Goal: Task Accomplishment & Management: Complete application form

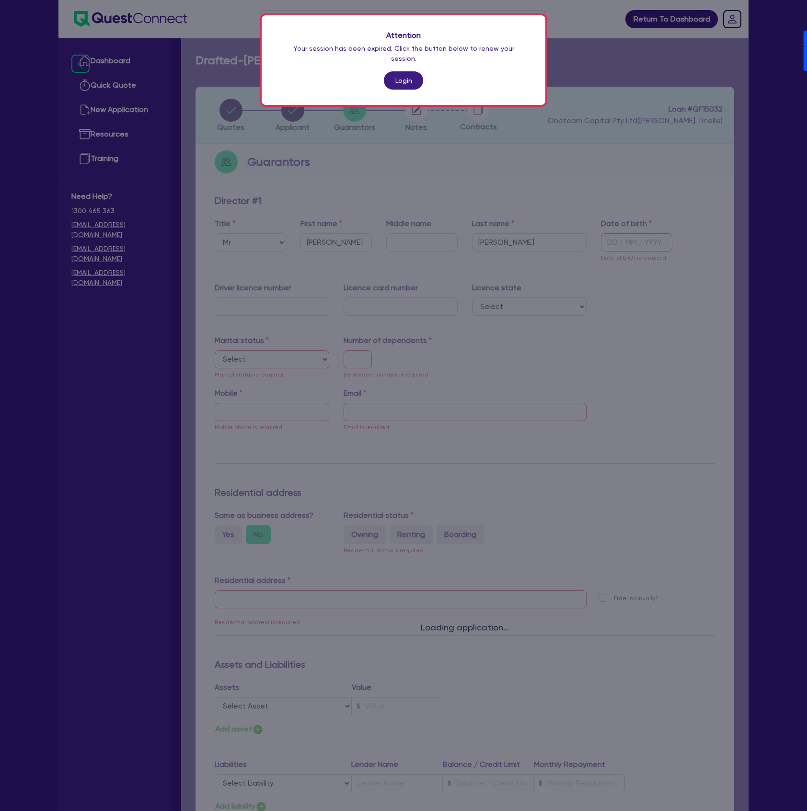
select select "MR"
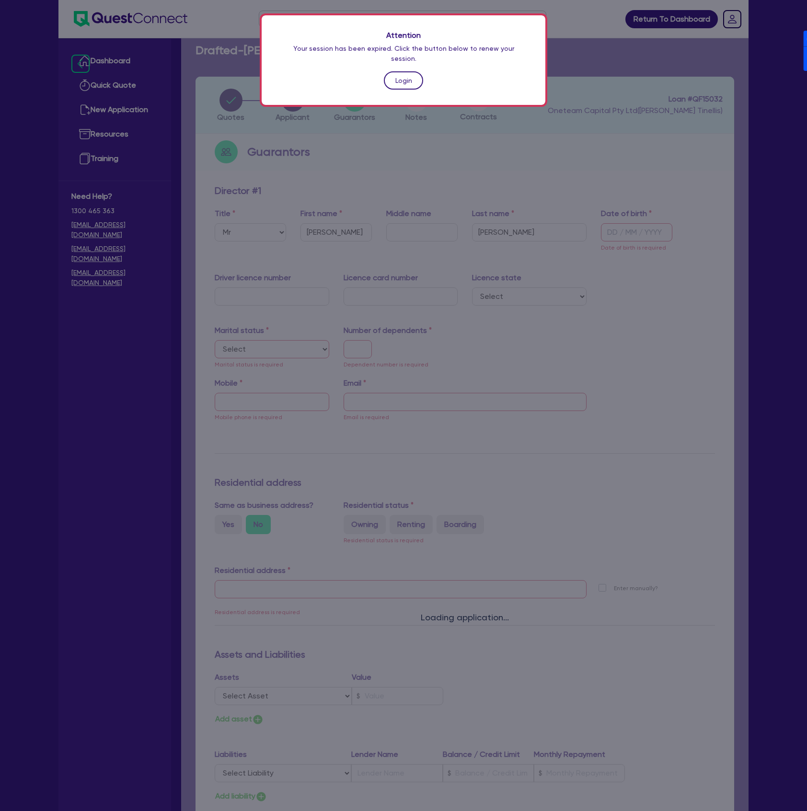
drag, startPoint x: 0, startPoint y: 0, endPoint x: 390, endPoint y: 68, distance: 395.8
click at [390, 71] on link "Login" at bounding box center [403, 80] width 39 height 18
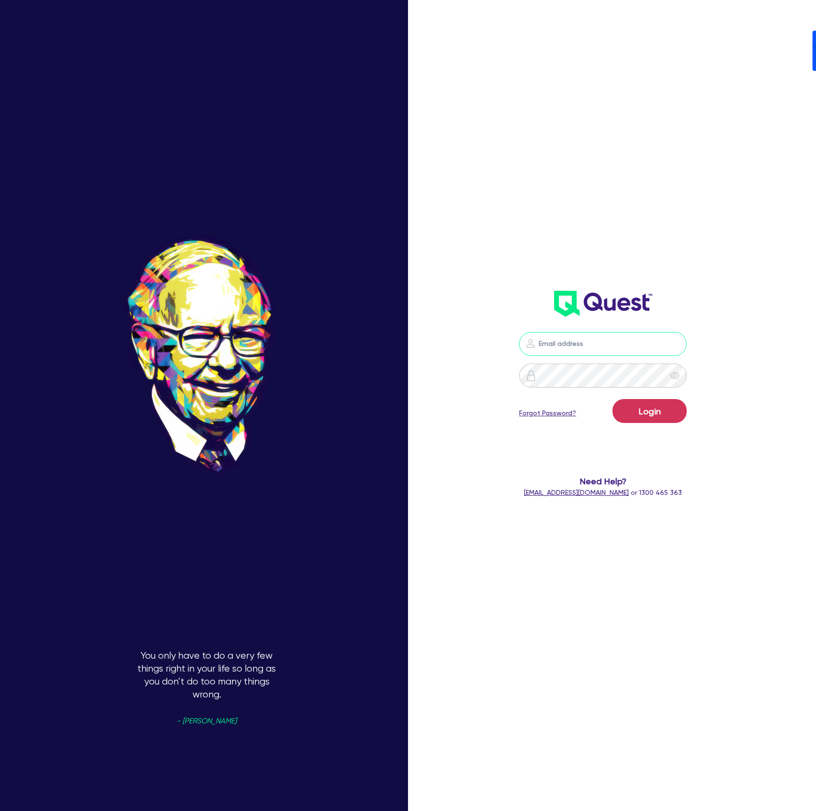
click at [633, 340] on input "email" at bounding box center [603, 344] width 168 height 24
type input "dean.tinellis@quest.finance"
click at [613, 399] on button "Login" at bounding box center [650, 411] width 74 height 24
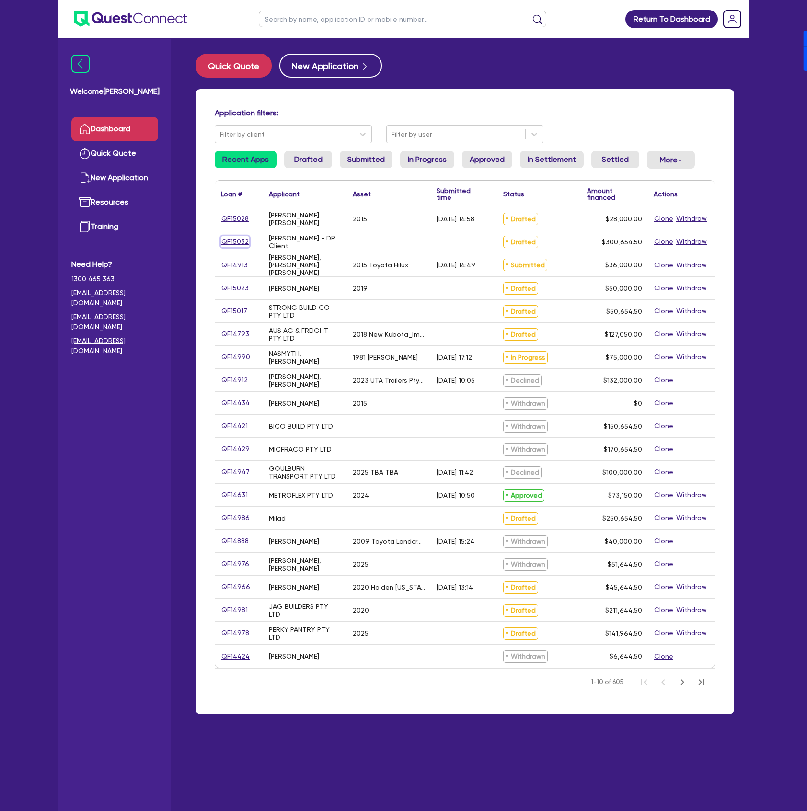
click at [230, 242] on link "QF15032" at bounding box center [235, 241] width 28 height 11
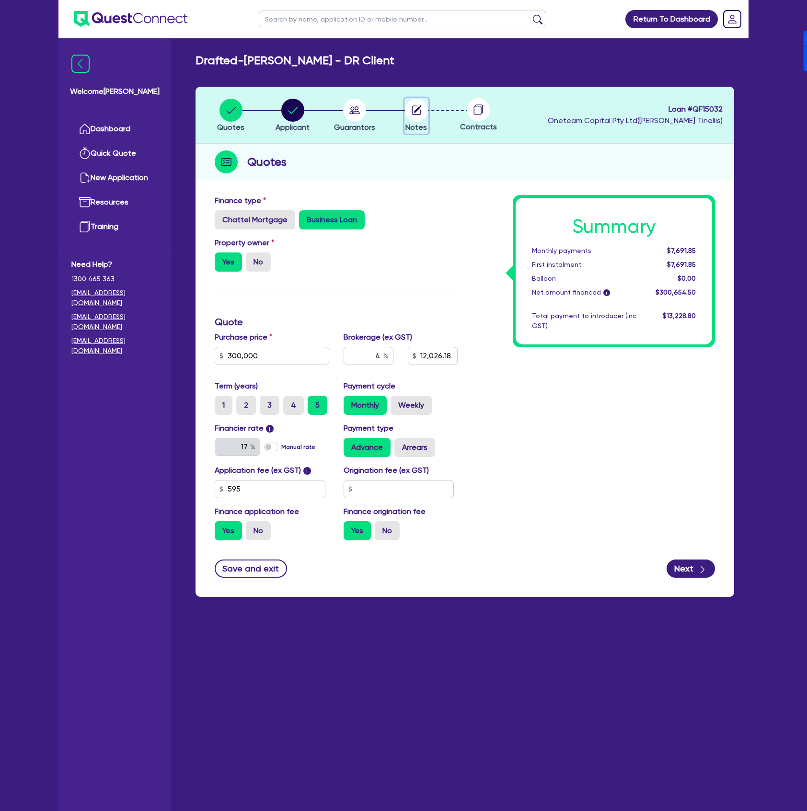
click at [418, 117] on circle "button" at bounding box center [416, 110] width 23 height 23
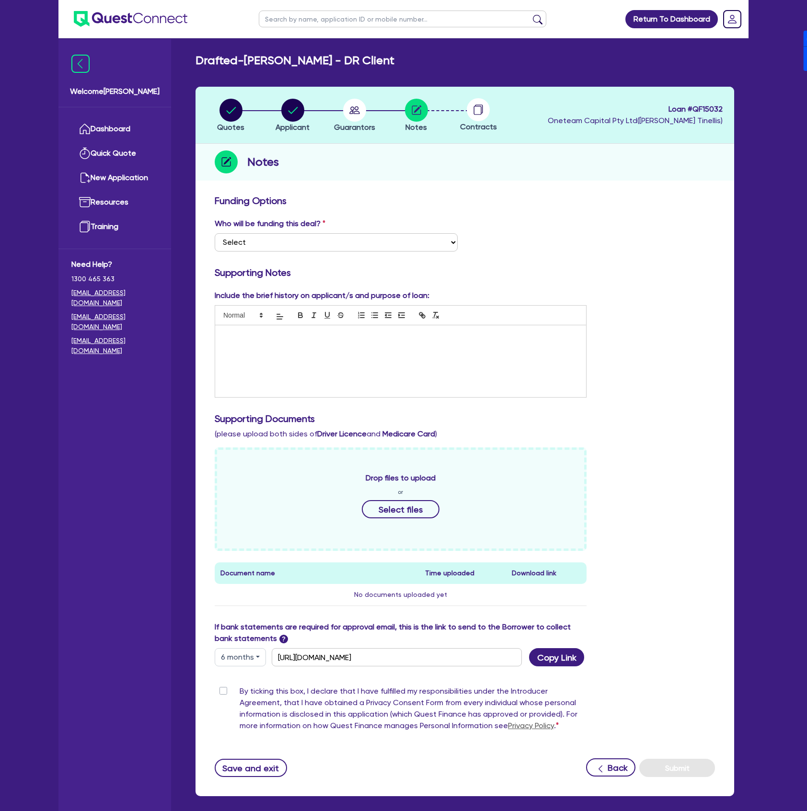
click at [241, 656] on button "6 months" at bounding box center [240, 657] width 51 height 18
click at [247, 717] on link "12 months" at bounding box center [253, 715] width 76 height 18
type input "https://scv.bankstatements.com.au/QUSF-QF15032"
click at [537, 660] on button "Copy Link" at bounding box center [556, 657] width 55 height 18
click at [554, 666] on button "Copy Link" at bounding box center [556, 657] width 55 height 18
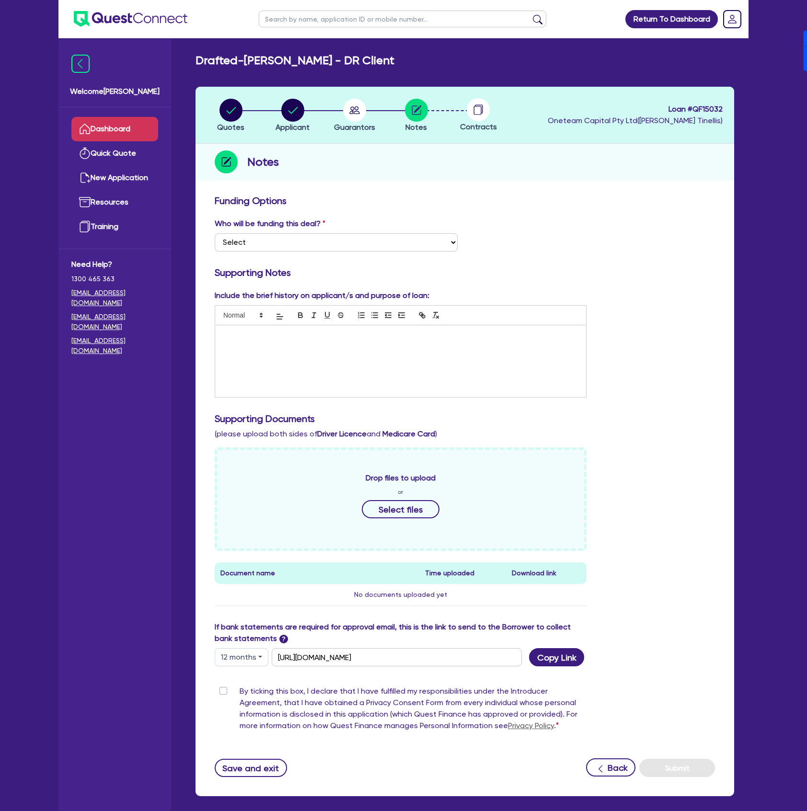
click at [114, 127] on link "Dashboard" at bounding box center [114, 129] width 87 height 24
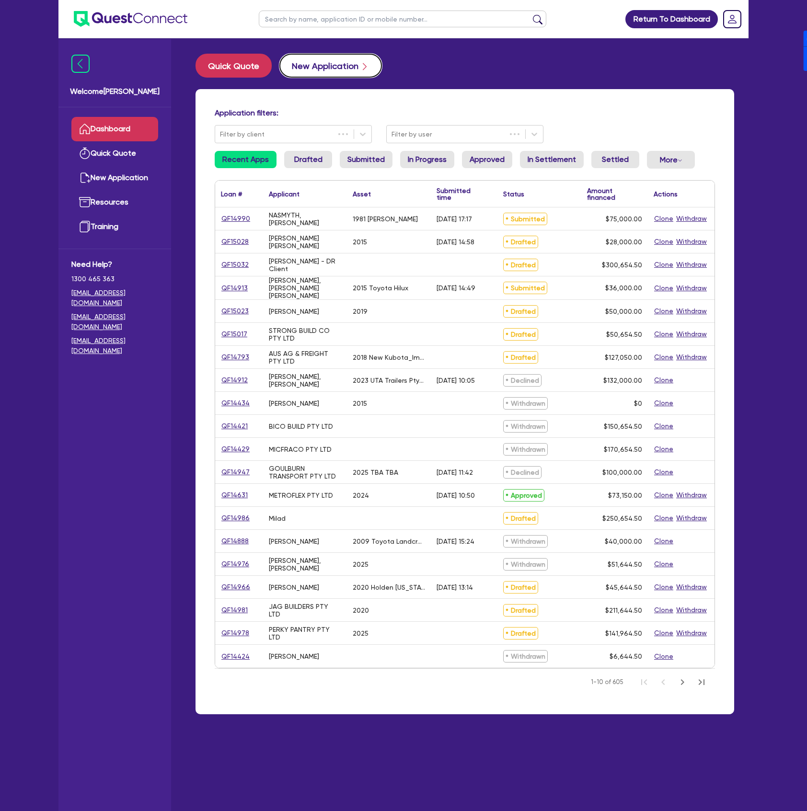
click at [336, 69] on button "New Application" at bounding box center [330, 66] width 102 height 24
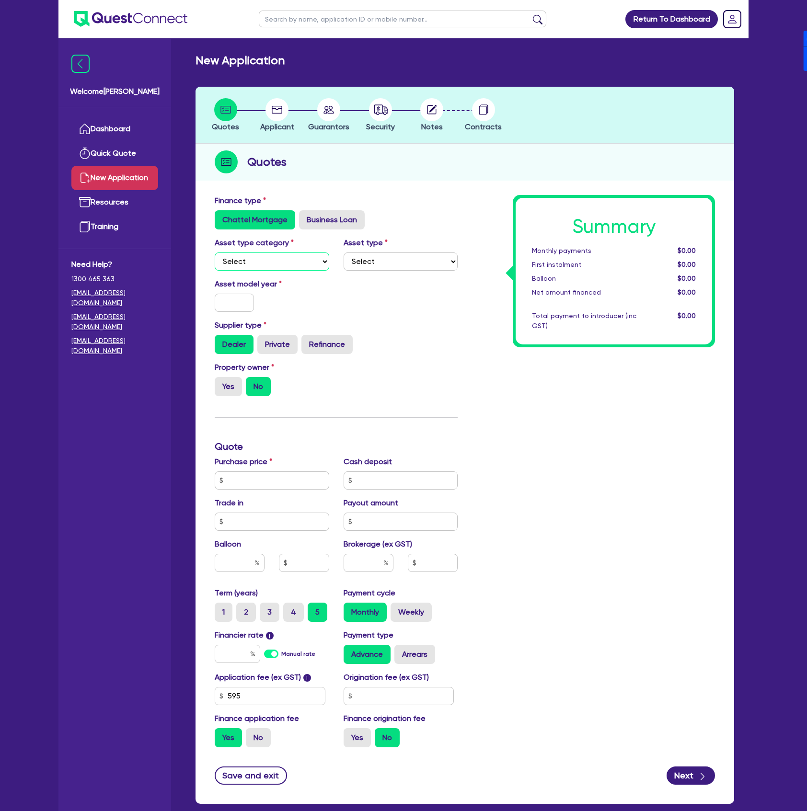
click at [277, 264] on select "Select Cars and light trucks Primary assets Secondary assets Tertiary assets" at bounding box center [272, 261] width 114 height 18
select select "CARS_AND_LIGHT_TRUCKS"
click at [215, 252] on select "Select Cars and light trucks Primary assets Secondary assets Tertiary assets" at bounding box center [272, 261] width 114 height 18
click at [388, 265] on select "Select Passenger vehicles Vans and utes Light trucks up to 4.5 tonne" at bounding box center [400, 261] width 114 height 18
select select "PASSENGER_VEHICLES"
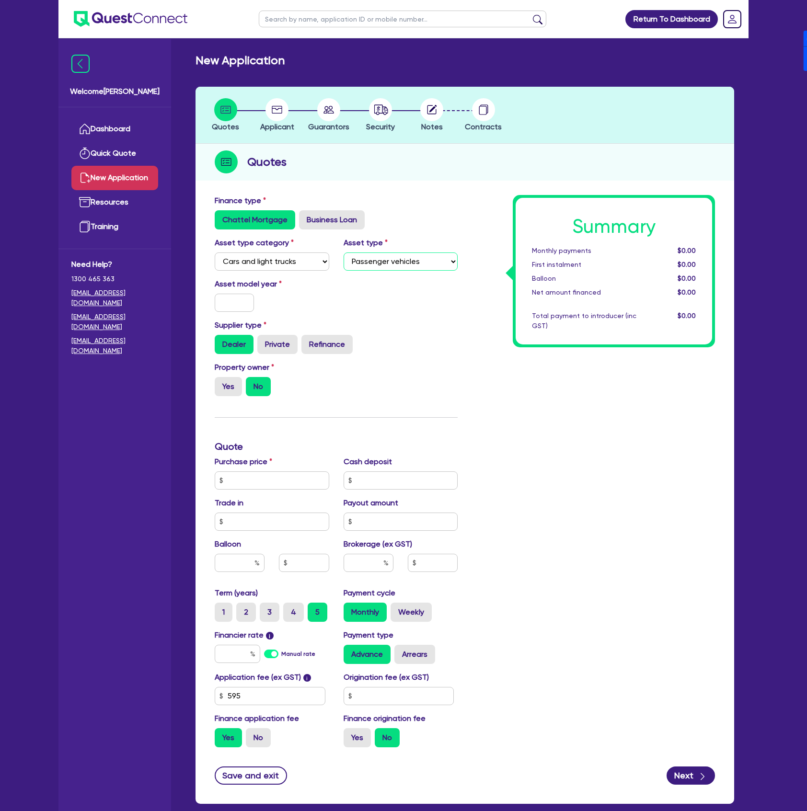
click at [343, 252] on select "Select Passenger vehicles Vans and utes Light trucks up to 4.5 tonne" at bounding box center [400, 261] width 114 height 18
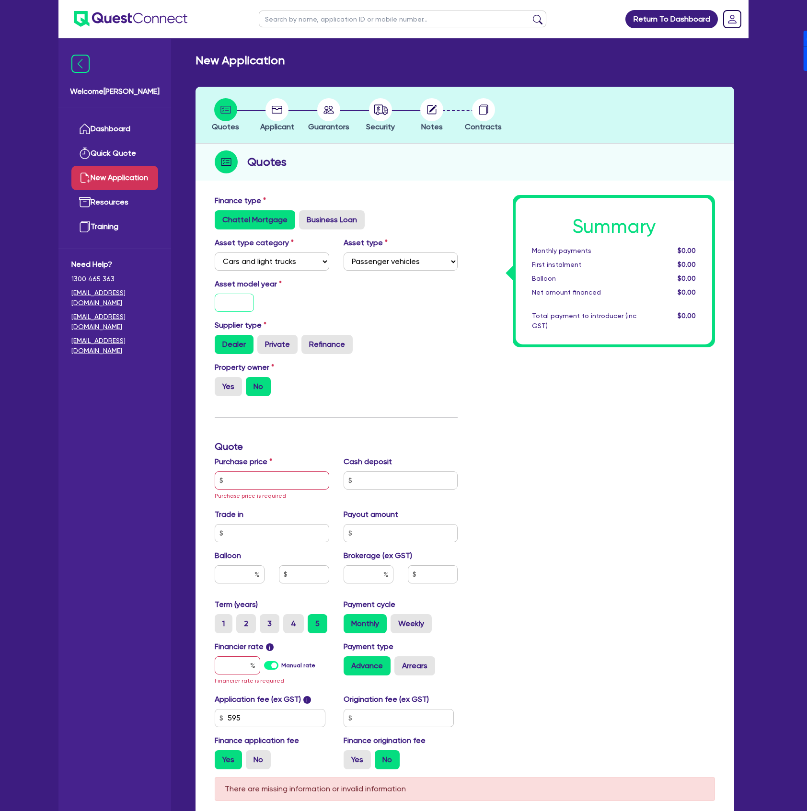
click at [243, 299] on input "text" at bounding box center [234, 303] width 39 height 18
type input "2016"
click at [261, 485] on input "text" at bounding box center [272, 480] width 114 height 18
click at [236, 483] on input "text" at bounding box center [272, 480] width 114 height 18
click at [291, 481] on input "text" at bounding box center [272, 480] width 114 height 18
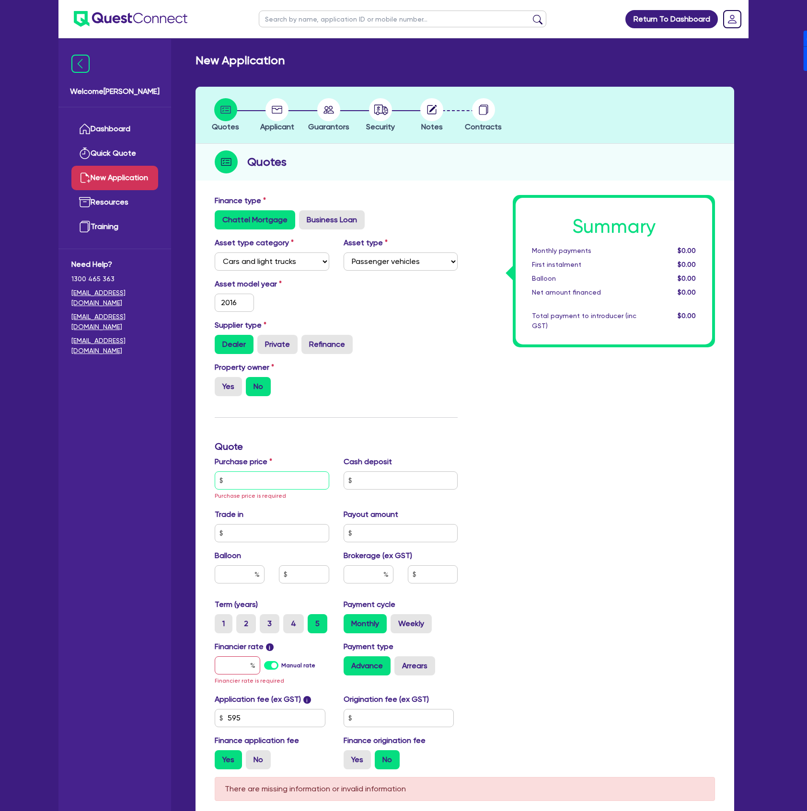
click at [283, 483] on input "text" at bounding box center [272, 480] width 114 height 18
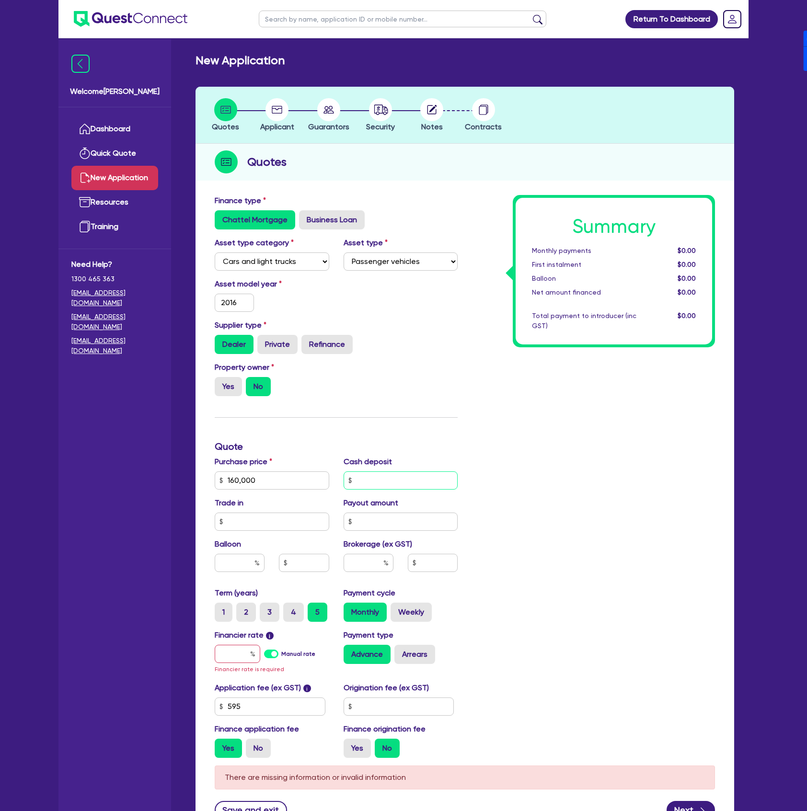
click at [366, 483] on input "text" at bounding box center [400, 480] width 114 height 18
drag, startPoint x: 266, startPoint y: 478, endPoint x: 161, endPoint y: 466, distance: 105.6
click at [161, 466] on div "Welcome Dean Dashboard Quick Quote New Application Ref Company Ref Salesperson …" at bounding box center [403, 448] width 690 height 897
type input "184,000"
click at [376, 481] on input "text" at bounding box center [400, 480] width 114 height 18
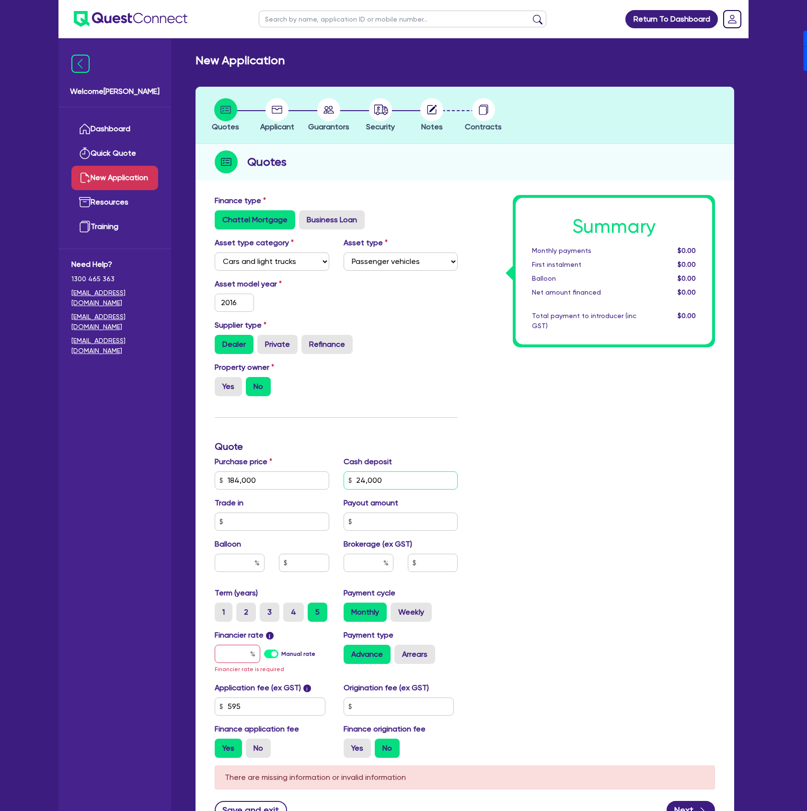
type input "24,000"
click at [409, 445] on h3 "Quote" at bounding box center [336, 446] width 243 height 11
click at [370, 558] on input "text" at bounding box center [368, 563] width 50 height 18
type input "4"
click at [539, 595] on div "Summary Monthly payments $0.00 First instalment $0.00 Balloon $0.00 Net amount …" at bounding box center [593, 480] width 257 height 570
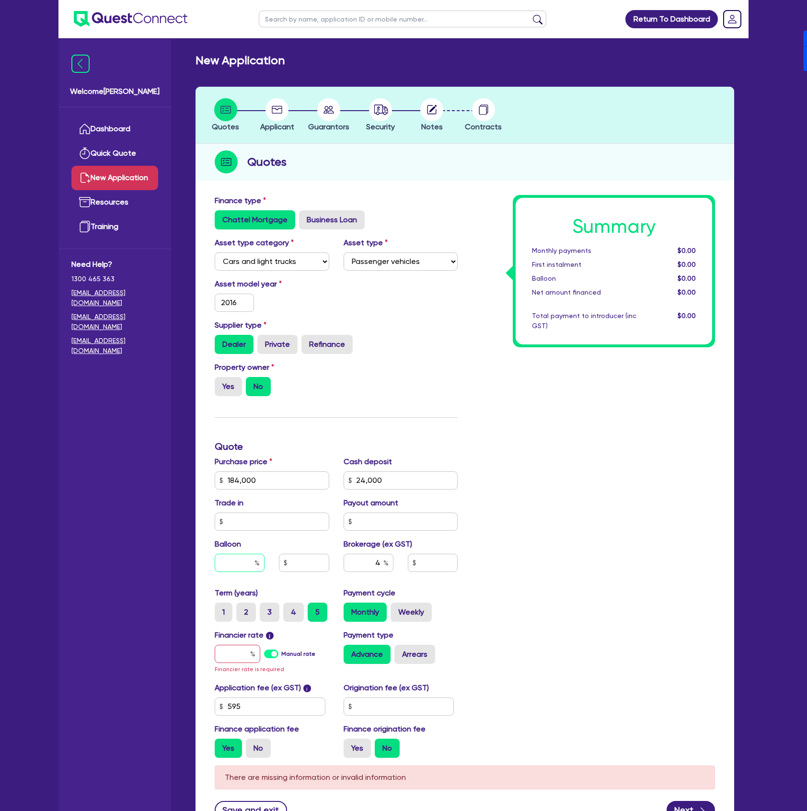
click at [248, 563] on input "text" at bounding box center [240, 563] width 50 height 18
type input "30"
click at [281, 653] on label "Manual rate" at bounding box center [298, 653] width 34 height 9
click at [0, 0] on input "Manual rate" at bounding box center [0, 0] width 0 height 0
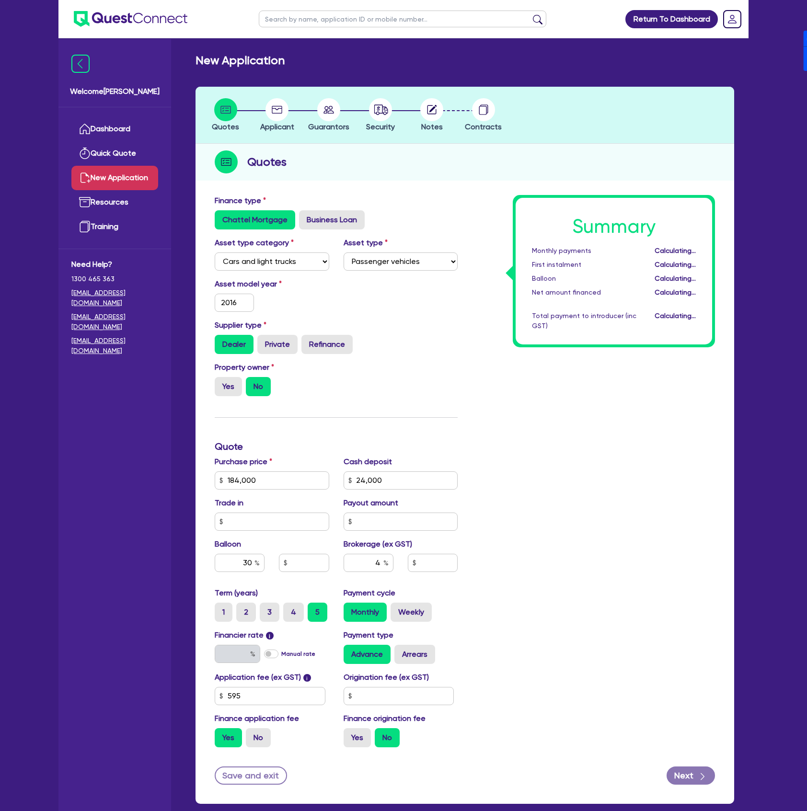
type input "55,200"
type input "6,426.18"
type input "17"
click at [281, 657] on label "Manual rate" at bounding box center [298, 653] width 34 height 9
click at [0, 0] on input "Manual rate" at bounding box center [0, 0] width 0 height 0
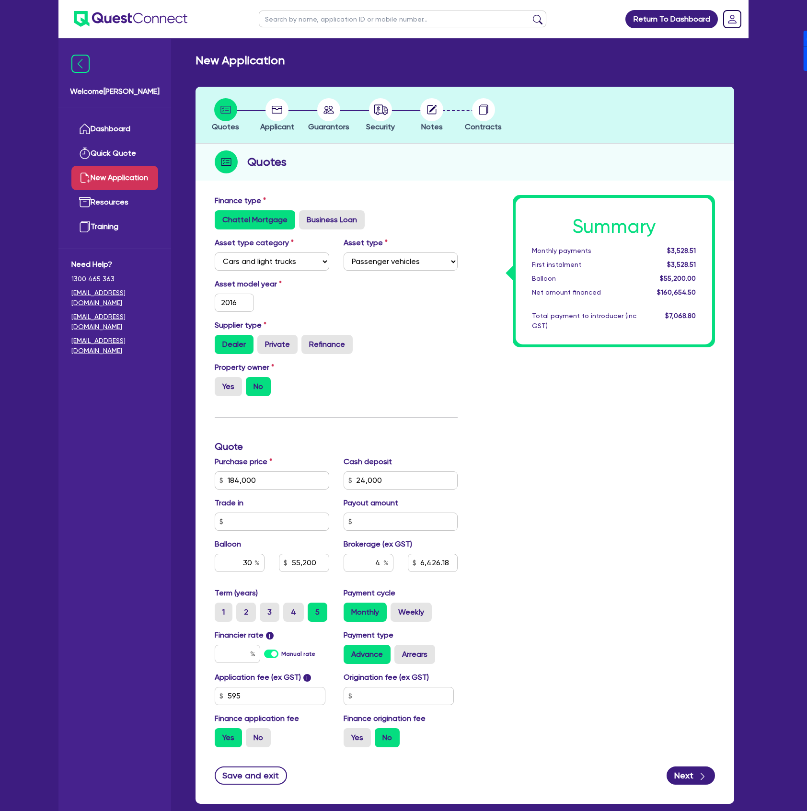
click at [281, 658] on label "Manual rate" at bounding box center [298, 653] width 34 height 9
click at [0, 0] on input "Manual rate" at bounding box center [0, 0] width 0 height 0
type input "55,200"
type input "6,426.18"
type input "55,200"
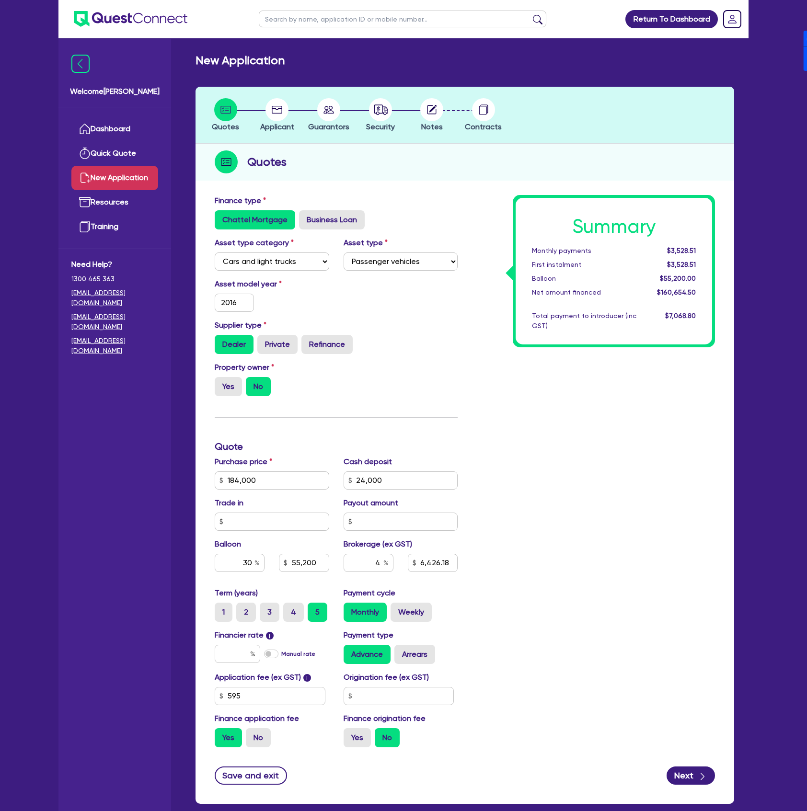
type input "6,426.18"
type input "17"
click at [407, 651] on label "Arrears" at bounding box center [414, 654] width 41 height 19
click at [400, 651] on input "Arrears" at bounding box center [397, 648] width 6 height 6
radio input "true"
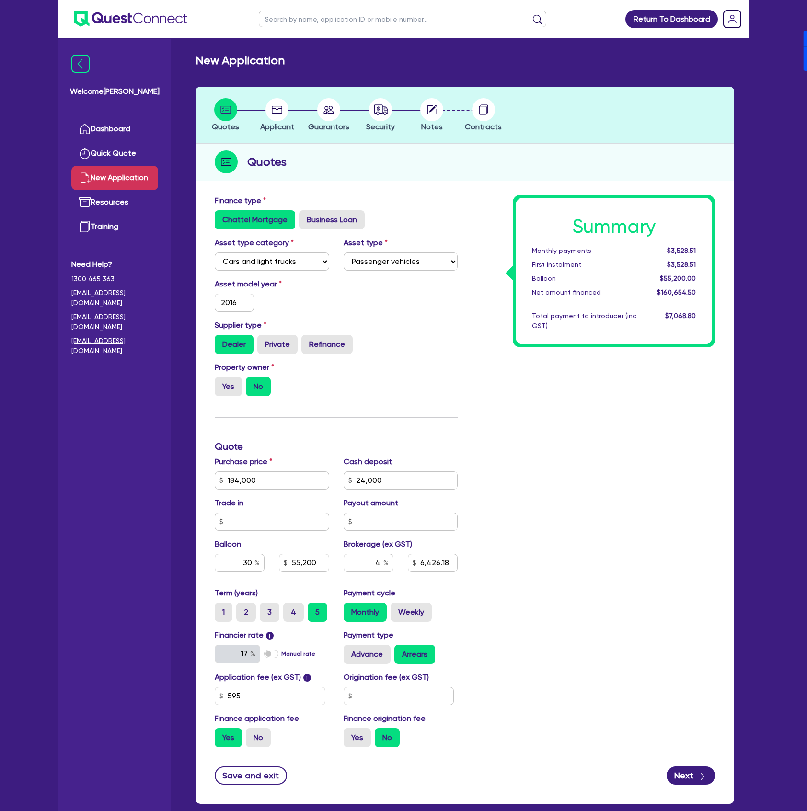
type input "55,200"
type input "6,426.18"
type input "55,200"
type input "6,426.18"
click at [397, 696] on input "text" at bounding box center [398, 696] width 111 height 18
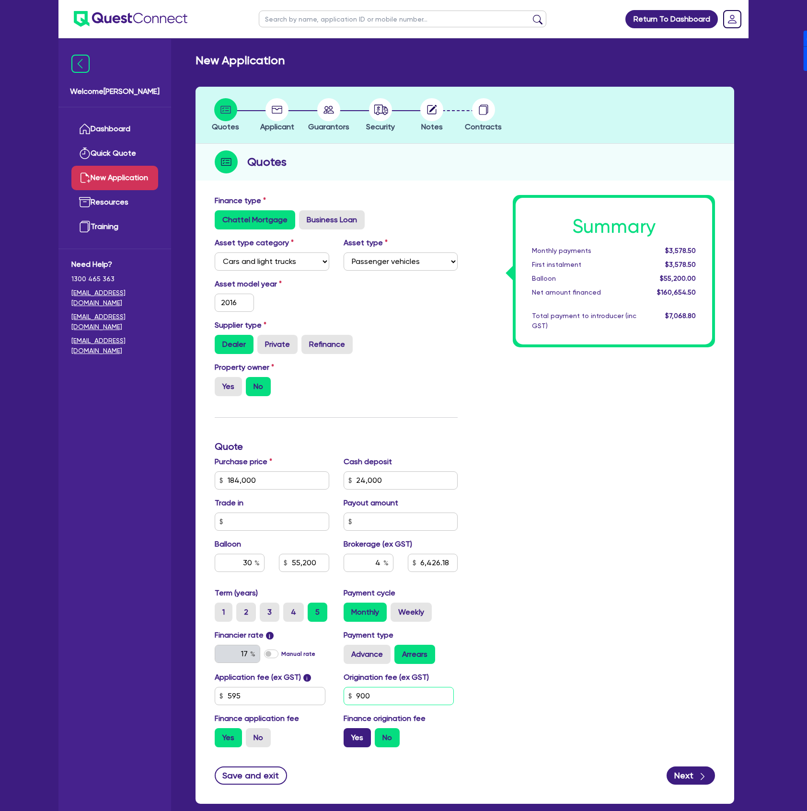
type input "900"
type input "55,200"
type input "6,426.18"
click at [357, 736] on label "Yes" at bounding box center [356, 737] width 27 height 19
click at [350, 734] on input "Yes" at bounding box center [346, 731] width 6 height 6
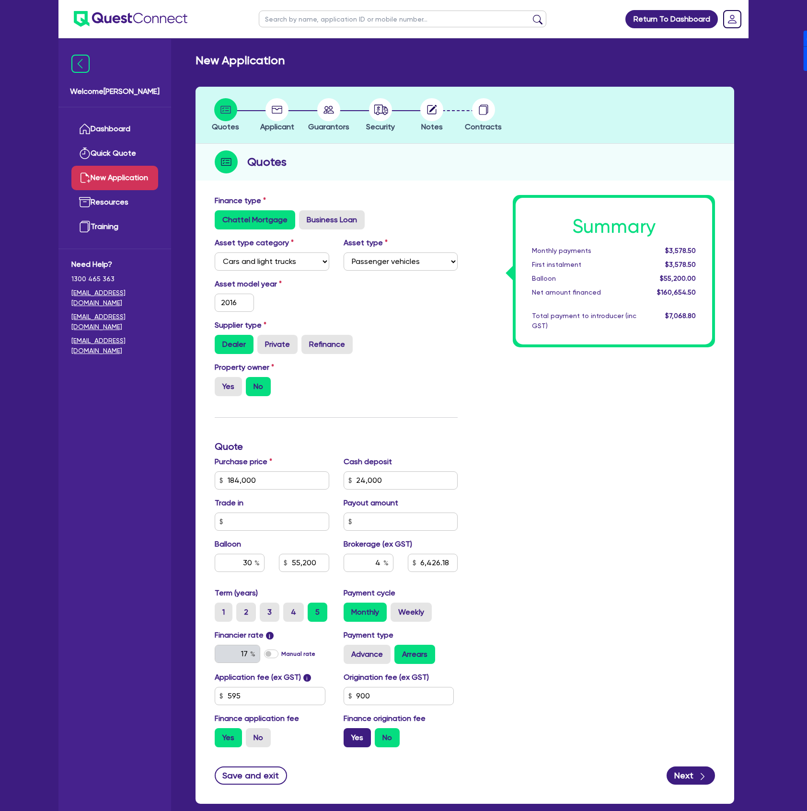
radio input "true"
type input "55,200"
type input "6,426.18"
type input "55,200"
type input "6,465.78"
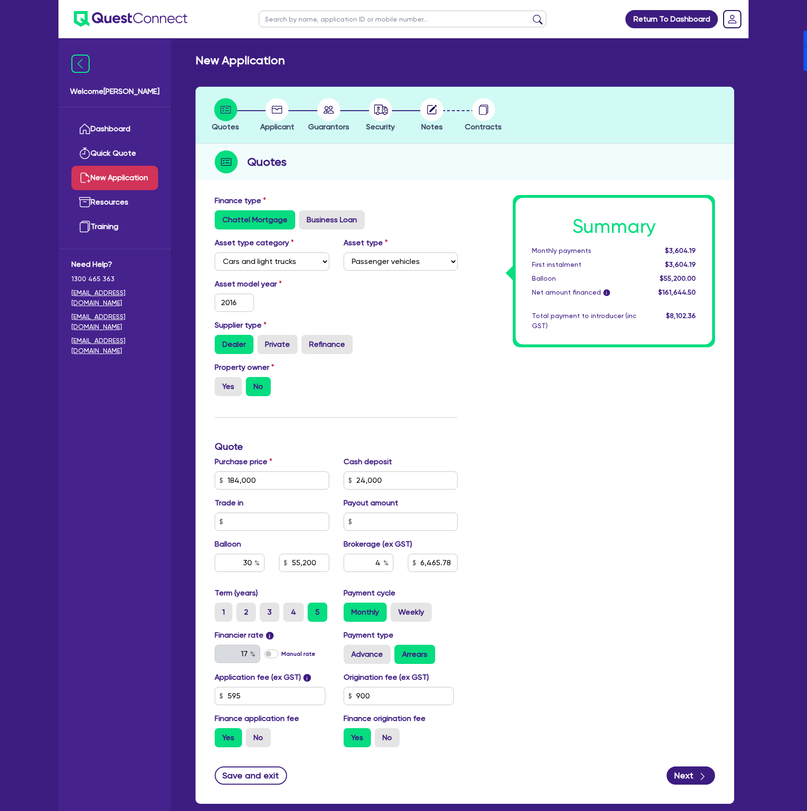
click at [550, 605] on div "Summary Monthly payments $3,604.19 First instalment $3,604.19 Balloon $55,200.0…" at bounding box center [593, 475] width 257 height 560
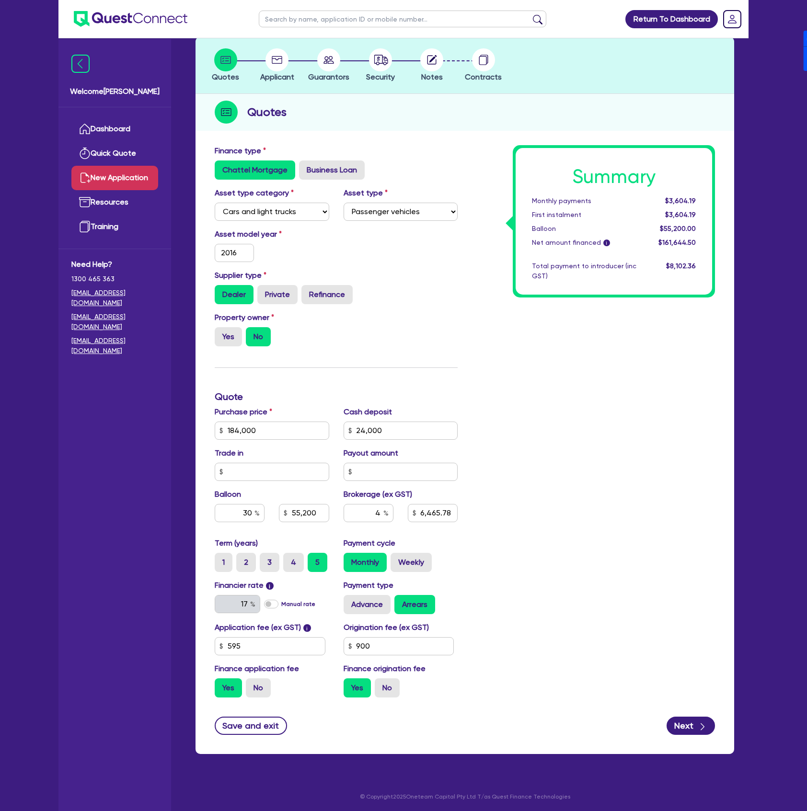
scroll to position [51, 0]
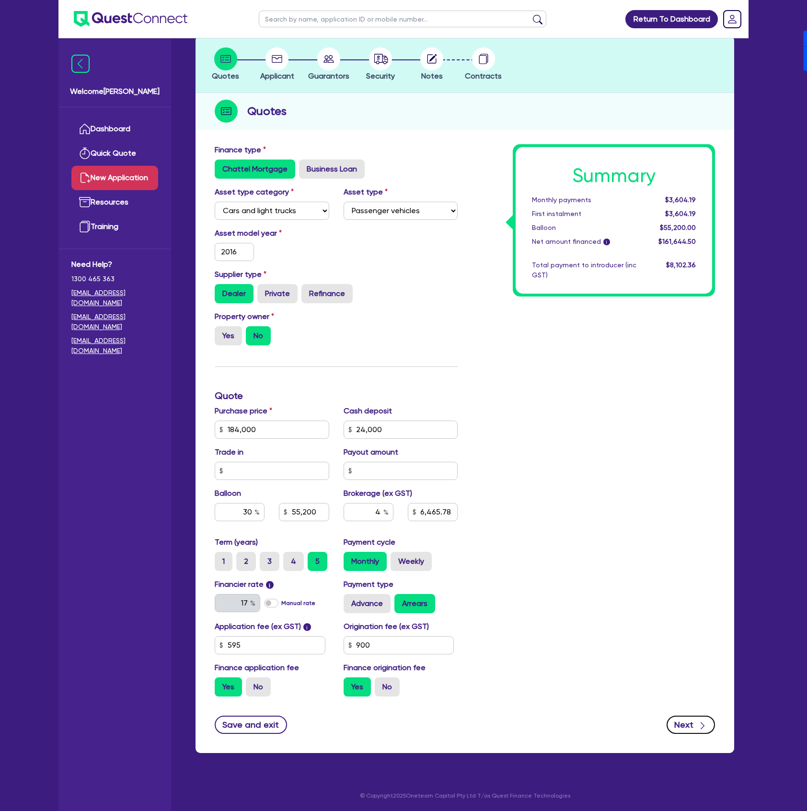
click at [683, 725] on button "Next" at bounding box center [690, 725] width 48 height 18
type input "55,200"
type input "6,465.78"
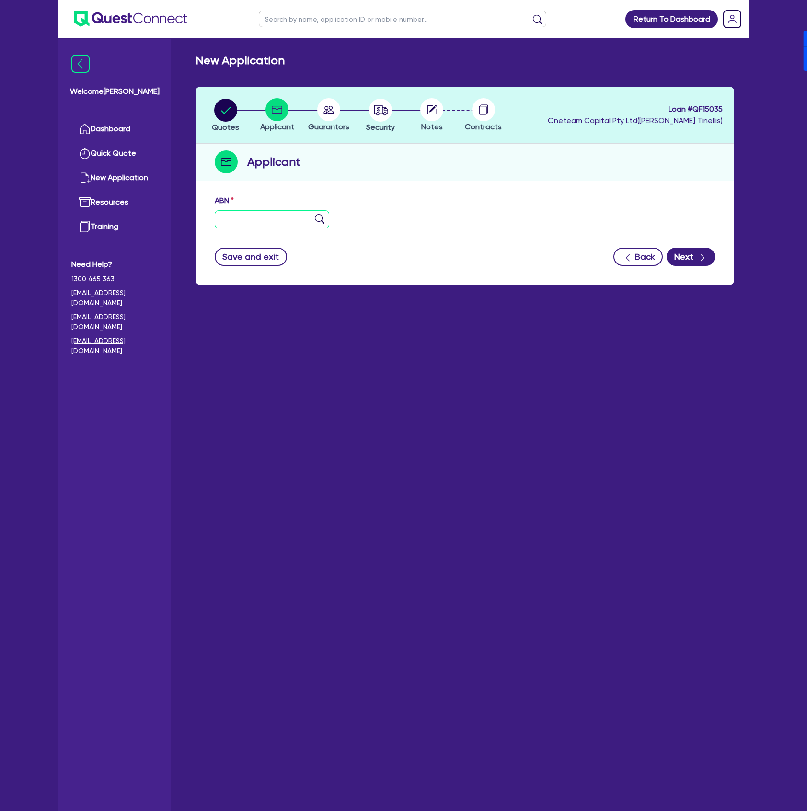
click at [236, 217] on input "text" at bounding box center [272, 219] width 114 height 18
paste input "40 660 576 027"
type input "40 660 576 027"
click at [533, 236] on div "ABN 40 660 576 027" at bounding box center [464, 215] width 514 height 41
type input "[PERSON_NAME] DEVELOPMENTS NSW PTY LIMITED"
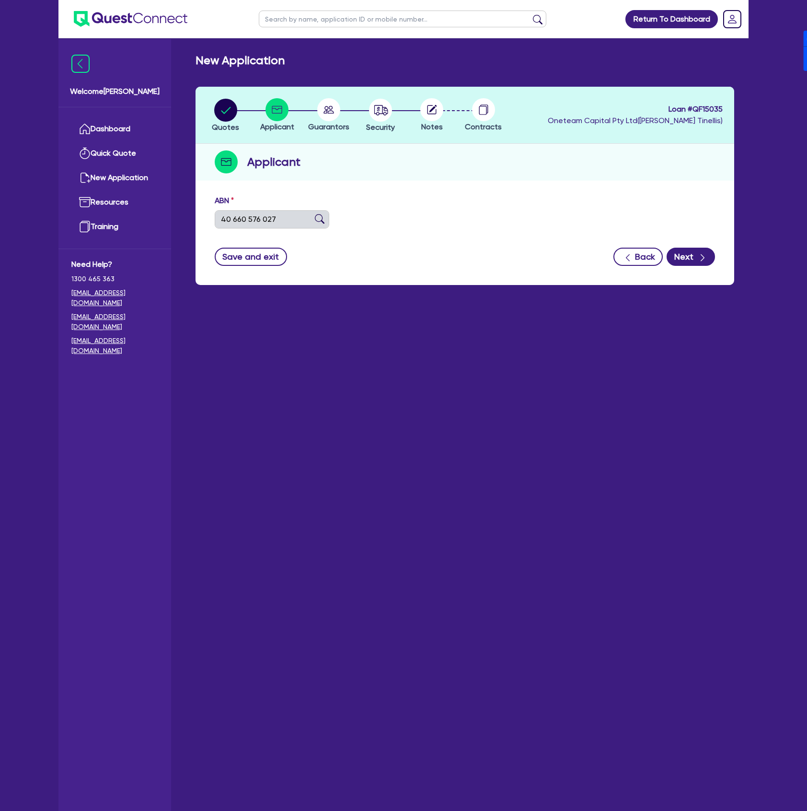
type input "Workforce United"
select select "COMPANY"
type input "29/06/2022"
type input "04/06/2024"
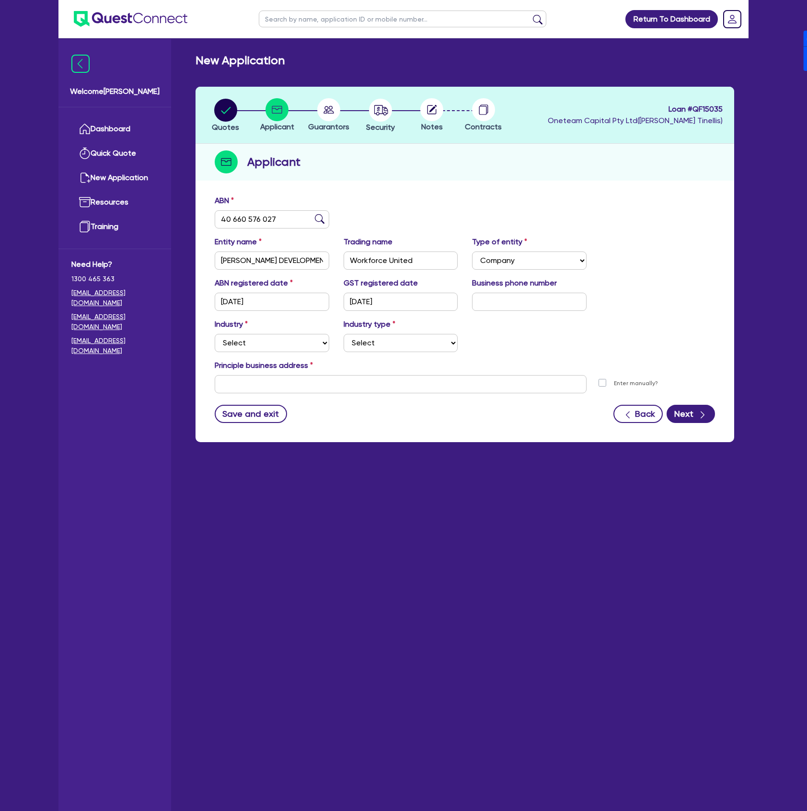
click at [280, 358] on div "Industry Select Accomodation & Food Services Administrative & Support Services …" at bounding box center [464, 339] width 514 height 41
click at [276, 349] on select "Select Accomodation & Food Services Administrative & Support Services Agricultu…" at bounding box center [272, 343] width 114 height 18
select select "BUILDING_CONSTRUCTION"
click at [215, 334] on select "Select Accomodation & Food Services Administrative & Support Services Agricultu…" at bounding box center [272, 343] width 114 height 18
drag, startPoint x: 394, startPoint y: 346, endPoint x: 390, endPoint y: 351, distance: 6.5
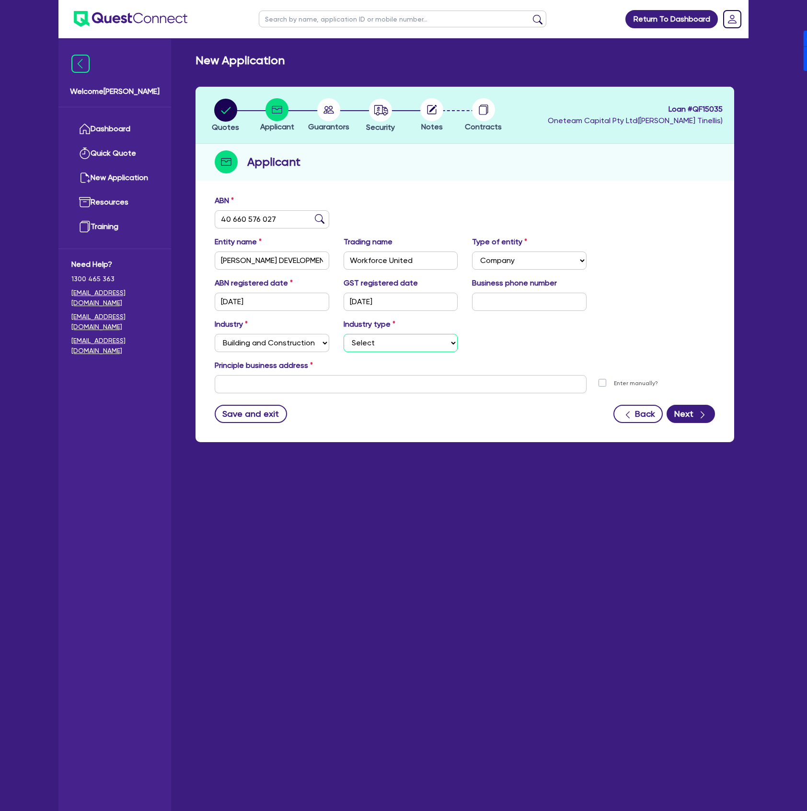
click at [394, 346] on select "Select Trades People Providing Services Direct to Consumers Trades People Provi…" at bounding box center [400, 343] width 114 height 18
select select "TRADES_SERVICES_BUSINESSES_GOVERNMENT"
click at [343, 334] on select "Select Trades People Providing Services Direct to Consumers Trades People Provi…" at bounding box center [400, 343] width 114 height 18
drag, startPoint x: 345, startPoint y: 382, endPoint x: 351, endPoint y: 389, distance: 9.2
click at [345, 382] on input "text" at bounding box center [401, 384] width 372 height 18
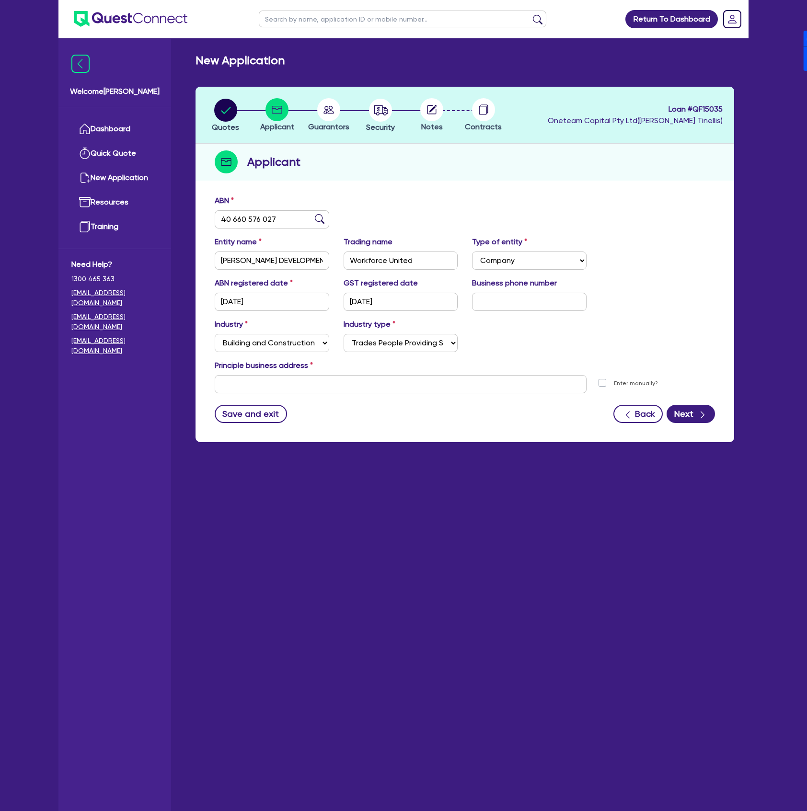
drag, startPoint x: 623, startPoint y: 357, endPoint x: 557, endPoint y: 331, distance: 71.3
click at [623, 357] on div "Industry Select Accomodation & Food Services Administrative & Support Services …" at bounding box center [464, 339] width 514 height 41
click at [353, 391] on input "text" at bounding box center [401, 384] width 372 height 18
type input "Unit 201/29-31 Campbell St"
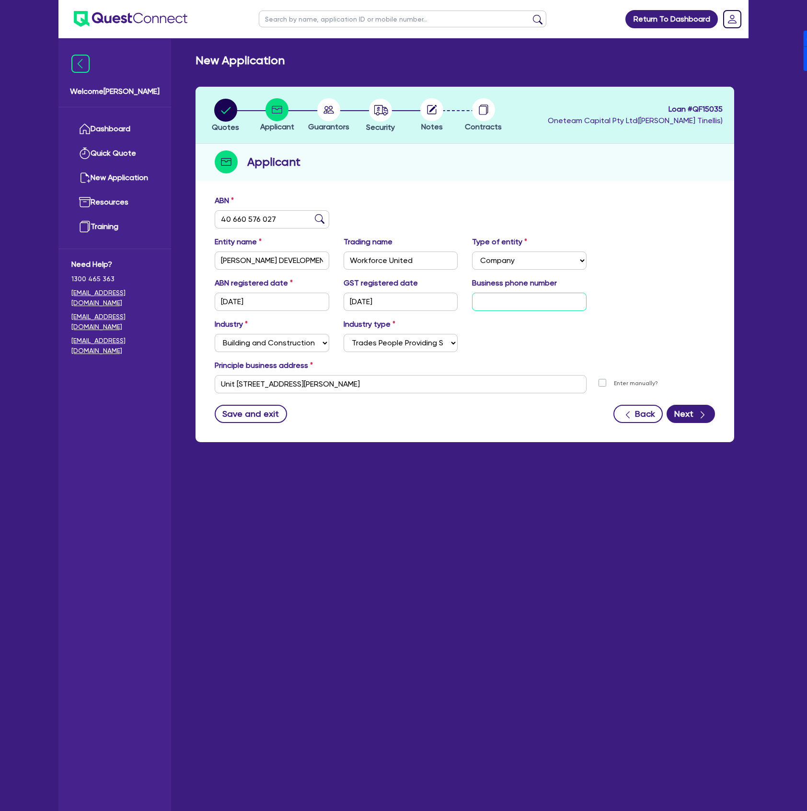
type input "61 4503 5548"
type input "Unit 201/29-31 Campbell St Unit 201/29-31 Campbell St NSW 2217"
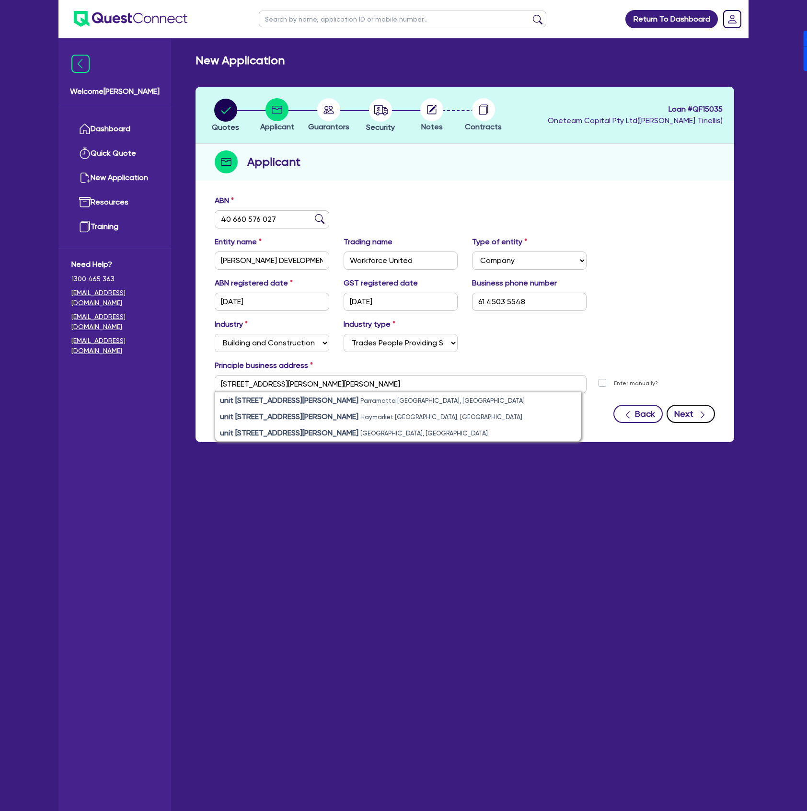
click at [706, 416] on icon "button" at bounding box center [702, 415] width 10 height 10
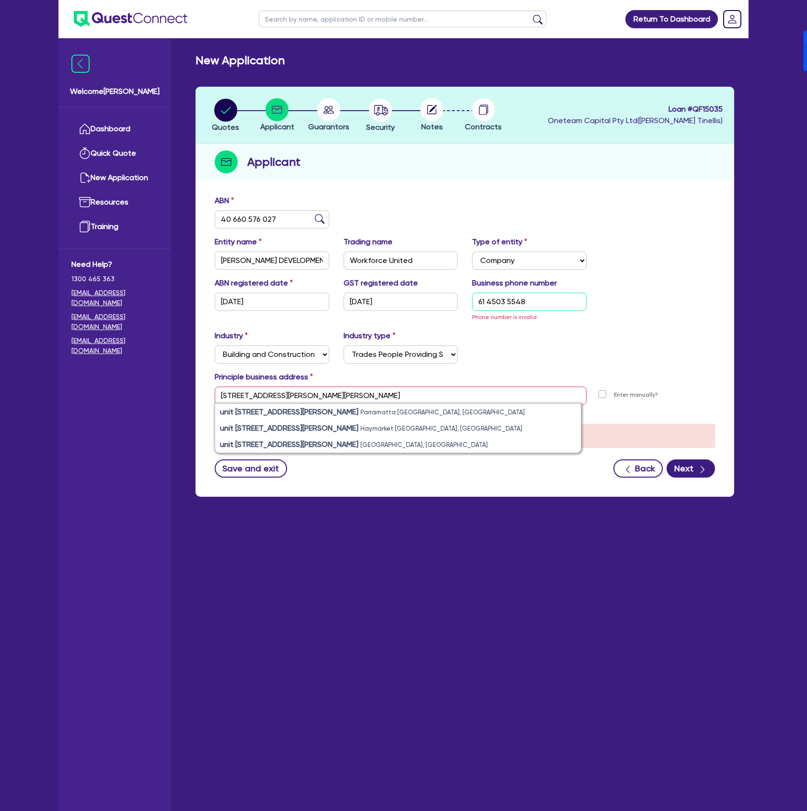
drag, startPoint x: 488, startPoint y: 297, endPoint x: 510, endPoint y: 326, distance: 36.5
click at [451, 297] on div "ABN registered date 29/06/2022 GST registered date 04/06/2024 Business phone nu…" at bounding box center [464, 303] width 514 height 53
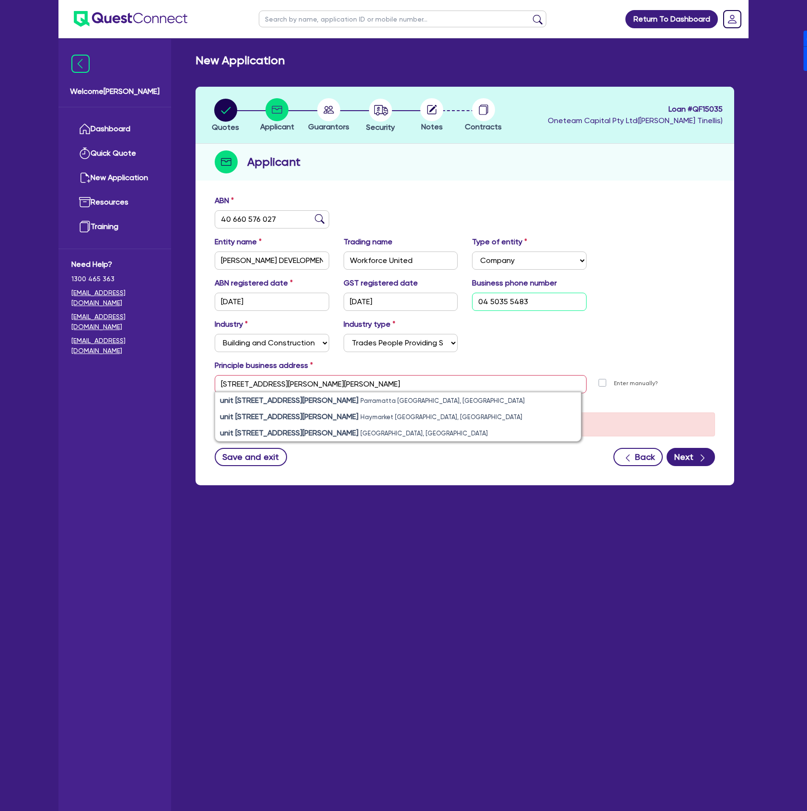
type input "04 5035 5483"
click at [528, 361] on div "Principle business address" at bounding box center [464, 367] width 514 height 15
click at [705, 466] on button "Next" at bounding box center [690, 457] width 48 height 18
click at [701, 453] on icon "button" at bounding box center [702, 458] width 10 height 10
click at [730, 460] on div "Quotes Applicant Guarantors Security Notes Contracts Loan # QF15035 Oneteam Cap…" at bounding box center [464, 292] width 553 height 410
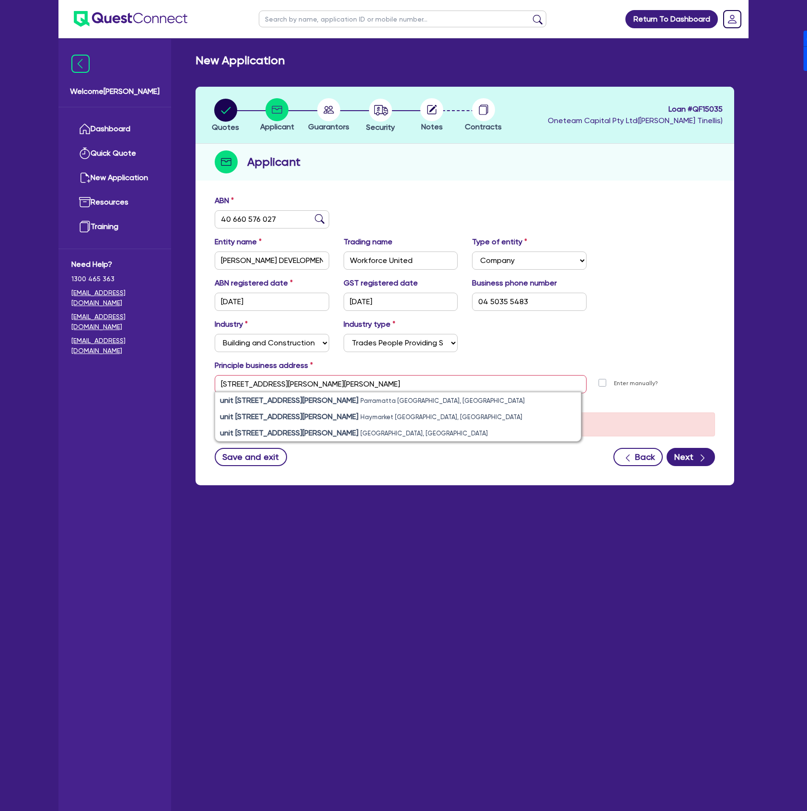
click at [666, 464] on div "Back Next" at bounding box center [664, 457] width 102 height 18
click at [681, 462] on button "Next" at bounding box center [690, 457] width 48 height 18
click at [301, 397] on strong "unit 201/29-31 Campbell Street" at bounding box center [289, 400] width 138 height 9
type input "unit 201 29 Campbell St Parramatta NSW 2150"
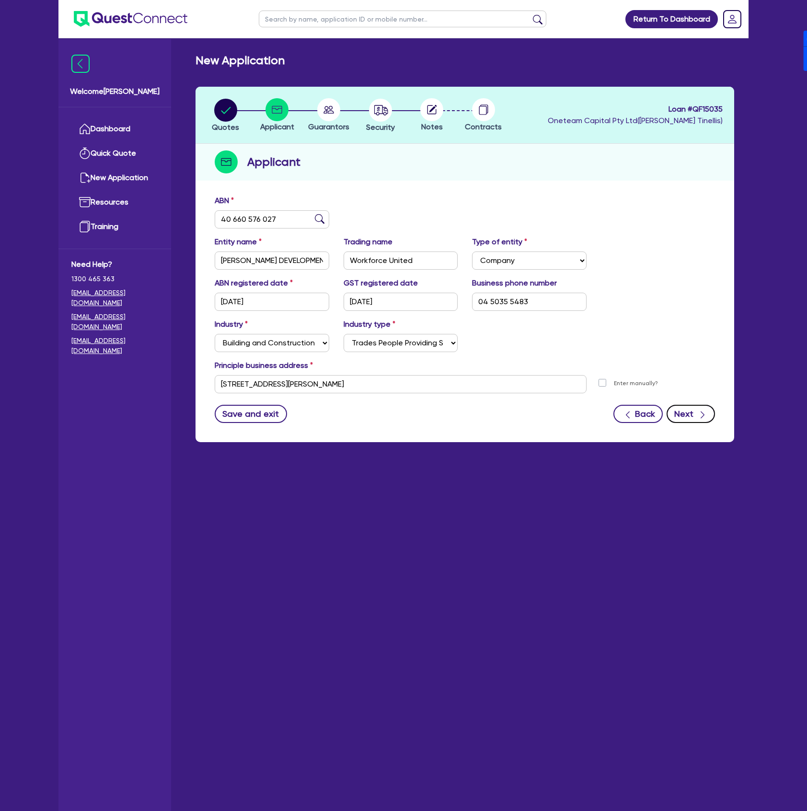
click at [677, 412] on button "Next" at bounding box center [690, 414] width 48 height 18
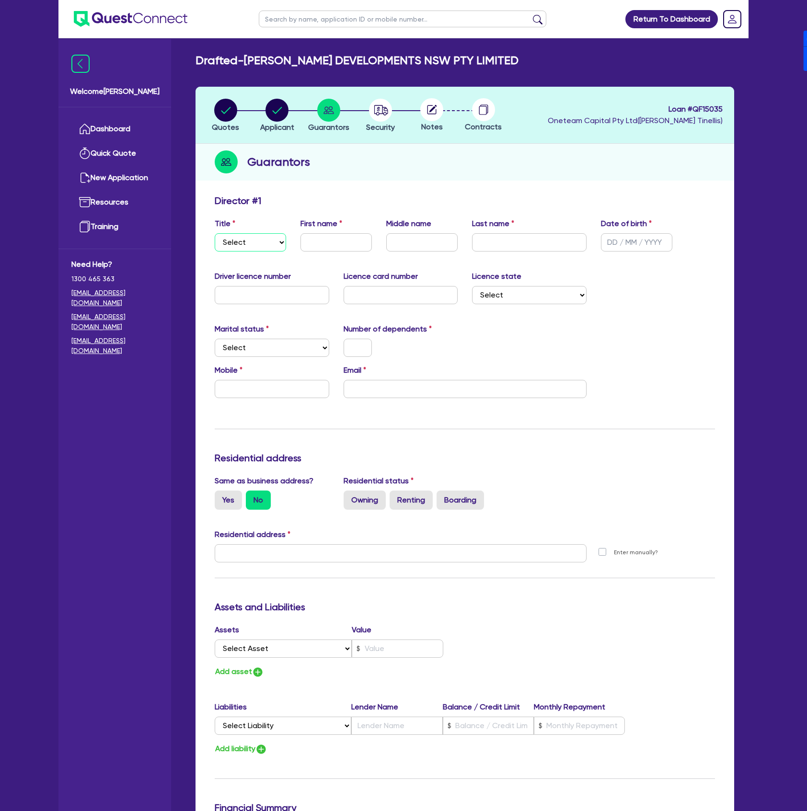
click at [265, 238] on select "Select Mr Mrs Ms Miss Dr" at bounding box center [250, 242] width 71 height 18
select select "MR"
click at [215, 233] on select "Select Mr Mrs Ms Miss Dr" at bounding box center [250, 242] width 71 height 18
drag, startPoint x: 318, startPoint y: 243, endPoint x: 326, endPoint y: 250, distance: 10.2
click at [318, 243] on input "text" at bounding box center [335, 242] width 71 height 18
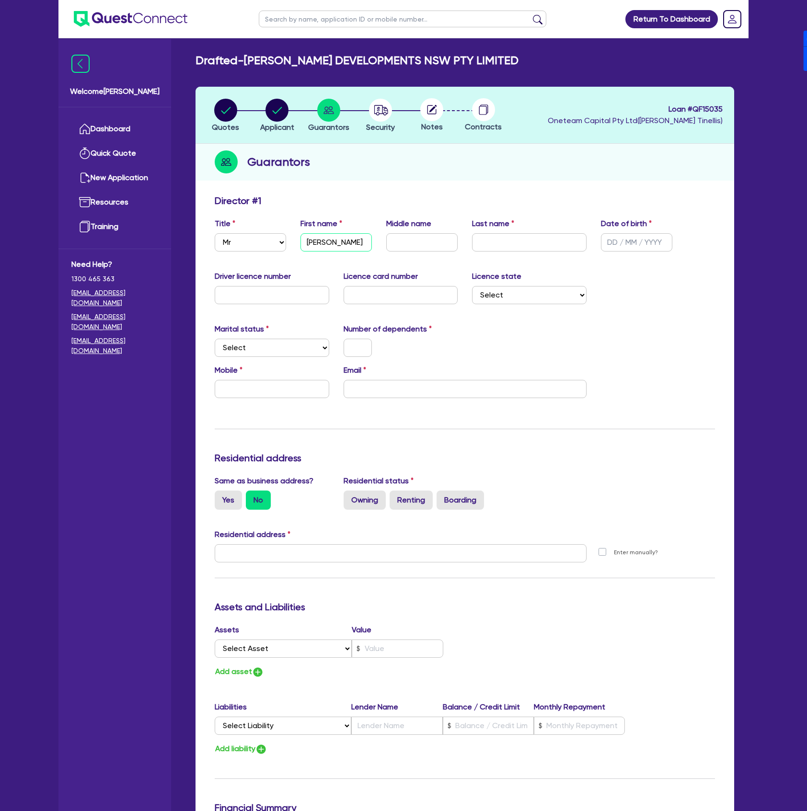
type input "William"
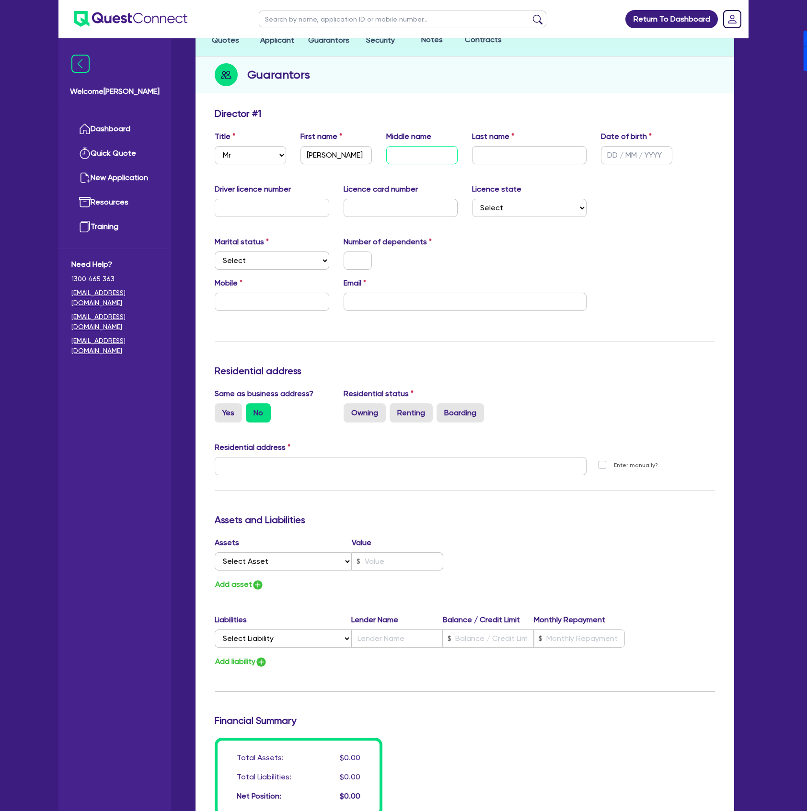
scroll to position [127, 0]
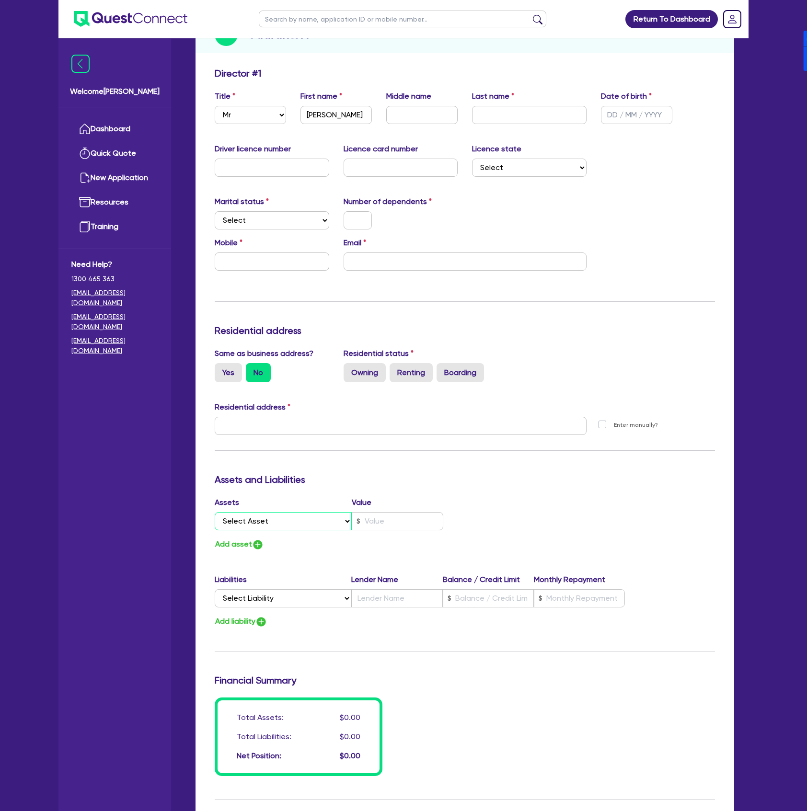
click at [279, 522] on select "Select Asset Cash Property Investment property Vehicle Truck Trailer Equipment …" at bounding box center [283, 521] width 137 height 18
select select "PROPERTY"
click at [215, 512] on select "Select Asset Cash Property Investment property Vehicle Truck Trailer Equipment …" at bounding box center [283, 521] width 137 height 18
click at [401, 521] on input "text" at bounding box center [397, 521] width 91 height 18
type input "3,000,000"
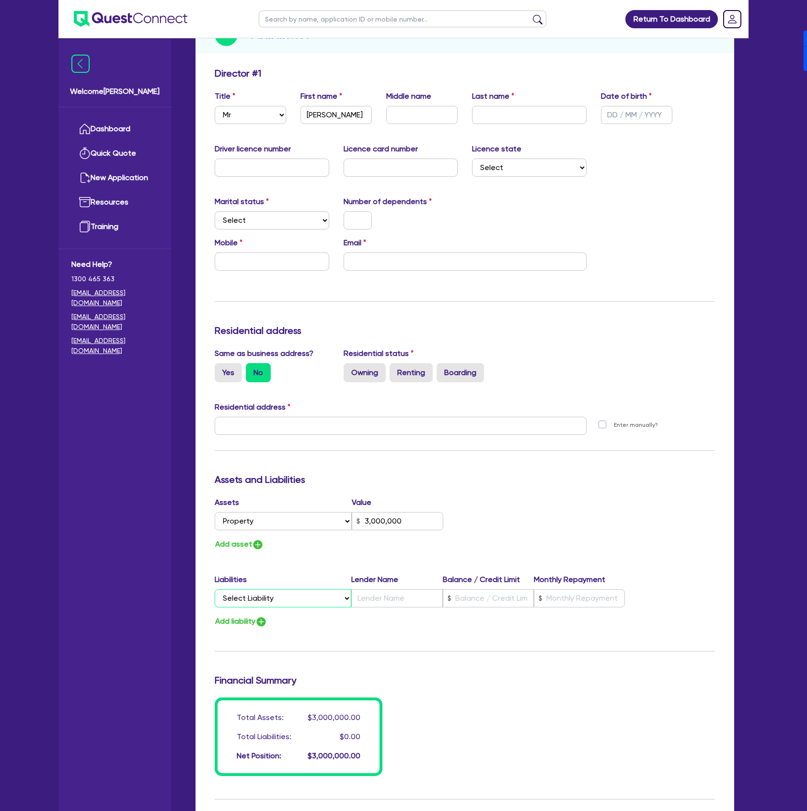
click at [297, 592] on select "Select Liability Credit card Mortgage Investment property loan Vehicle loan Tru…" at bounding box center [283, 598] width 137 height 18
select select "MORTGAGE"
click at [215, 589] on select "Select Liability Credit card Mortgage Investment property loan Vehicle loan Tru…" at bounding box center [283, 598] width 137 height 18
click at [415, 605] on input "text" at bounding box center [396, 598] width 91 height 18
type input "3,000,000"
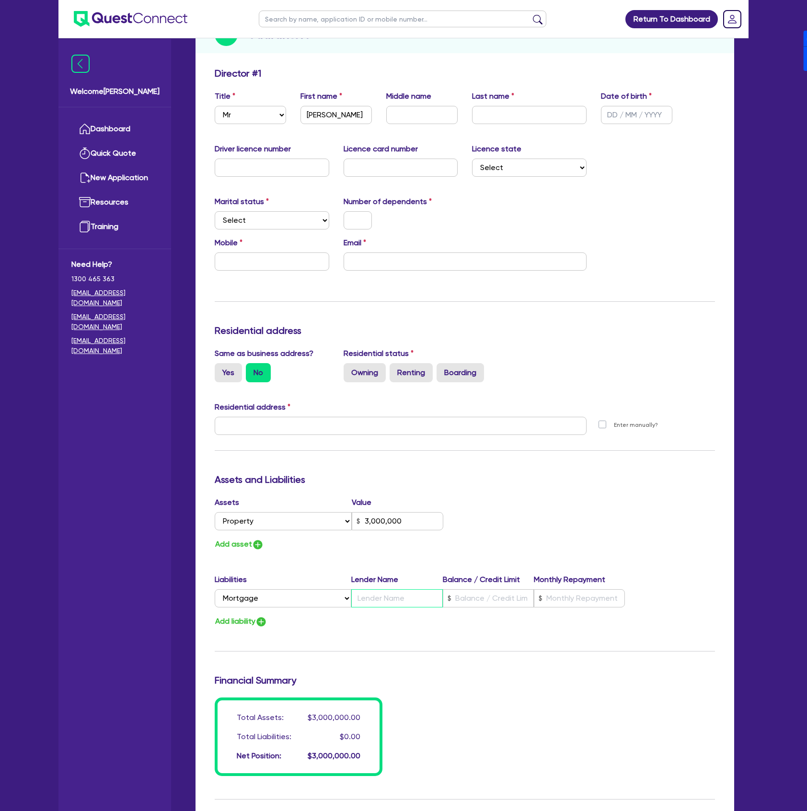
type input "C"
type input "3,000,000"
type input "CB"
type input "3,000,000"
type input "CBA"
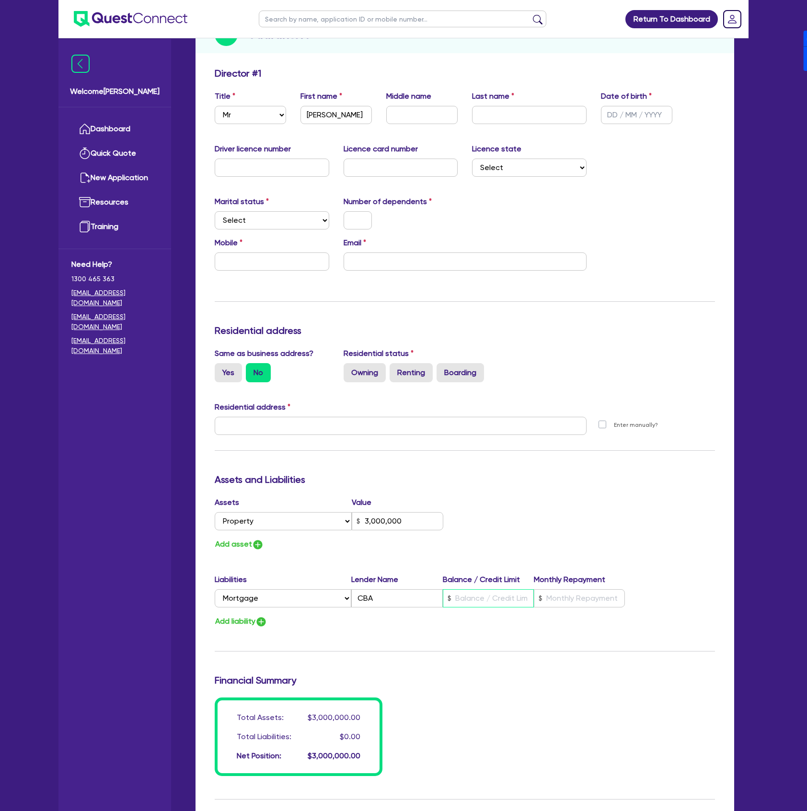
type input "3,000,000"
type input "1"
type input "3,000,000"
type input "14"
type input "3,000,000"
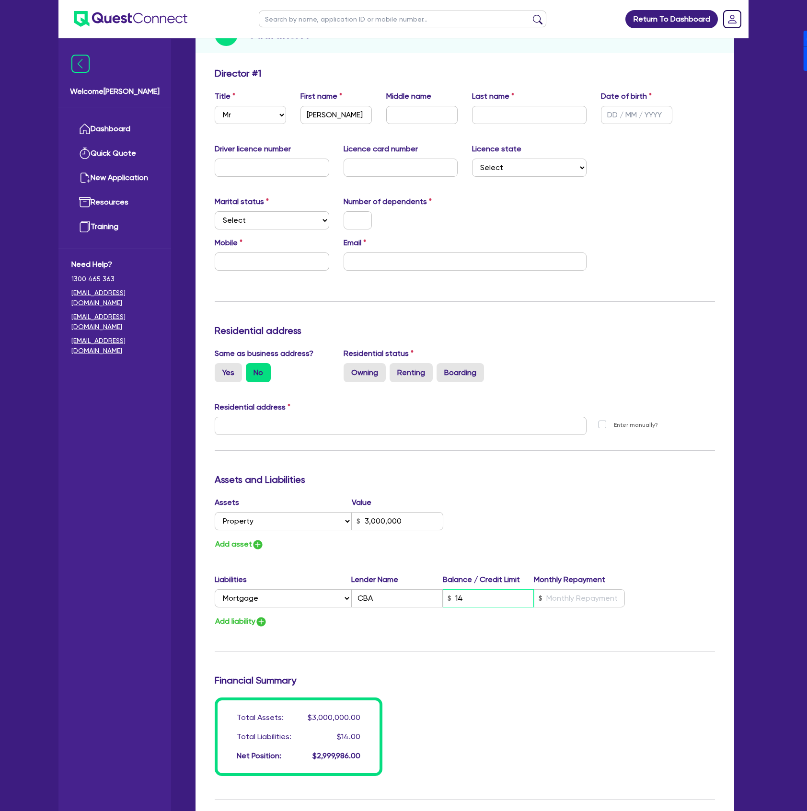
type input "140"
type input "3,000,000"
type input "1,400"
type input "3,000,000"
type input "14,000"
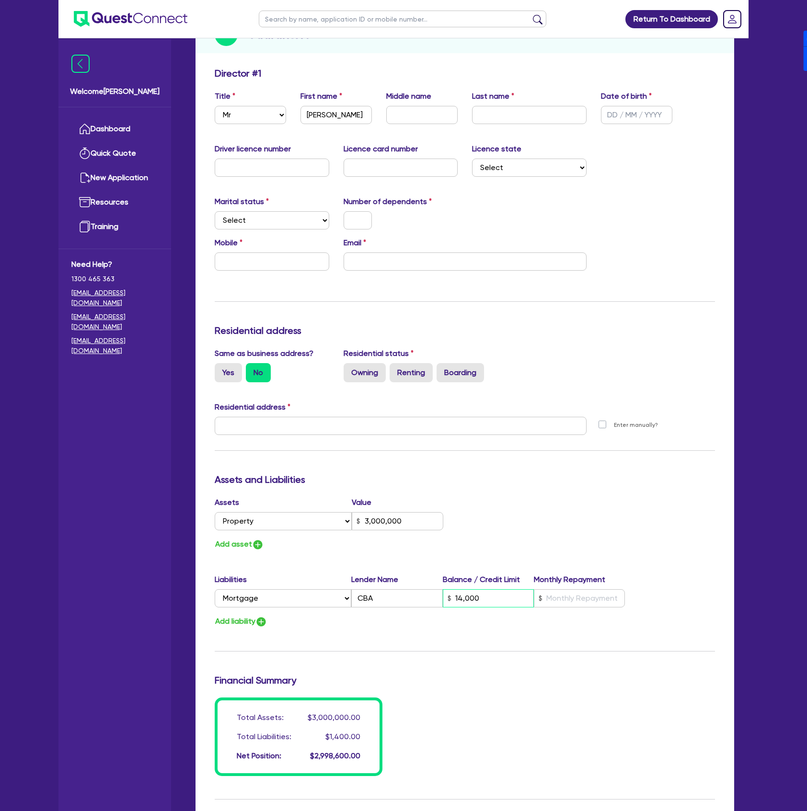
type input "3,000,000"
type input "140,000"
type input "3,000,000"
type input "1,400,000"
click at [573, 603] on input "text" at bounding box center [579, 598] width 91 height 18
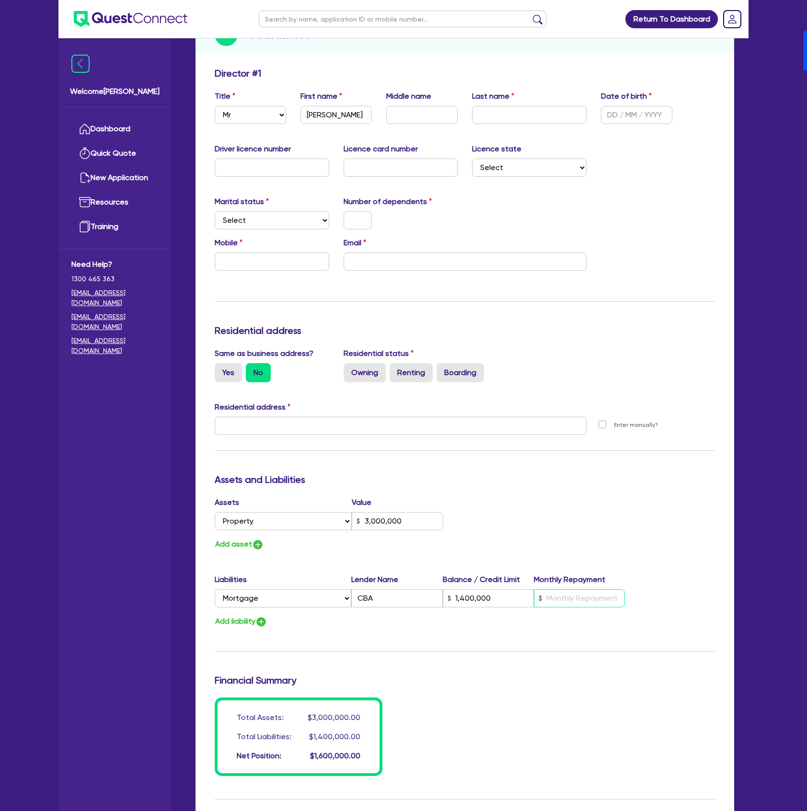
type input "3,000,000"
type input "1,400,000"
type input "7"
type input "3,000,000"
type input "1,400,000"
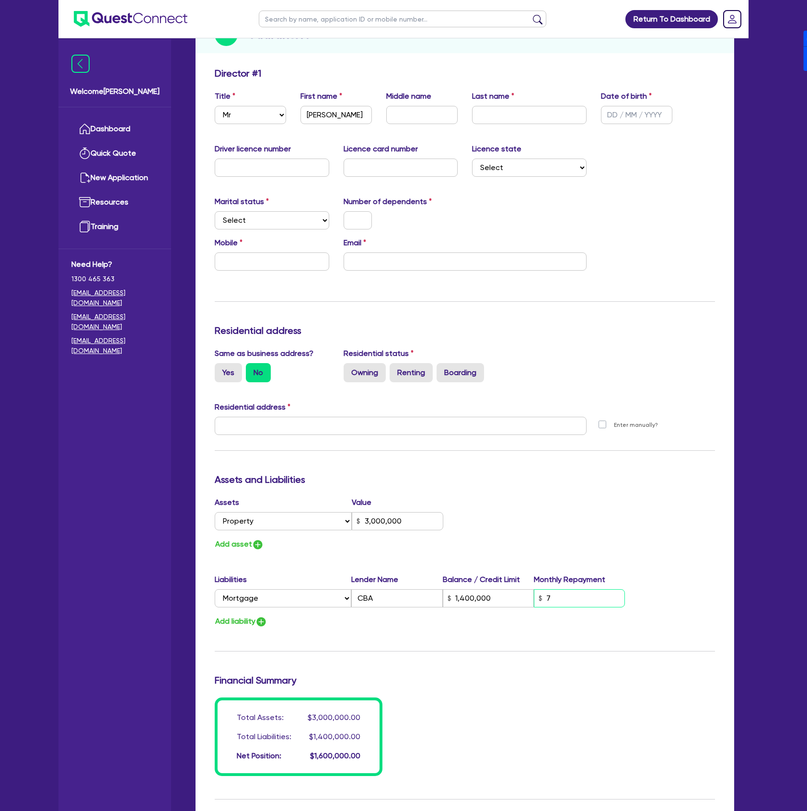
type input "75"
type input "3,000,000"
type input "1,400,000"
type input "750"
type input "3,000,000"
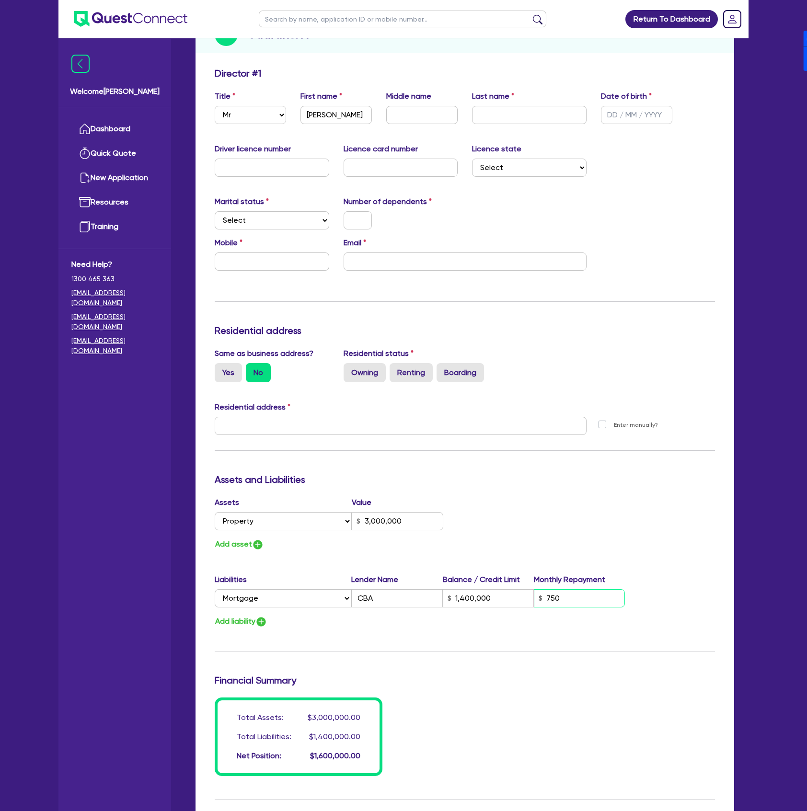
type input "1,400,000"
type input "7,500"
click at [594, 499] on div "Assets Value Select Asset Cash Property Investment property Vehicle Truck Trail…" at bounding box center [464, 524] width 514 height 54
click at [258, 546] on img "button" at bounding box center [257, 544] width 11 height 11
type input "3,000,000"
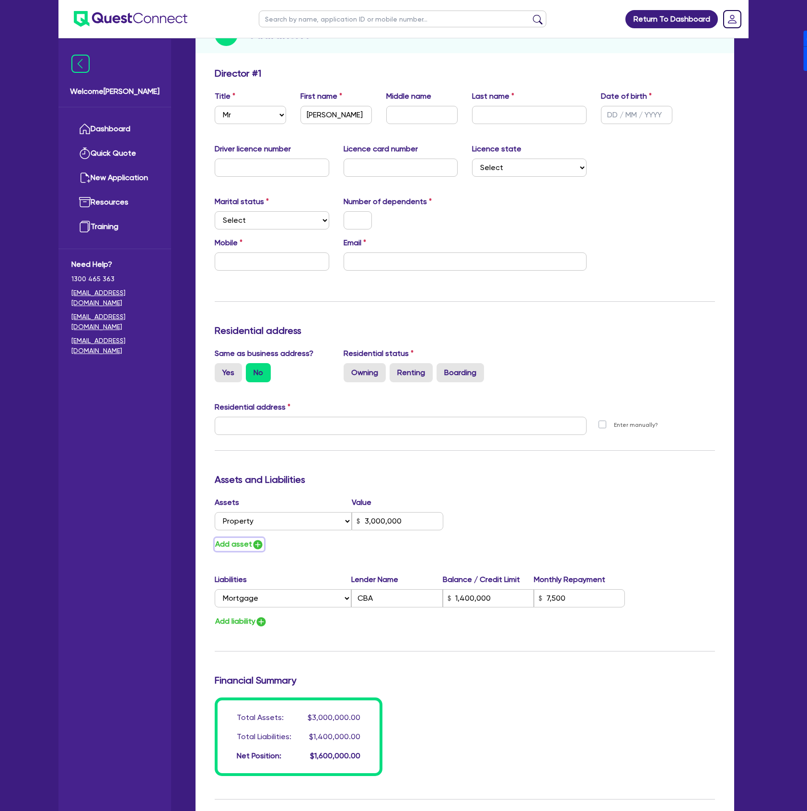
type input "1,400,000"
type input "7,500"
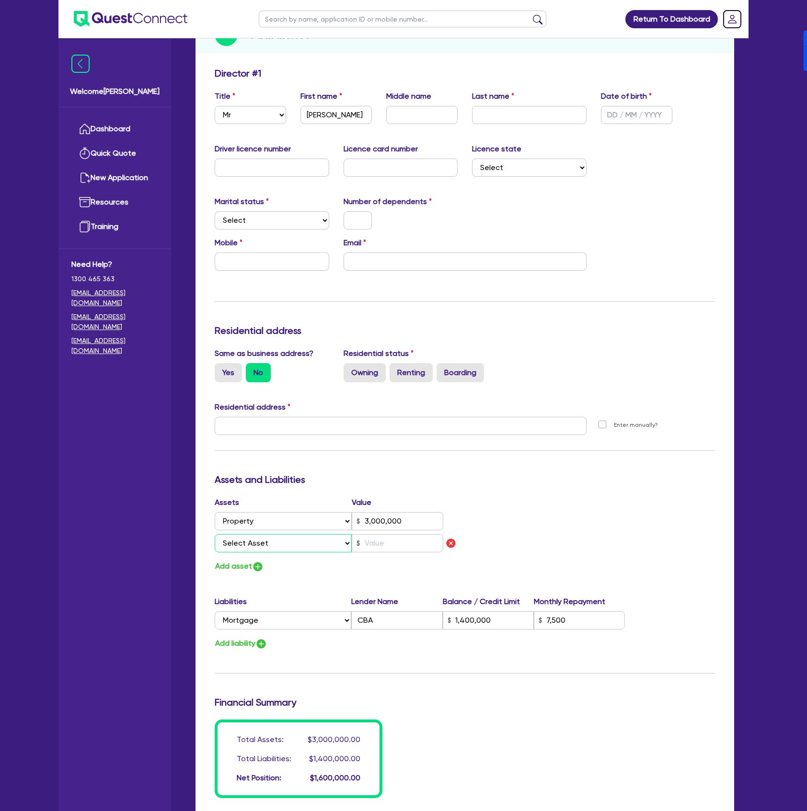
click at [262, 545] on select "Select Asset Cash Property Investment property Vehicle Truck Trailer Equipment …" at bounding box center [283, 543] width 137 height 18
select select "VEHICLE"
click at [215, 534] on select "Select Asset Cash Property Investment property Vehicle Truck Trailer Equipment …" at bounding box center [283, 543] width 137 height 18
type input "3,000,000"
type input "1,400,000"
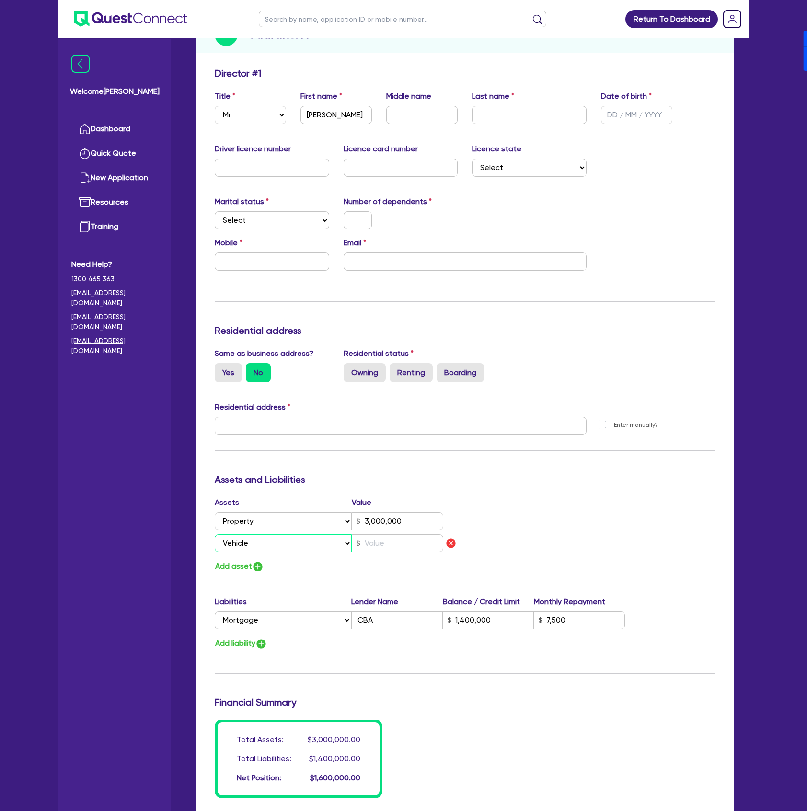
type input "7,500"
click at [376, 545] on input "text" at bounding box center [397, 543] width 91 height 18
click at [259, 567] on img "button" at bounding box center [257, 566] width 11 height 11
type input "3,000,000"
type input "1,400,000"
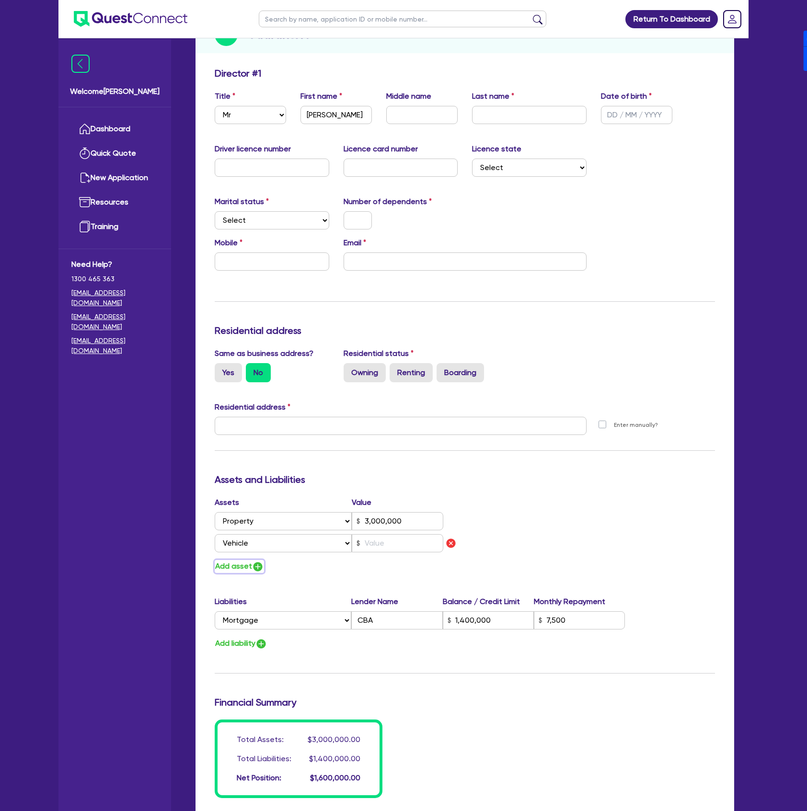
type input "7,500"
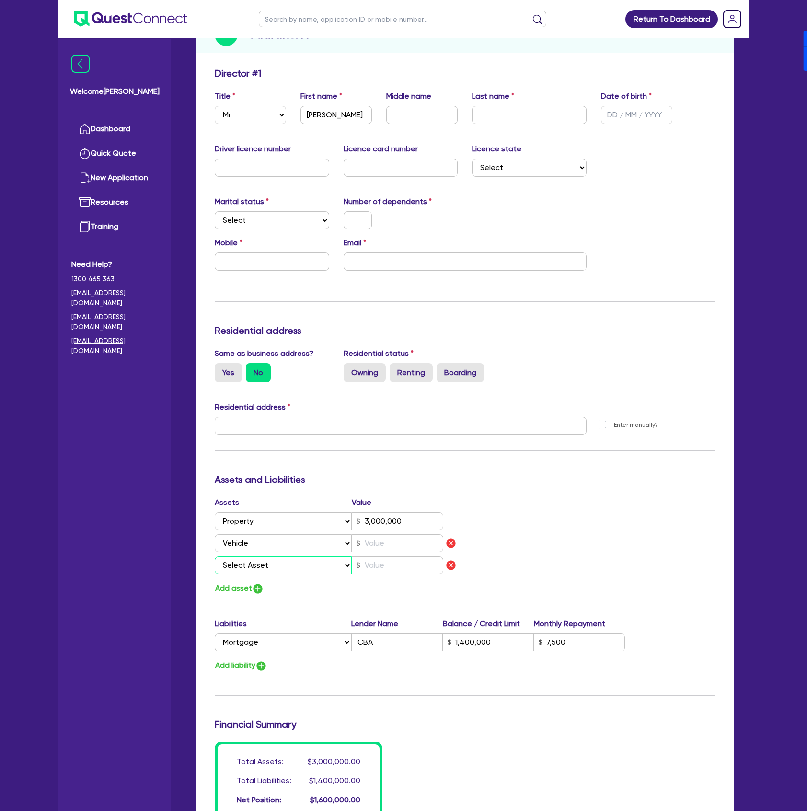
click at [278, 565] on select "Select Asset Cash Property Investment property Vehicle Truck Trailer Equipment …" at bounding box center [283, 565] width 137 height 18
select select "VEHICLE"
click at [215, 556] on select "Select Asset Cash Property Investment property Vehicle Truck Trailer Equipment …" at bounding box center [283, 565] width 137 height 18
type input "3,000,000"
type input "1,400,000"
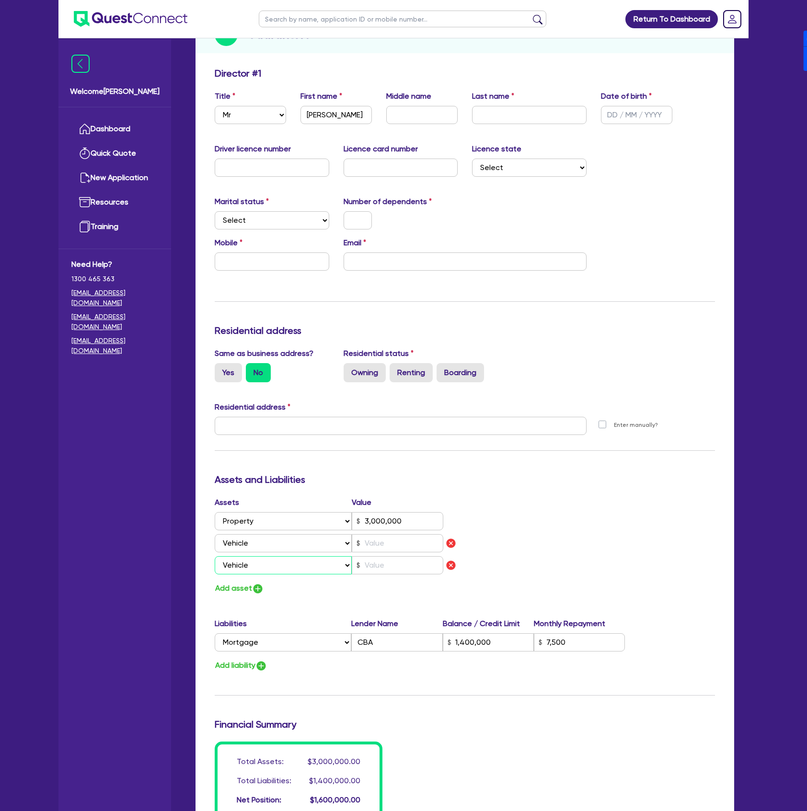
type input "7,500"
click at [254, 586] on img "button" at bounding box center [257, 588] width 11 height 11
type input "3,000,000"
type input "1,400,000"
type input "7,500"
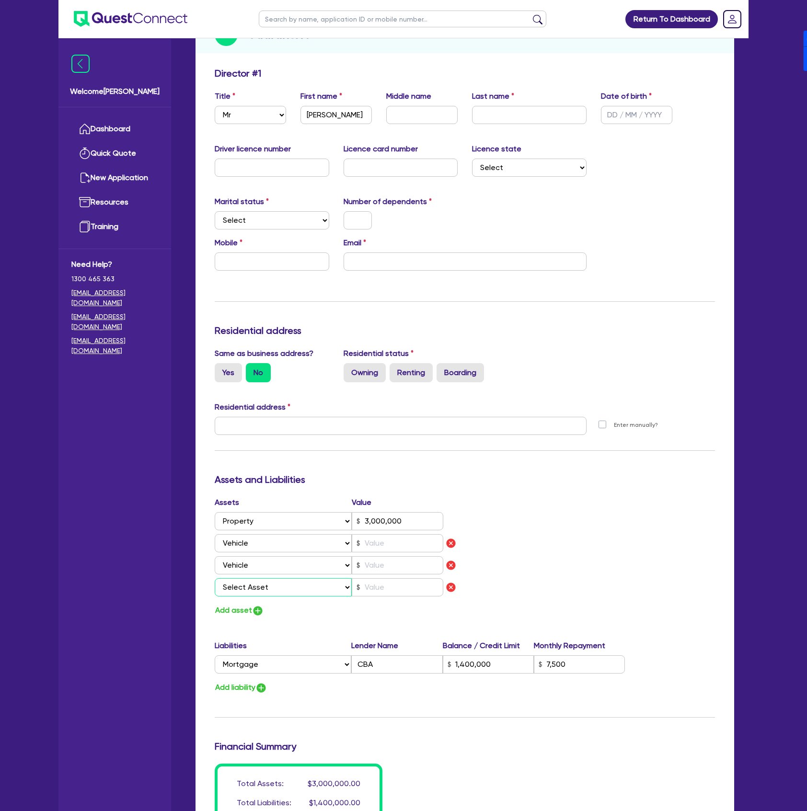
click at [278, 591] on select "Select Asset Cash Property Investment property Vehicle Truck Trailer Equipment …" at bounding box center [283, 587] width 137 height 18
click at [381, 558] on input "text" at bounding box center [397, 565] width 91 height 18
type input "3,000,000"
type input "1,400,000"
type input "7,500"
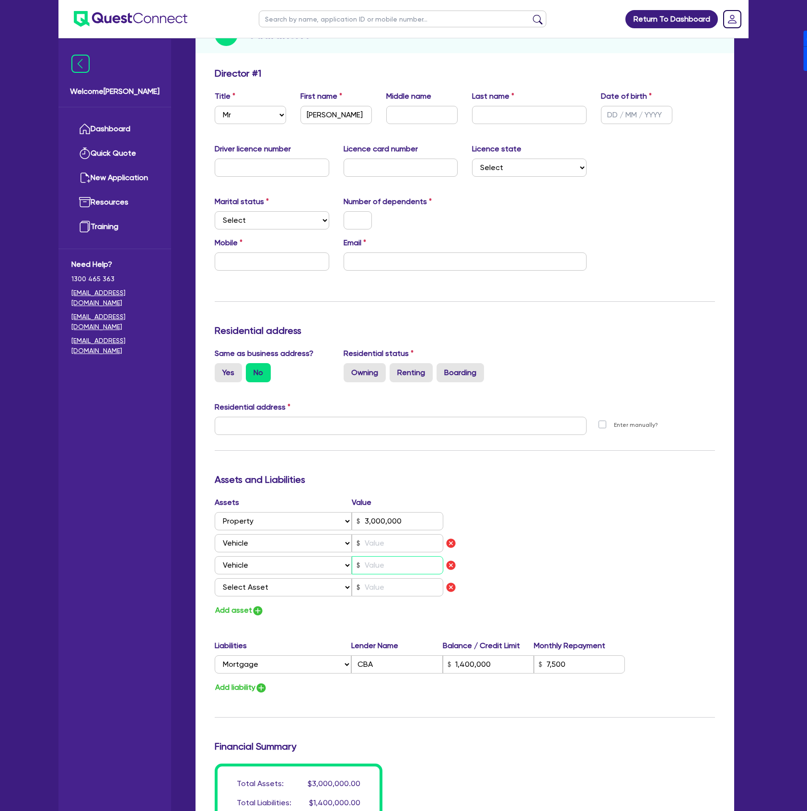
type input "5"
type input "3,000,000"
type input "1,400,000"
type input "7,500"
type input "50"
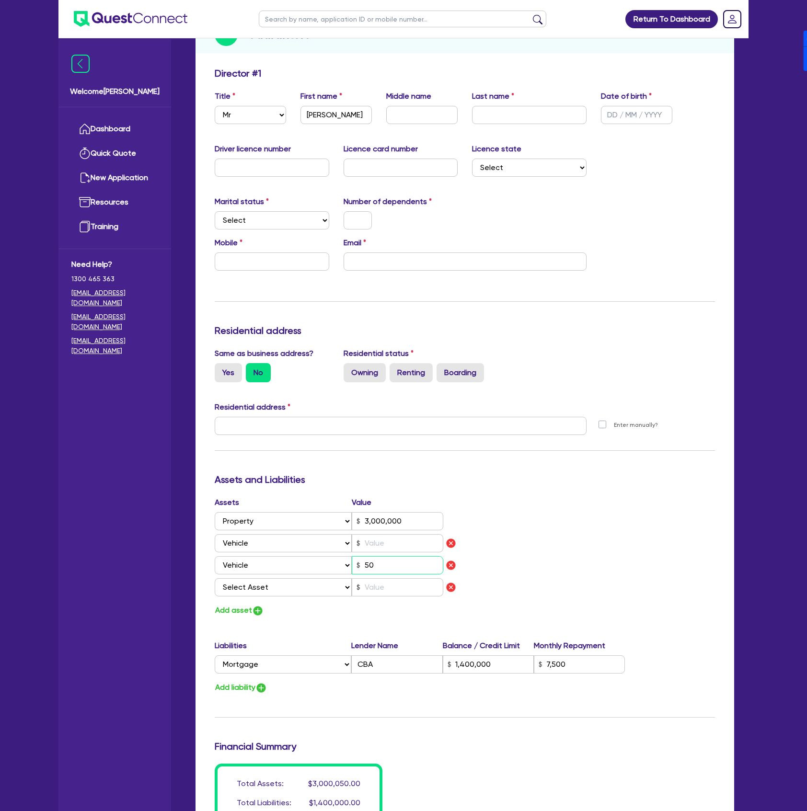
type input "3,000,000"
type input "1,400,000"
type input "7,500"
type input "500"
type input "3,000,000"
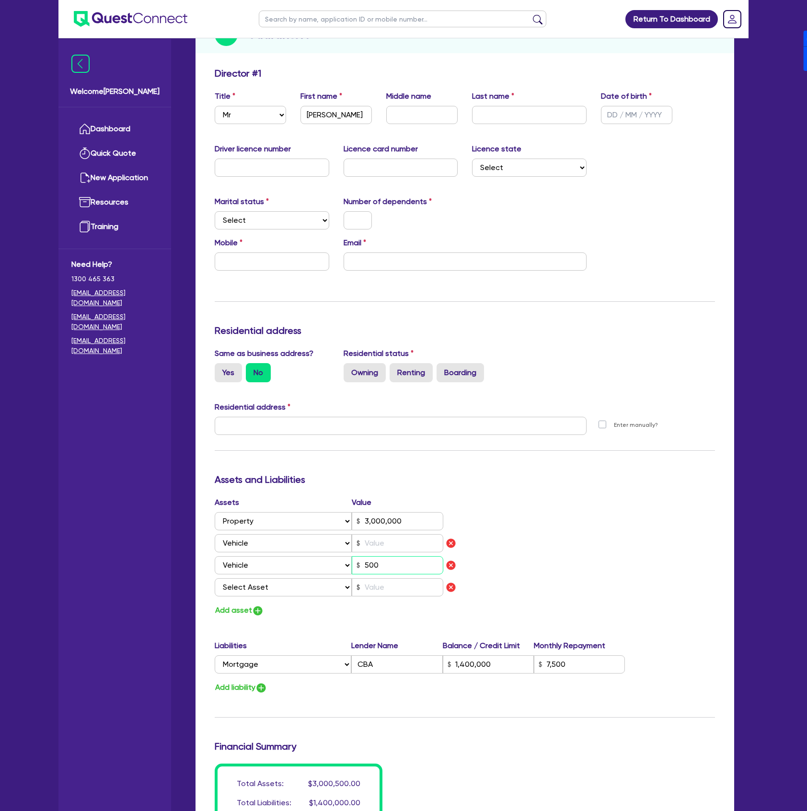
type input "1,400,000"
type input "7,500"
type input "5,000"
type input "3,000,000"
type input "1,400,000"
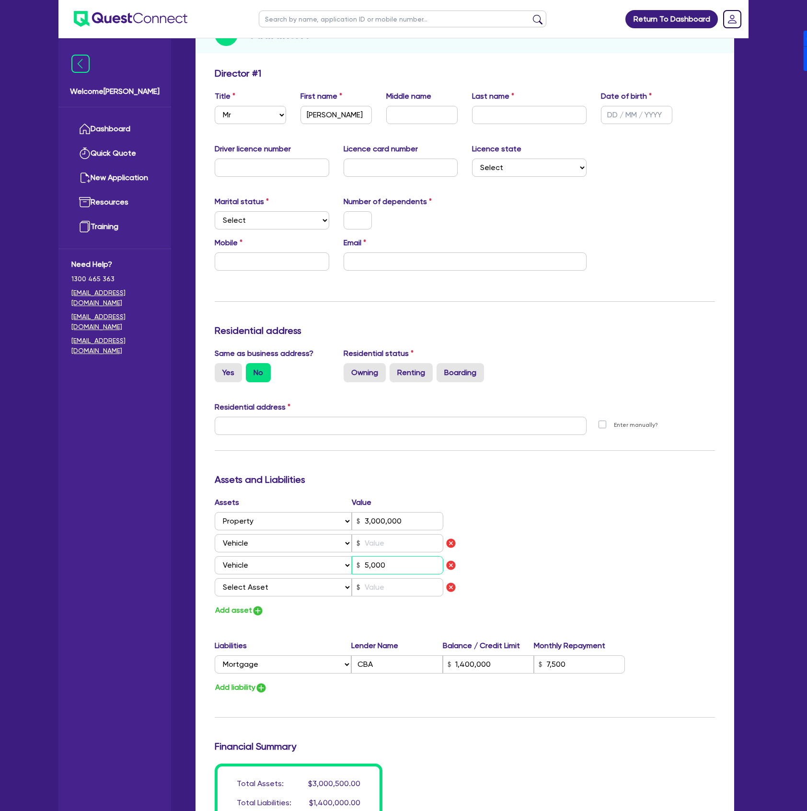
type input "7,500"
type input "50,000"
type input "3,000,000"
type input "1,400,000"
type input "7,500"
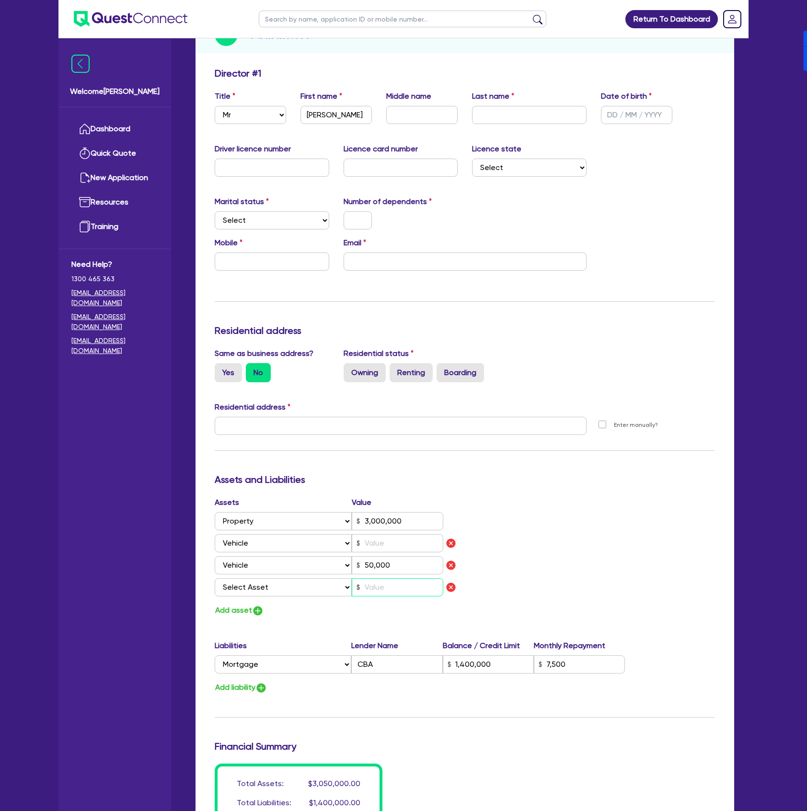
type input "50,000"
type input "5"
type input "3,000,000"
type input "1,400,000"
type input "7,500"
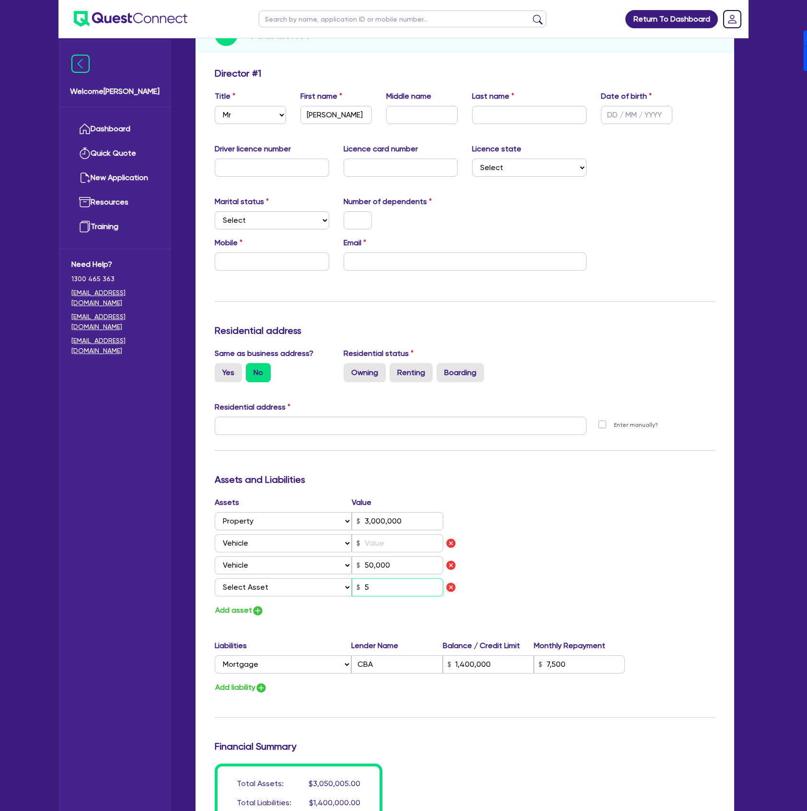
type input "50,000"
type input "50"
type input "3,000,000"
type input "1,400,000"
type input "7,500"
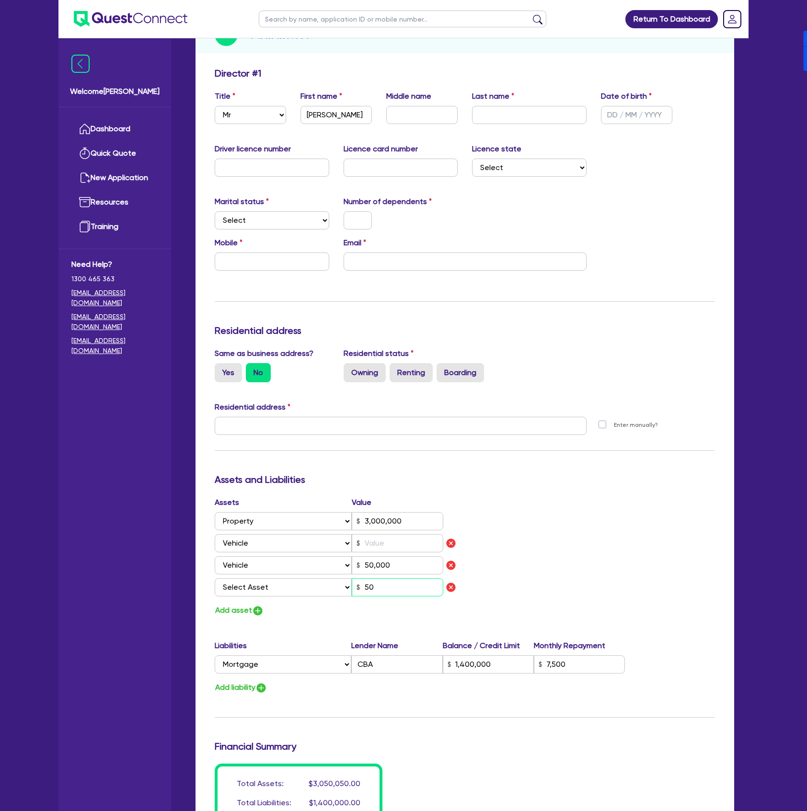
type input "50,000"
type input "500"
type input "3,000,000"
type input "1,400,000"
type input "7,500"
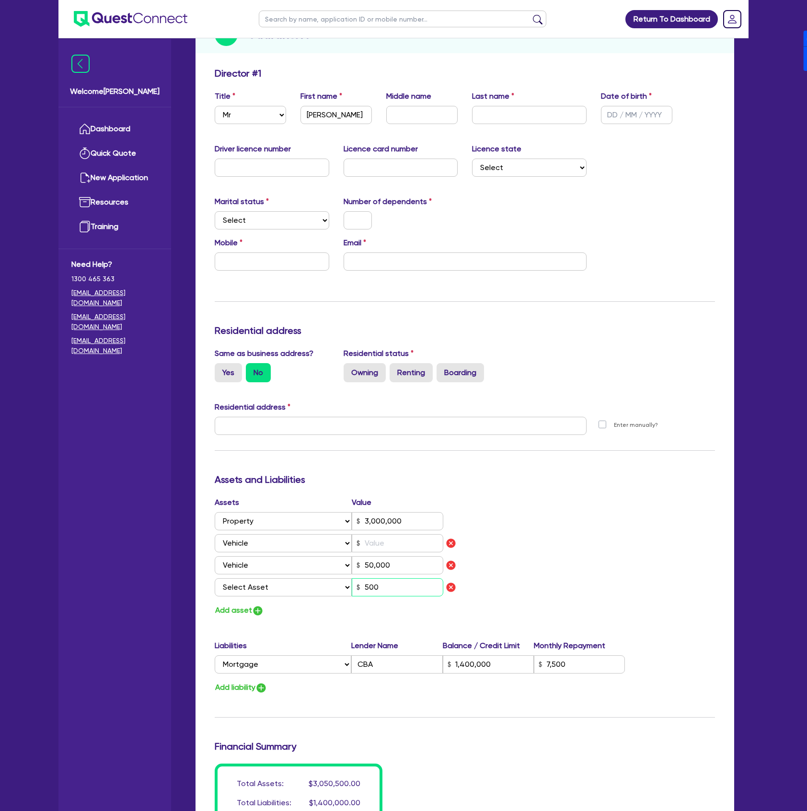
type input "50,000"
type input "5,000"
type input "3,000,000"
type input "1,400,000"
type input "7,500"
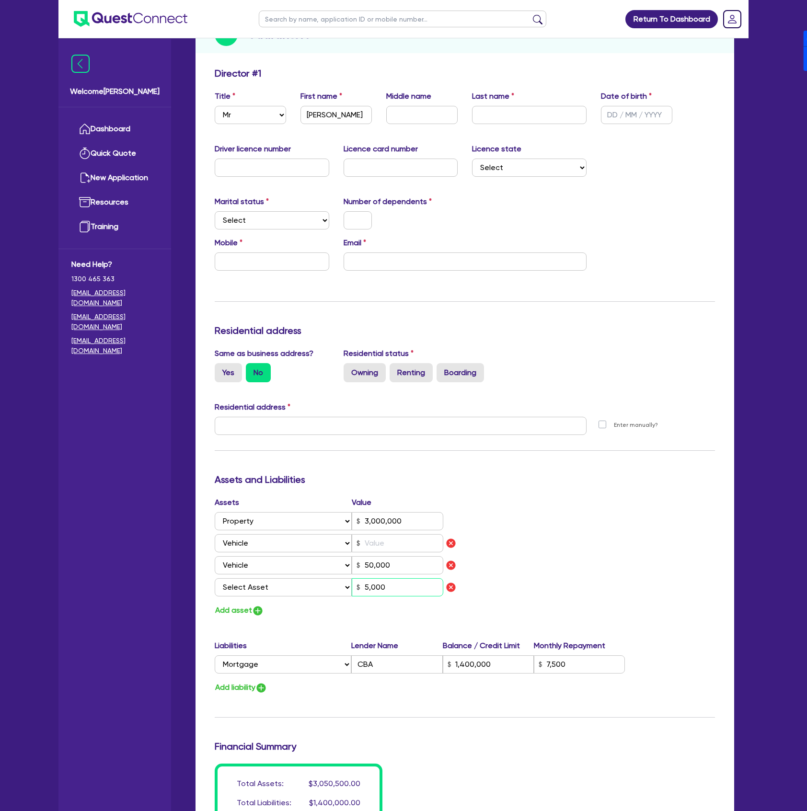
type input "50,000"
drag, startPoint x: 319, startPoint y: 535, endPoint x: 324, endPoint y: 544, distance: 10.1
click at [319, 535] on select "Select Asset Cash Property Investment property Vehicle Truck Trailer Equipment …" at bounding box center [283, 543] width 137 height 18
click at [215, 534] on select "Select Asset Cash Property Investment property Vehicle Truck Trailer Equipment …" at bounding box center [283, 543] width 137 height 18
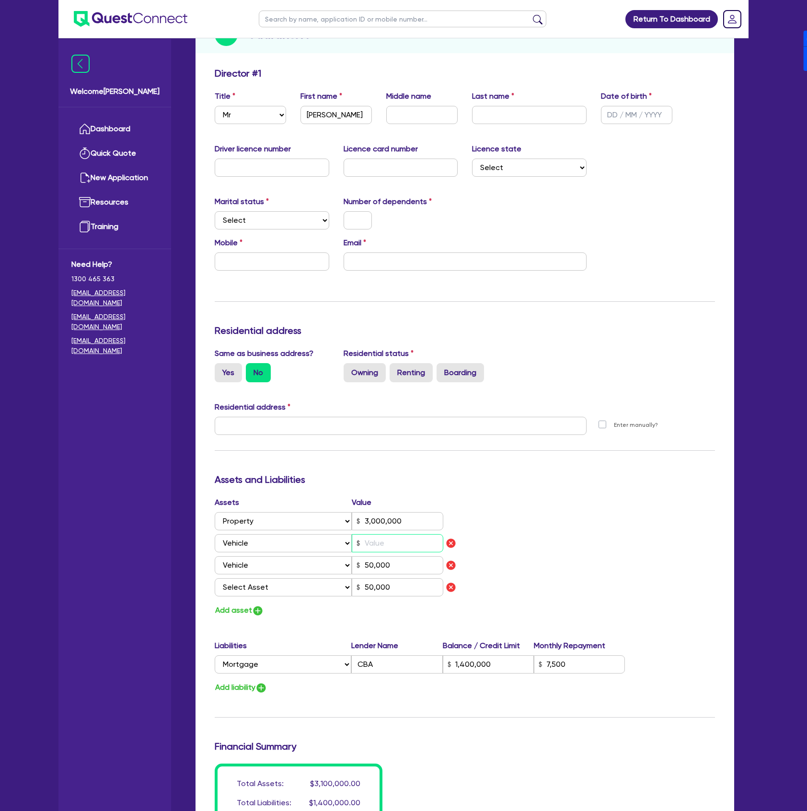
click at [398, 546] on input "text" at bounding box center [397, 543] width 91 height 18
type input "3,000,000"
type input "1,400,000"
type input "7,500"
type input "1"
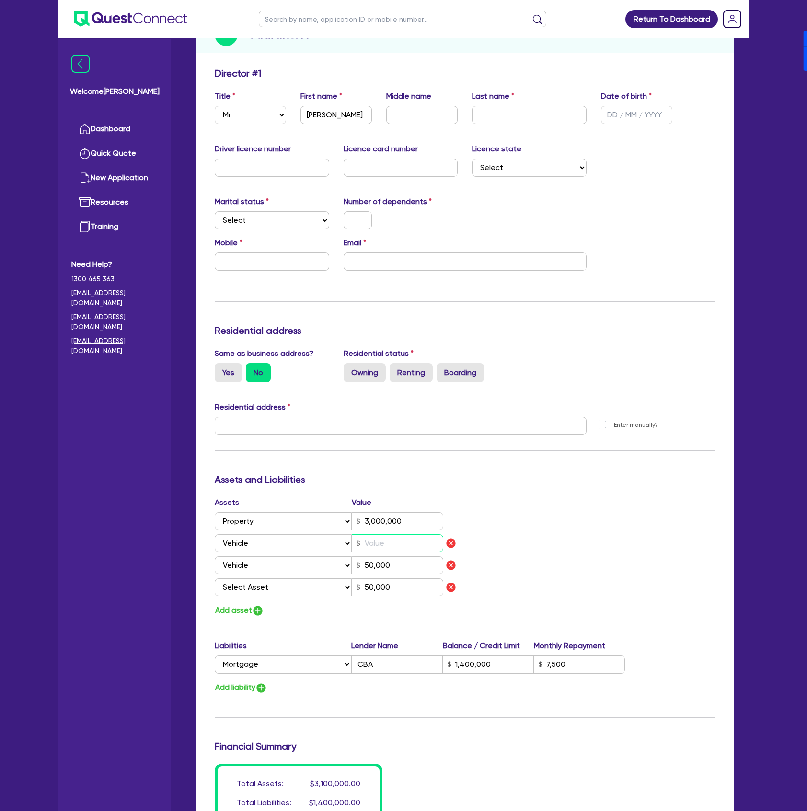
type input "50,000"
type input "3,000,000"
type input "1,400,000"
type input "7,500"
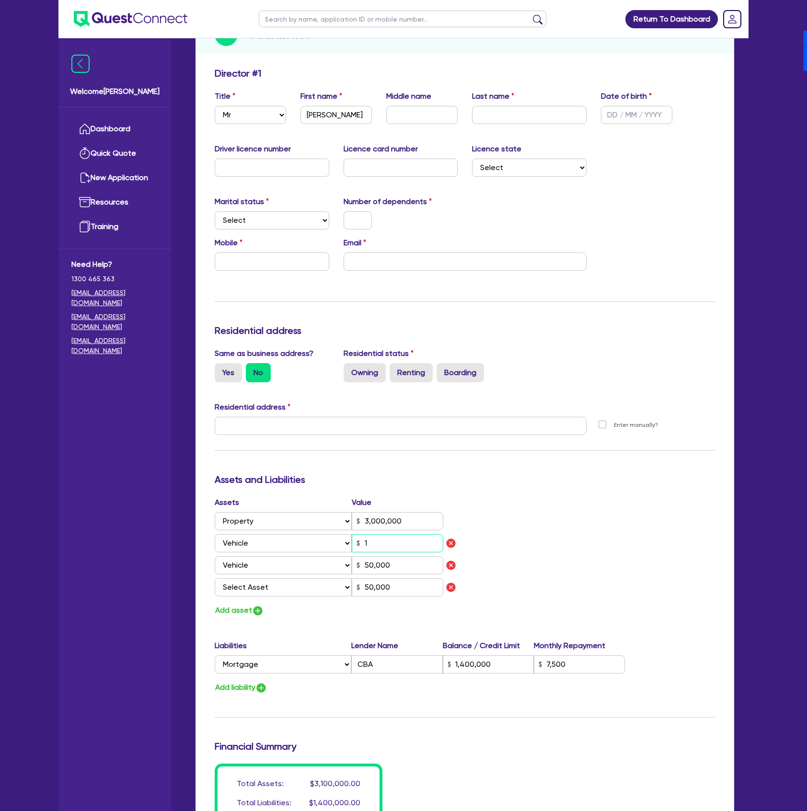
type input "12"
type input "50,000"
type input "3,000,000"
type input "1,400,000"
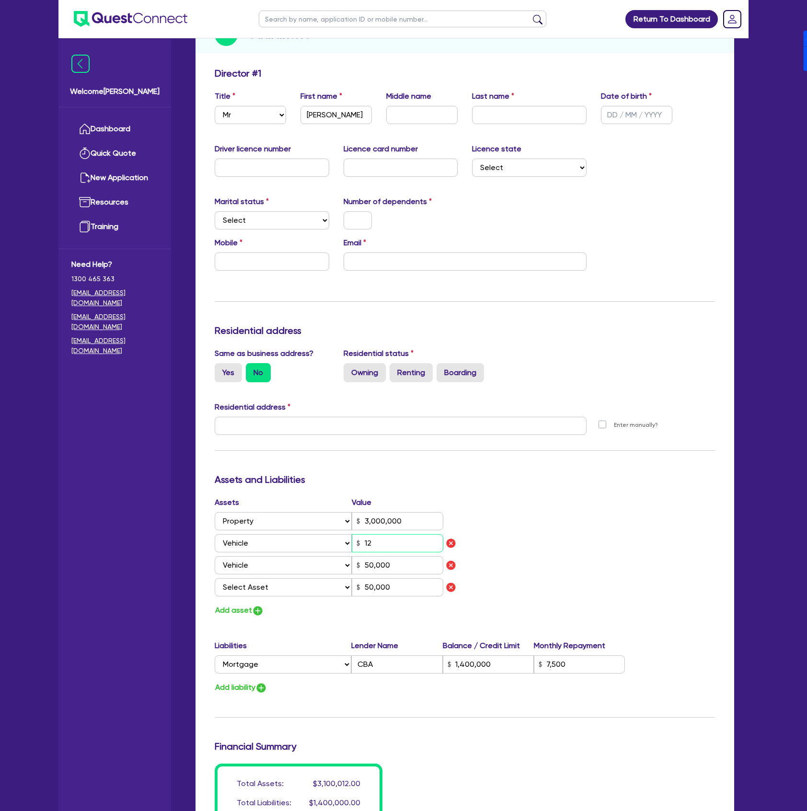
type input "7,500"
type input "120"
type input "50,000"
type input "3,000,000"
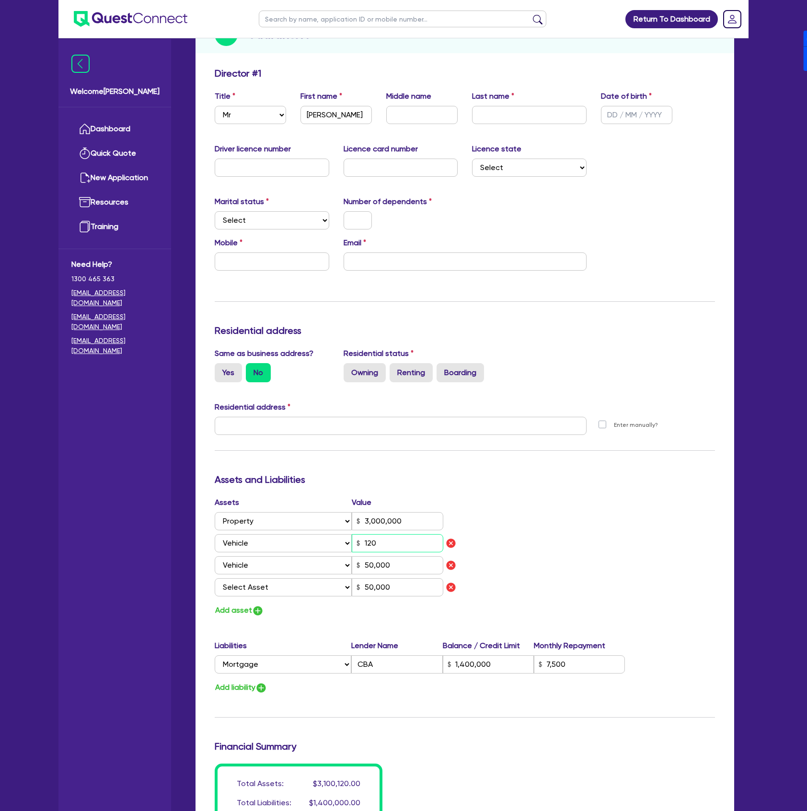
type input "1,400,000"
type input "7,500"
type input "1,200"
type input "50,000"
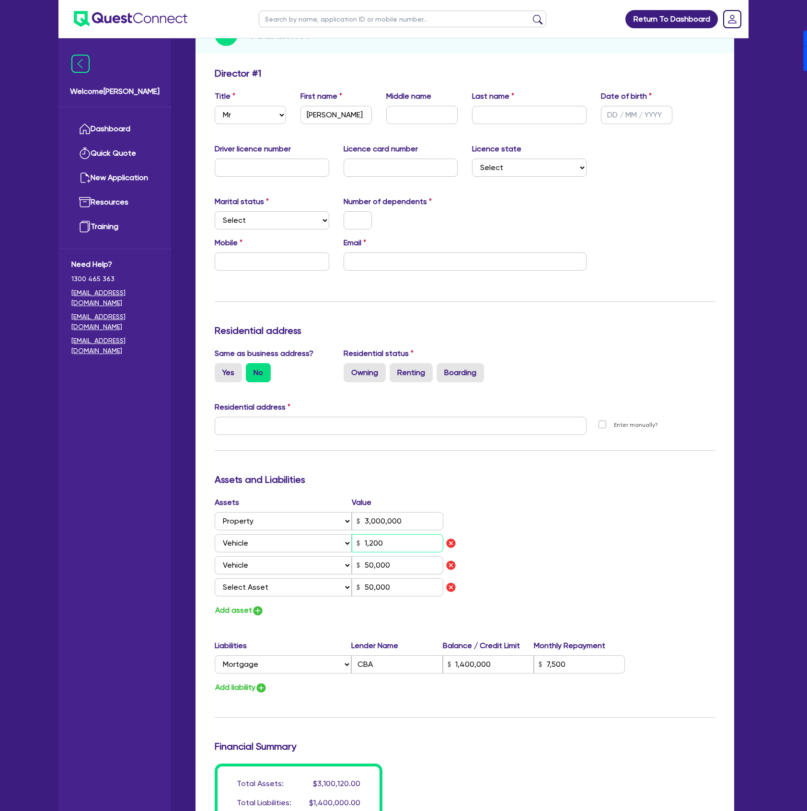
type input "3,000,000"
type input "1,400,000"
type input "7,500"
type input "12,000"
type input "50,000"
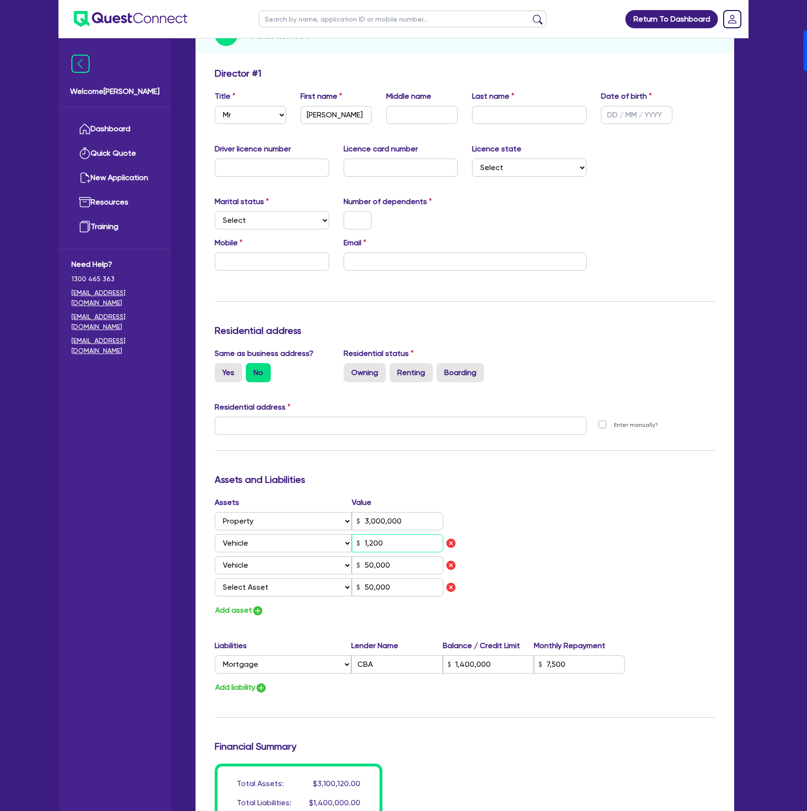
type input "50,000"
type input "3,000,000"
type input "1,400,000"
type input "7,500"
type input "120,000"
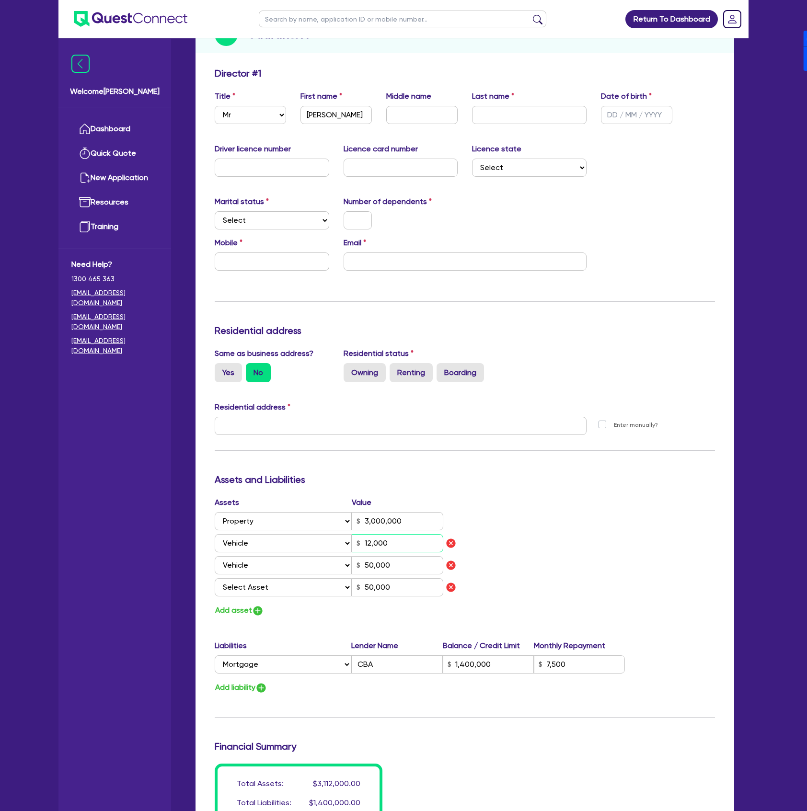
type input "50,000"
type input "120,000"
click at [304, 589] on select "Select Asset Cash Property Investment property Vehicle Truck Trailer Equipment …" at bounding box center [283, 587] width 137 height 18
select select "VEHICLE"
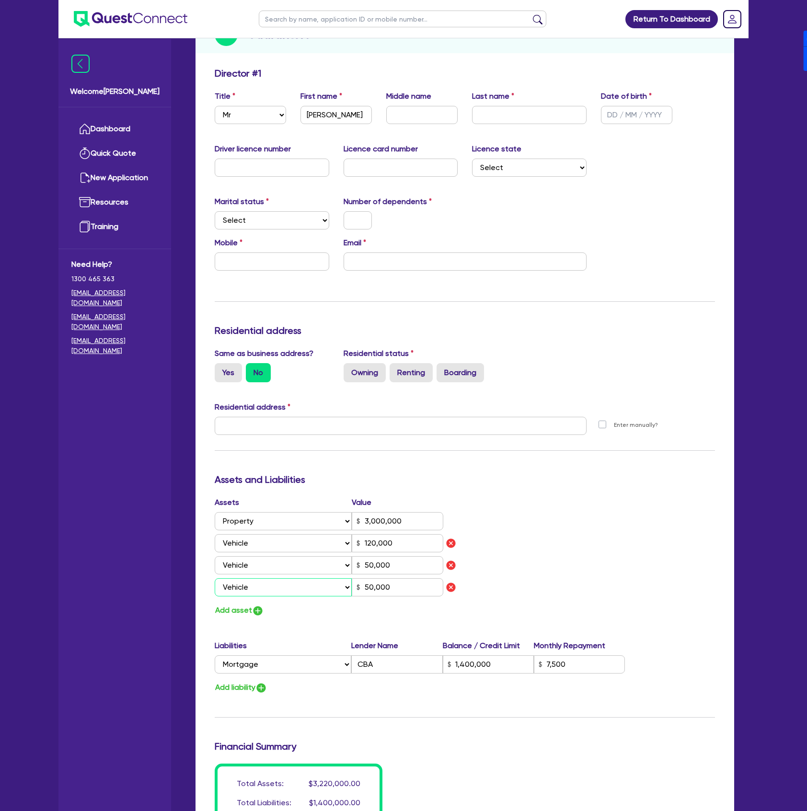
click at [215, 578] on select "Select Asset Cash Property Investment property Vehicle Truck Trailer Equipment …" at bounding box center [283, 587] width 137 height 18
type input "3,000,000"
type input "1,400,000"
type input "7,500"
type input "120,000"
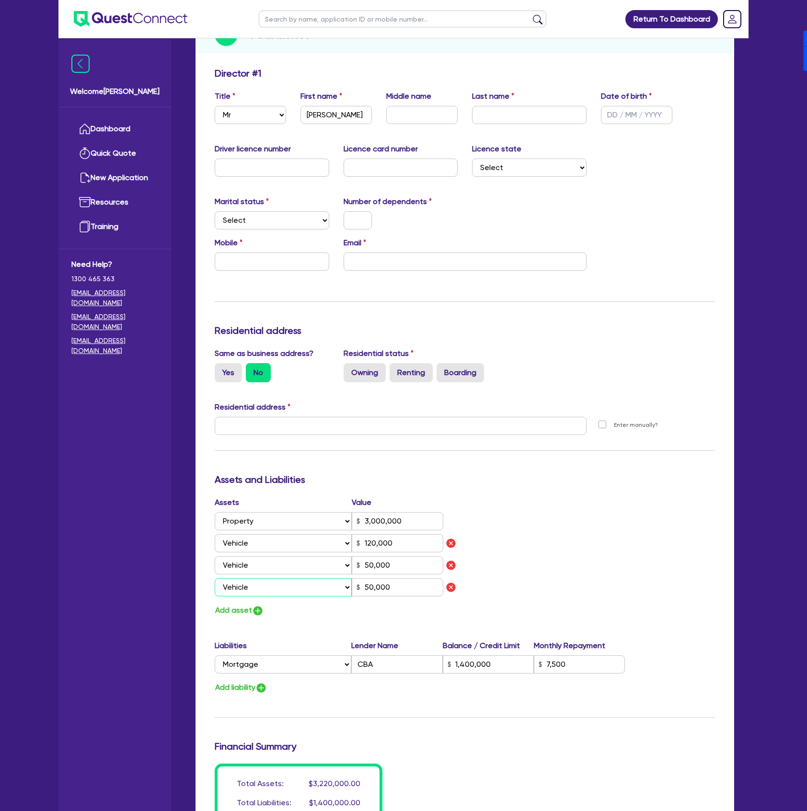
type input "50,000"
drag, startPoint x: 397, startPoint y: 569, endPoint x: 349, endPoint y: 568, distance: 47.9
click at [349, 568] on div "Select Asset Cash Property Investment property Vehicle Truck Trailer Equipment …" at bounding box center [329, 565] width 228 height 18
click at [395, 596] on input "50,000" at bounding box center [397, 587] width 91 height 18
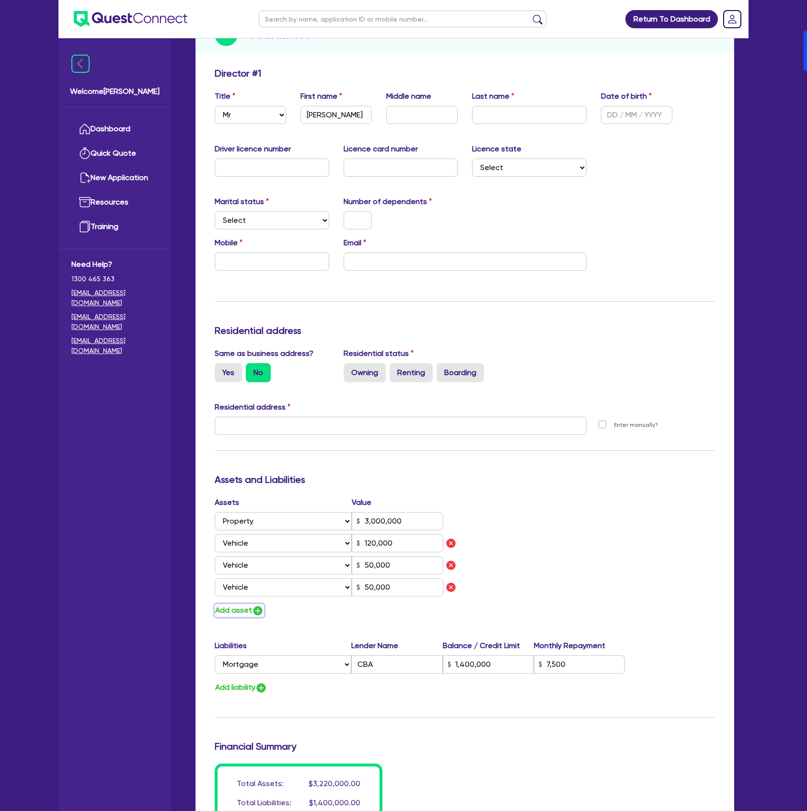
click at [237, 614] on button "Add asset" at bounding box center [239, 610] width 49 height 13
type input "3,000,000"
type input "1,400,000"
type input "7,500"
type input "120,000"
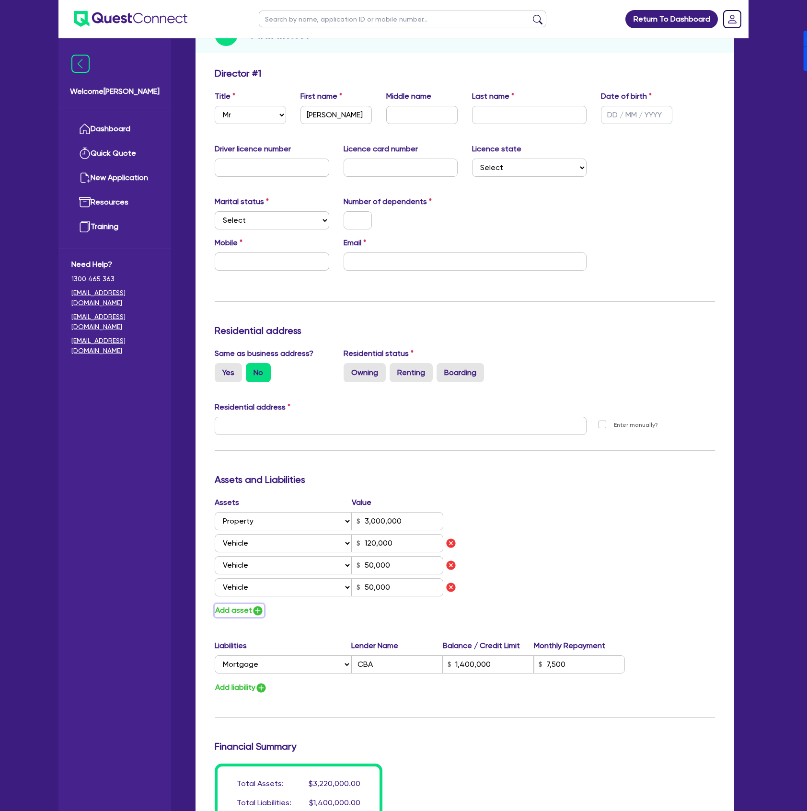
type input "50,000"
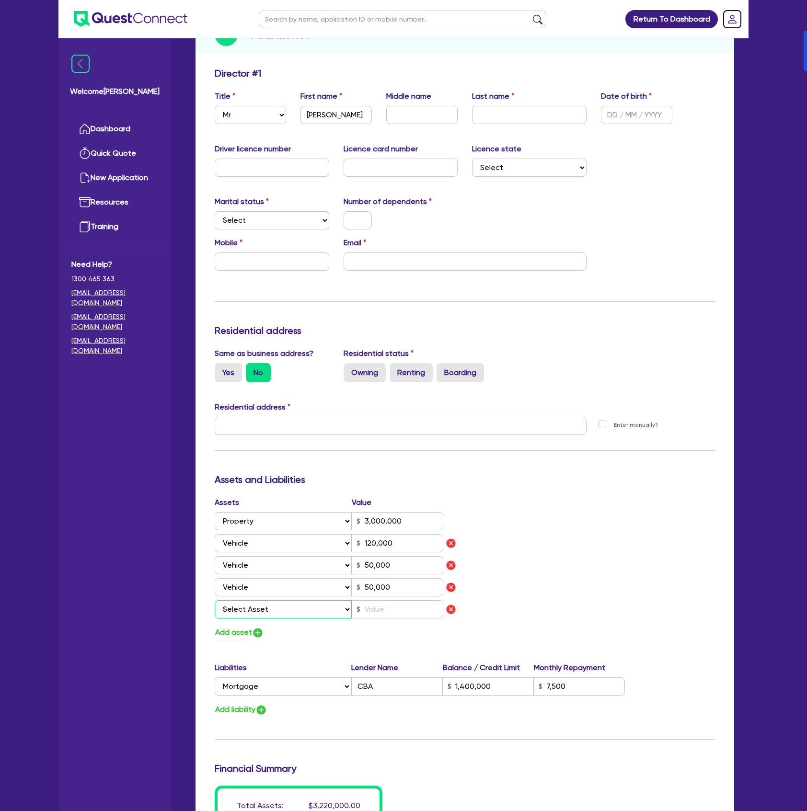
click at [264, 605] on select "Select Asset Cash Property Investment property Vehicle Truck Trailer Equipment …" at bounding box center [283, 609] width 137 height 18
select select "HOUSEHOLD_PERSONAL"
click at [215, 600] on select "Select Asset Cash Property Investment property Vehicle Truck Trailer Equipment …" at bounding box center [283, 609] width 137 height 18
type input "3,000,000"
type input "1,400,000"
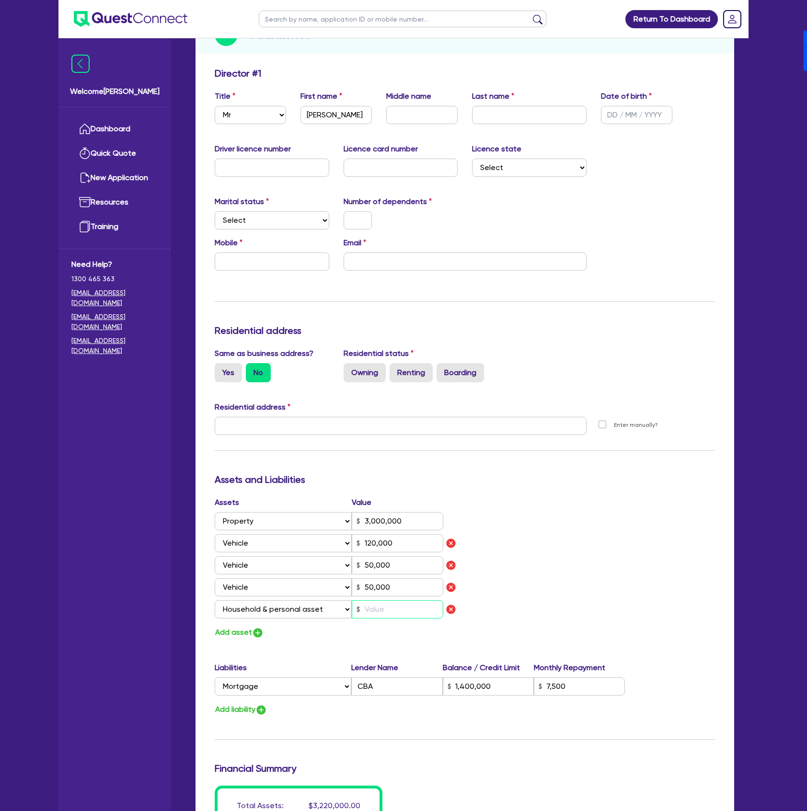
click at [404, 604] on input "text" at bounding box center [397, 609] width 91 height 18
click at [227, 376] on label "Yes" at bounding box center [228, 372] width 27 height 19
click at [221, 369] on input "Yes" at bounding box center [218, 366] width 6 height 6
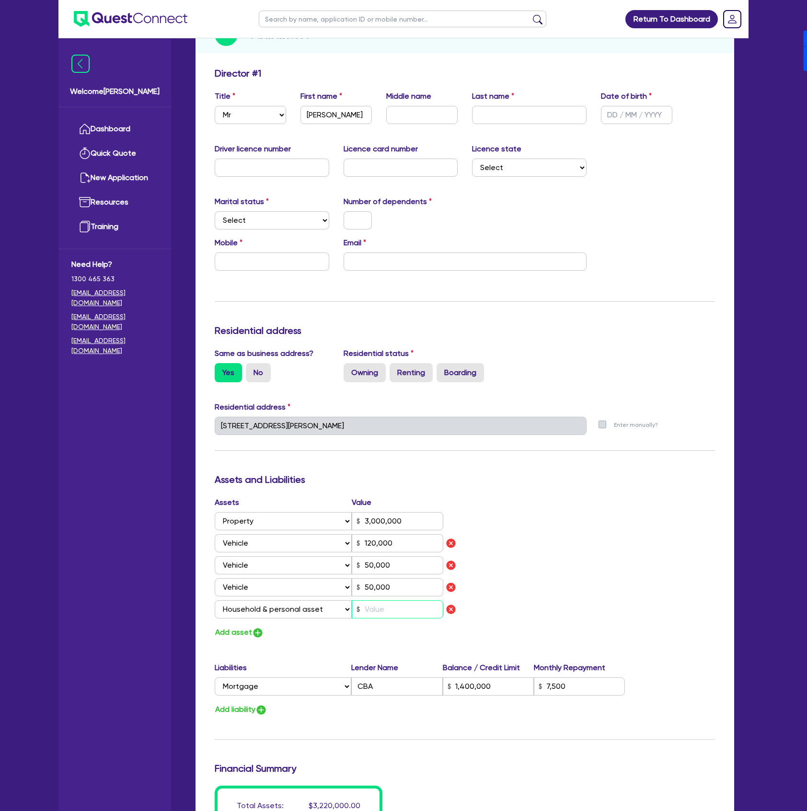
click at [383, 614] on input "text" at bounding box center [397, 609] width 91 height 18
click at [393, 608] on input "text" at bounding box center [397, 609] width 91 height 18
click at [248, 614] on select "Select Asset Cash Property Investment property Vehicle Truck Trailer Equipment …" at bounding box center [283, 609] width 137 height 18
drag, startPoint x: 495, startPoint y: 648, endPoint x: 474, endPoint y: 649, distance: 21.1
click at [494, 648] on div "Update residential status for Director #1 Boarding is only acceptable when the …" at bounding box center [465, 466] width 500 height 797
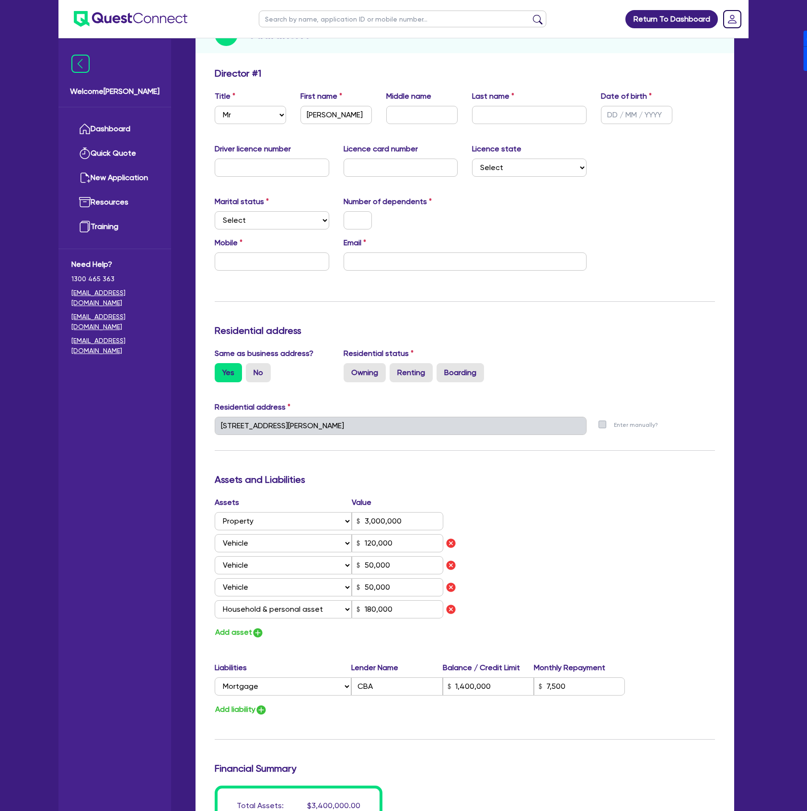
click at [246, 619] on div "Assets Value Select Asset Cash Property Investment property Vehicle Truck Trail…" at bounding box center [335, 559] width 257 height 125
click at [250, 633] on button "Add asset" at bounding box center [239, 632] width 49 height 13
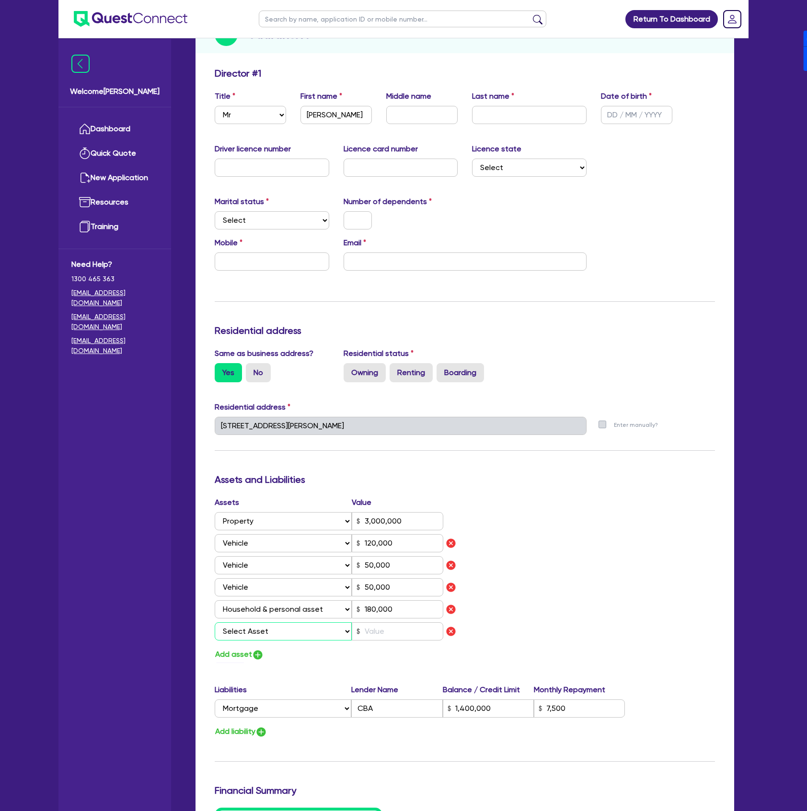
drag, startPoint x: 274, startPoint y: 635, endPoint x: 270, endPoint y: 640, distance: 6.5
click at [274, 635] on select "Select Asset Cash Property Investment property Vehicle Truck Trailer Equipment …" at bounding box center [283, 631] width 137 height 18
click at [215, 622] on select "Select Asset Cash Property Investment property Vehicle Truck Trailer Equipment …" at bounding box center [283, 631] width 137 height 18
click at [378, 628] on input "text" at bounding box center [397, 631] width 91 height 18
click at [397, 633] on input "text" at bounding box center [397, 631] width 91 height 18
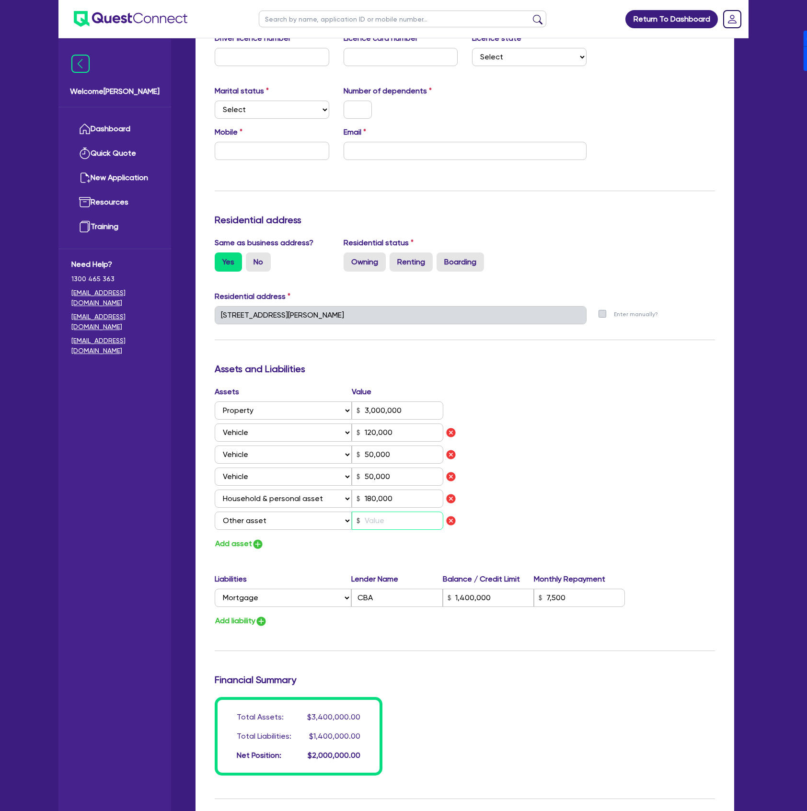
scroll to position [255, 0]
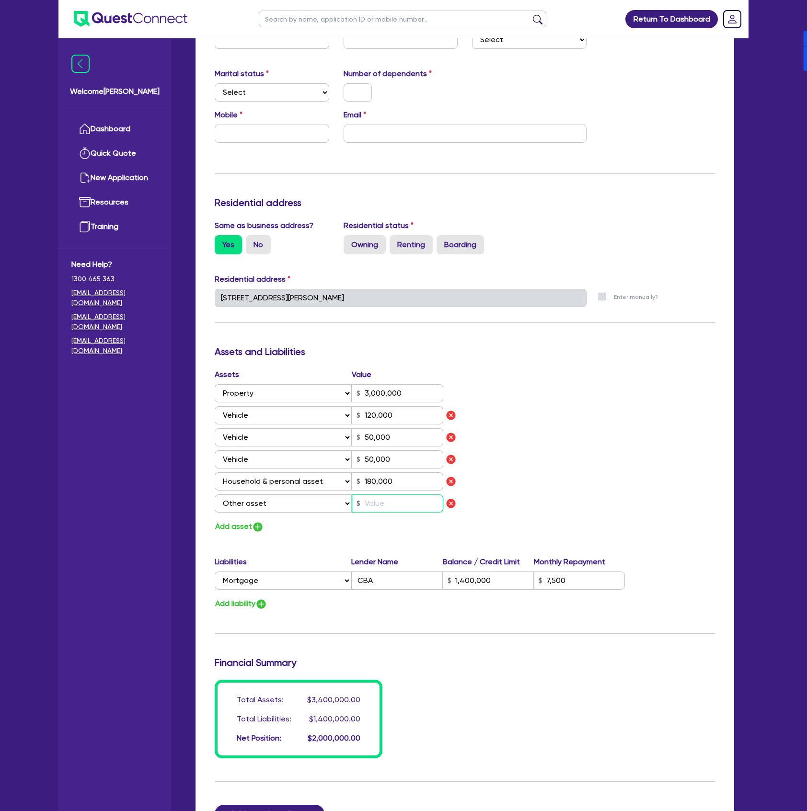
click at [376, 505] on input "text" at bounding box center [397, 503] width 91 height 18
click at [253, 528] on img "button" at bounding box center [257, 526] width 11 height 11
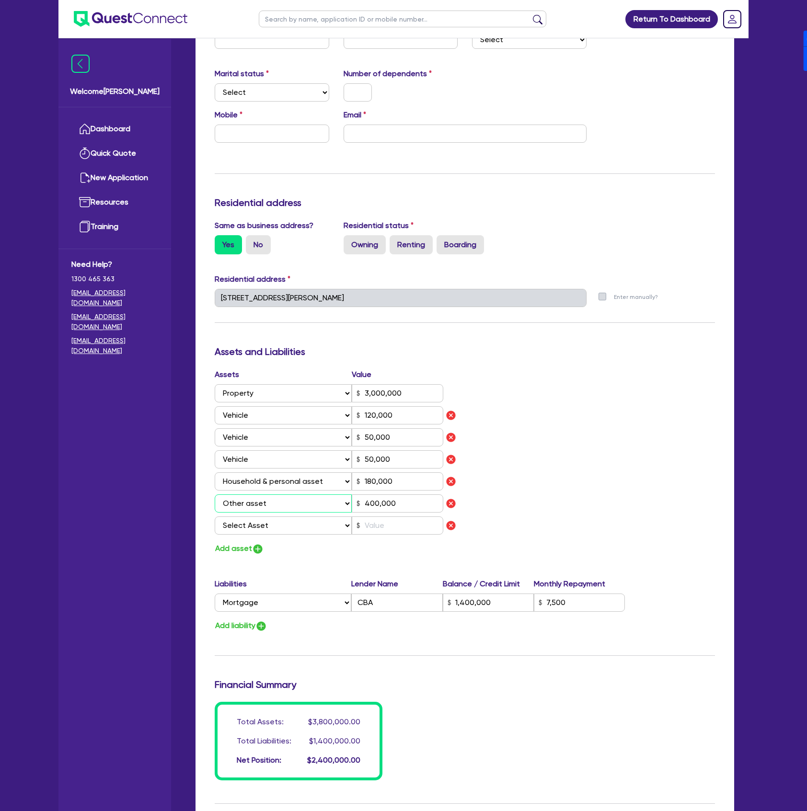
click at [288, 512] on select "Select Asset Cash Property Investment property Vehicle Truck Trailer Equipment …" at bounding box center [283, 503] width 137 height 18
click at [428, 579] on label "Lender Name" at bounding box center [396, 583] width 91 height 11
click at [315, 527] on select "Select Asset Cash Property Investment property Vehicle Truck Trailer Equipment …" at bounding box center [283, 525] width 137 height 18
click at [215, 516] on select "Select Asset Cash Property Investment property Vehicle Truck Trailer Equipment …" at bounding box center [283, 525] width 137 height 18
click at [396, 520] on input "text" at bounding box center [397, 525] width 91 height 18
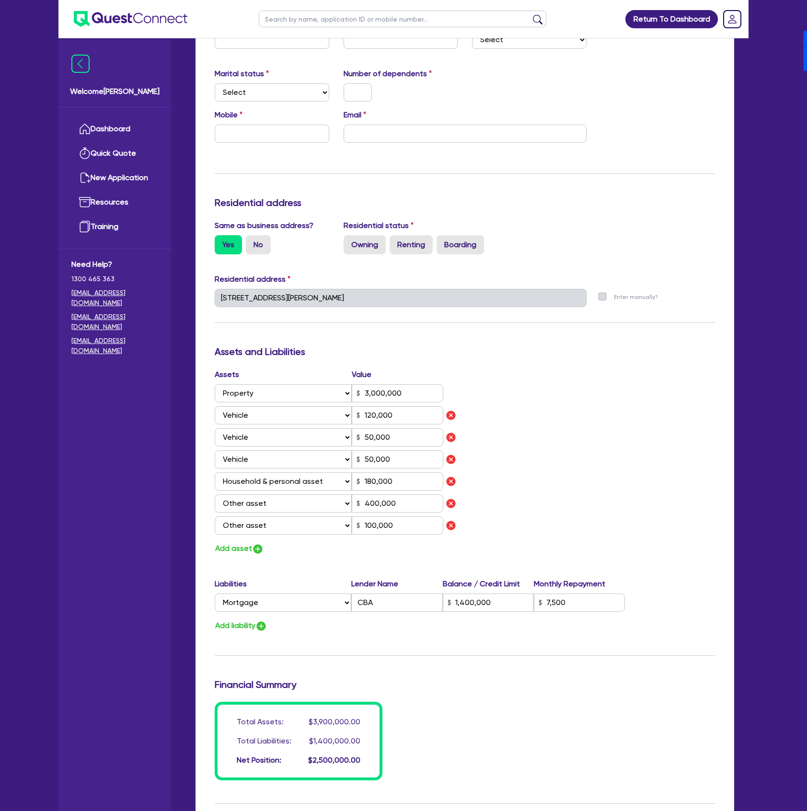
click at [589, 481] on div "Assets Value Select Asset Cash Property Investment property Vehicle Truck Trail…" at bounding box center [464, 462] width 514 height 186
click at [255, 628] on button "Add liability" at bounding box center [241, 625] width 53 height 13
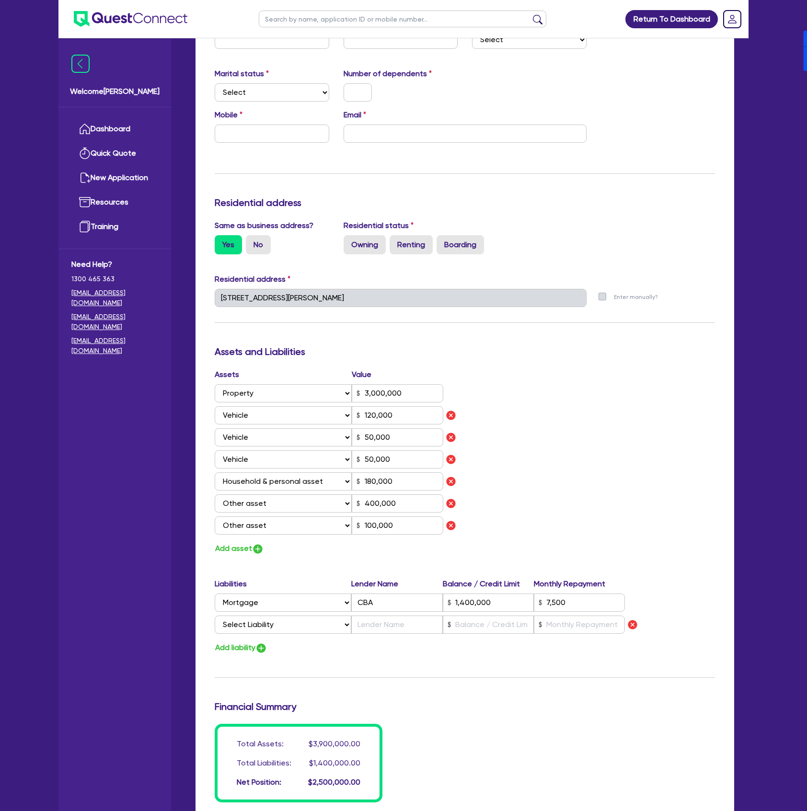
click at [328, 566] on div "Update residential status for Director #1 Boarding is only acceptable when the …" at bounding box center [465, 371] width 500 height 863
drag, startPoint x: 212, startPoint y: 583, endPoint x: 606, endPoint y: 585, distance: 394.2
click at [606, 585] on div "Liabilities Lender Name Balance / Credit Limit Monthly Repayment Select Liabili…" at bounding box center [464, 607] width 514 height 59
click at [605, 585] on label "Monthly Repayment" at bounding box center [579, 583] width 91 height 11
click at [407, 628] on input "text" at bounding box center [396, 624] width 91 height 18
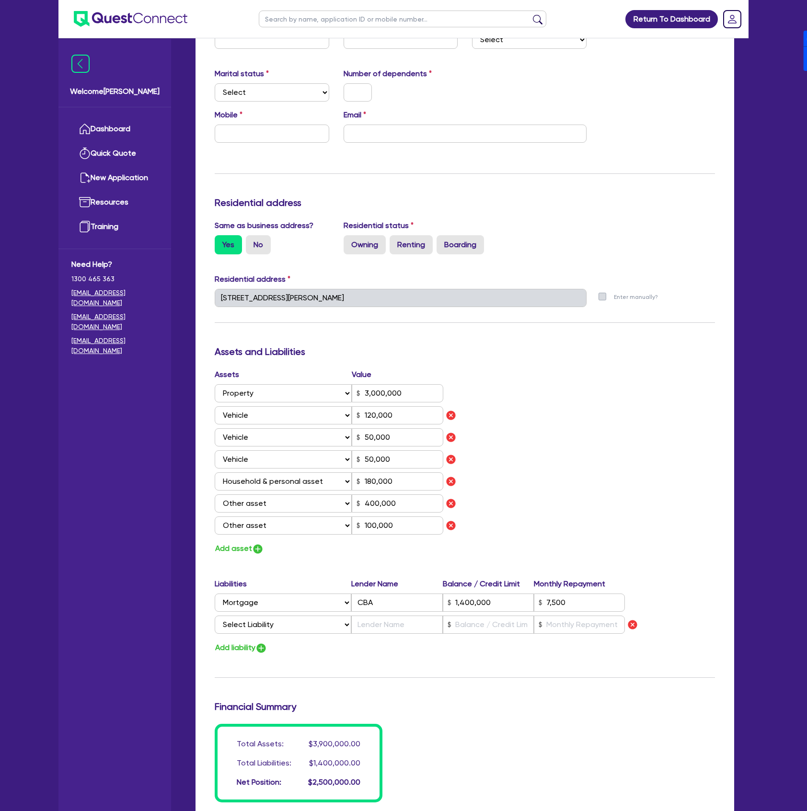
click at [299, 636] on div "Liabilities Lender Name Balance / Credit Limit Monthly Repayment Select Liabili…" at bounding box center [464, 607] width 514 height 59
drag, startPoint x: 295, startPoint y: 625, endPoint x: 297, endPoint y: 632, distance: 7.6
click at [295, 625] on select "Select Liability Credit card Mortgage Investment property loan Vehicle loan Tru…" at bounding box center [283, 624] width 137 height 18
click at [215, 616] on select "Select Liability Credit card Mortgage Investment property loan Vehicle loan Tru…" at bounding box center [283, 624] width 137 height 18
click at [418, 627] on input "text" at bounding box center [396, 624] width 91 height 18
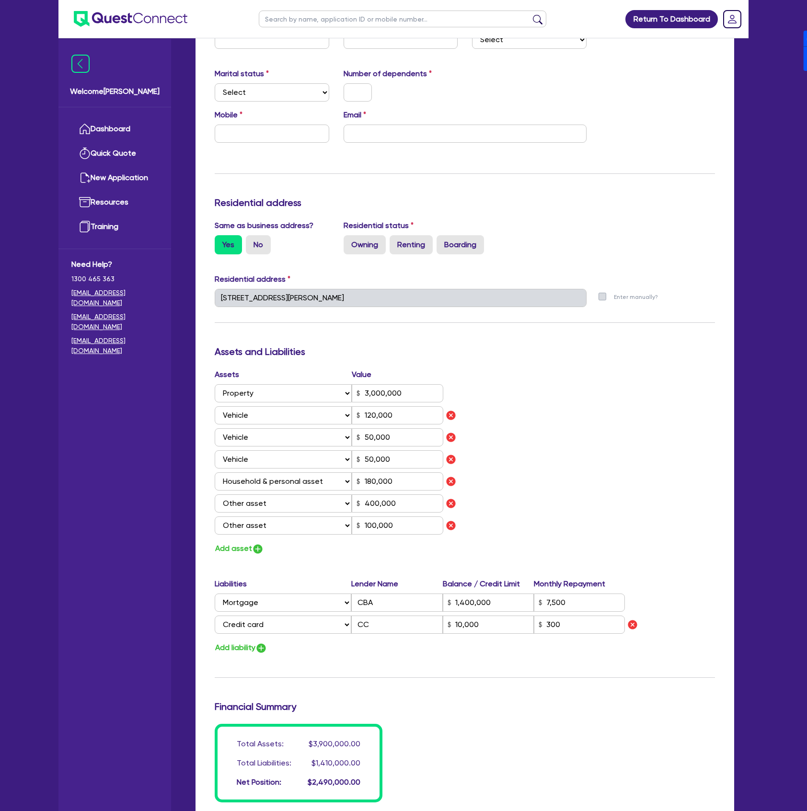
click at [450, 659] on div "Update residential status for Director #1 Boarding is only acceptable when the …" at bounding box center [465, 371] width 500 height 863
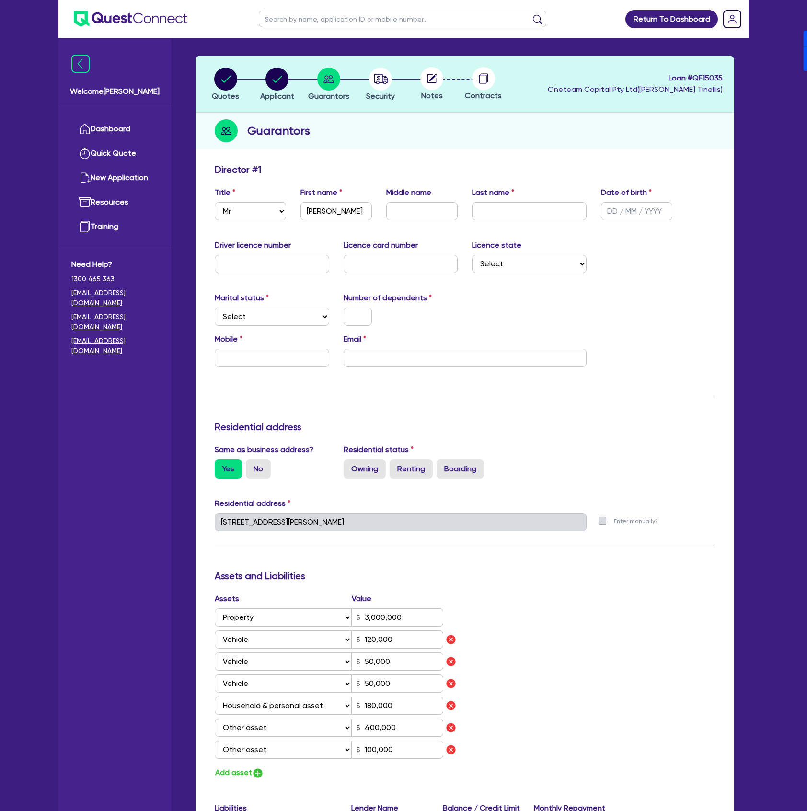
scroll to position [0, 0]
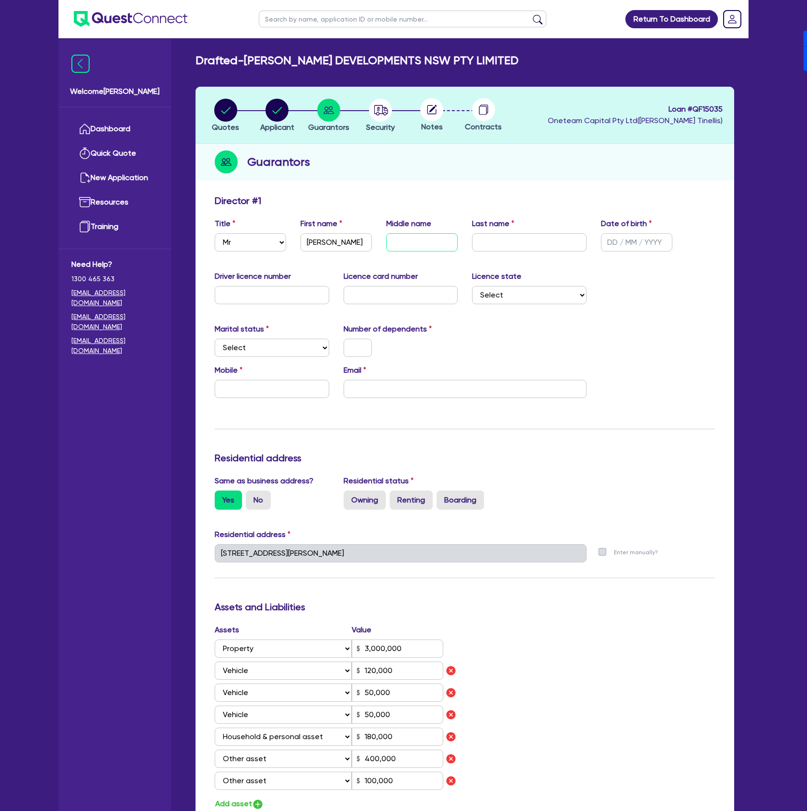
click at [420, 242] on input "text" at bounding box center [421, 242] width 71 height 18
drag, startPoint x: 500, startPoint y: 239, endPoint x: 510, endPoint y: 247, distance: 13.2
click at [500, 239] on input "text" at bounding box center [529, 242] width 114 height 18
click at [695, 359] on div "Marital status Select Single Married De Facto / Partner Number of dependents" at bounding box center [464, 343] width 514 height 41
click at [501, 237] on input "text" at bounding box center [529, 242] width 114 height 18
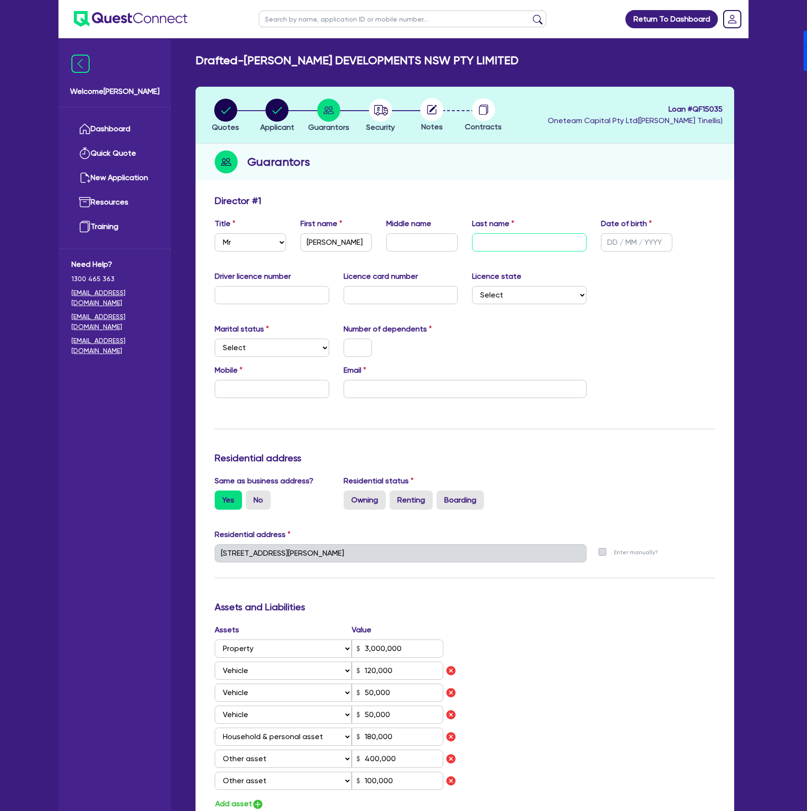
paste input "G"
click at [610, 242] on input "text" at bounding box center [636, 242] width 71 height 18
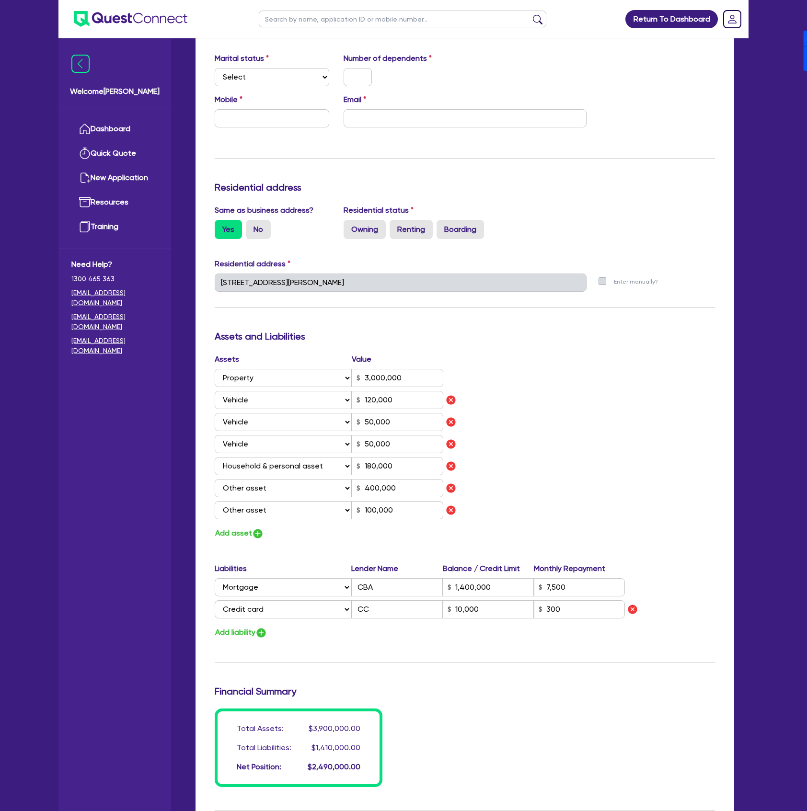
scroll to position [319, 0]
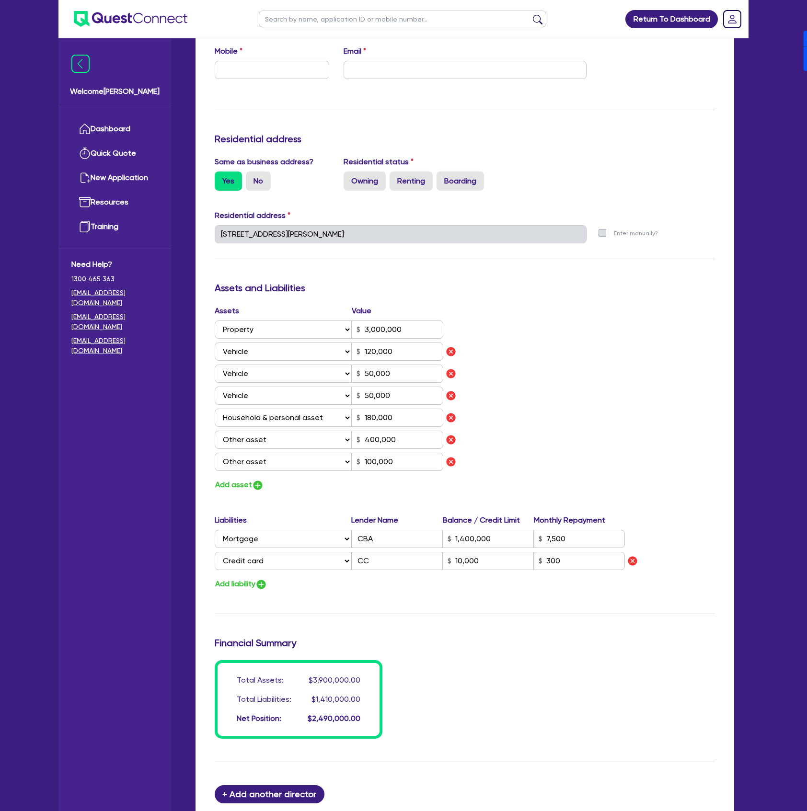
click at [612, 401] on div "Assets Value Select Asset Cash Property Investment property Vehicle Truck Trail…" at bounding box center [464, 398] width 514 height 186
click at [253, 586] on button "Add liability" at bounding box center [241, 584] width 53 height 13
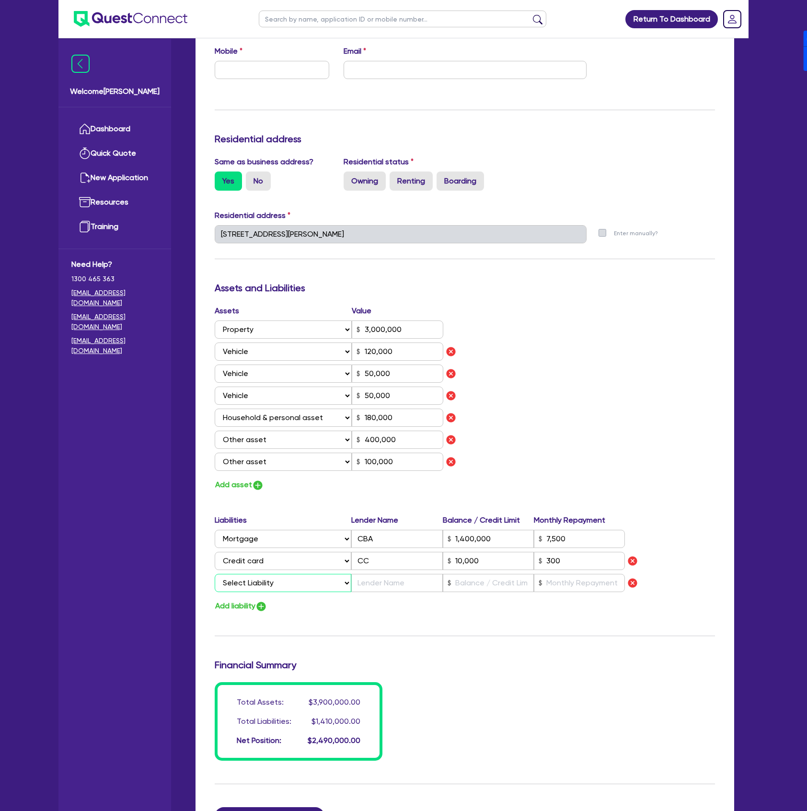
click at [260, 585] on select "Select Liability Credit card Mortgage Investment property loan Vehicle loan Tru…" at bounding box center [283, 583] width 137 height 18
click at [215, 574] on select "Select Liability Credit card Mortgage Investment property loan Vehicle loan Tru…" at bounding box center [283, 583] width 137 height 18
drag, startPoint x: 395, startPoint y: 585, endPoint x: 401, endPoint y: 585, distance: 6.2
click at [396, 585] on input "text" at bounding box center [396, 583] width 91 height 18
click at [255, 604] on button "Add liability" at bounding box center [241, 606] width 53 height 13
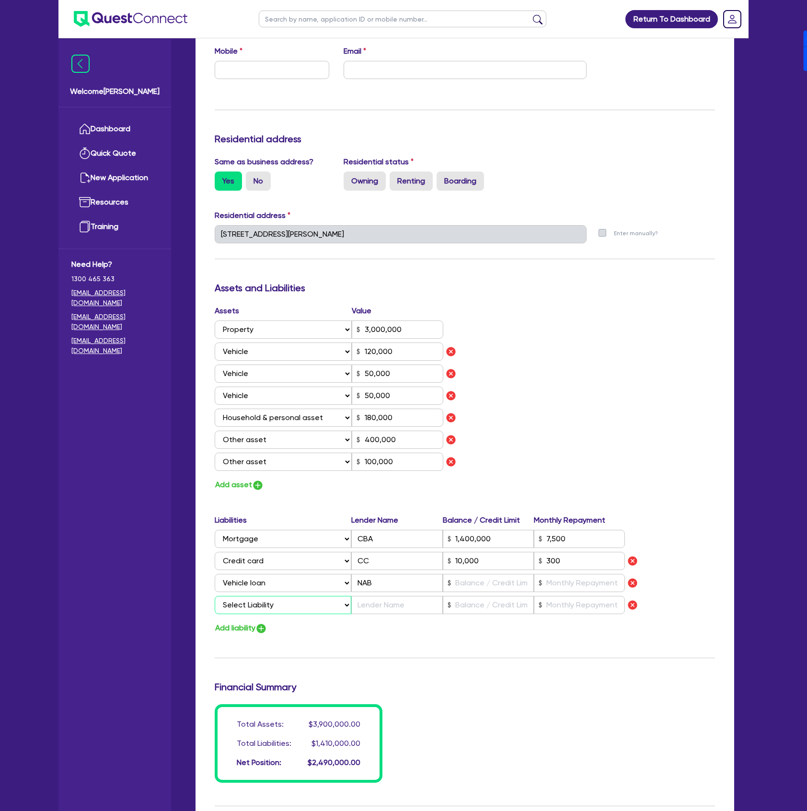
click at [256, 605] on select "Select Liability Credit card Mortgage Investment property loan Vehicle loan Tru…" at bounding box center [283, 605] width 137 height 18
click at [215, 596] on select "Select Liability Credit card Mortgage Investment property loan Vehicle loan Tru…" at bounding box center [283, 605] width 137 height 18
click at [255, 630] on button "Add liability" at bounding box center [241, 628] width 53 height 13
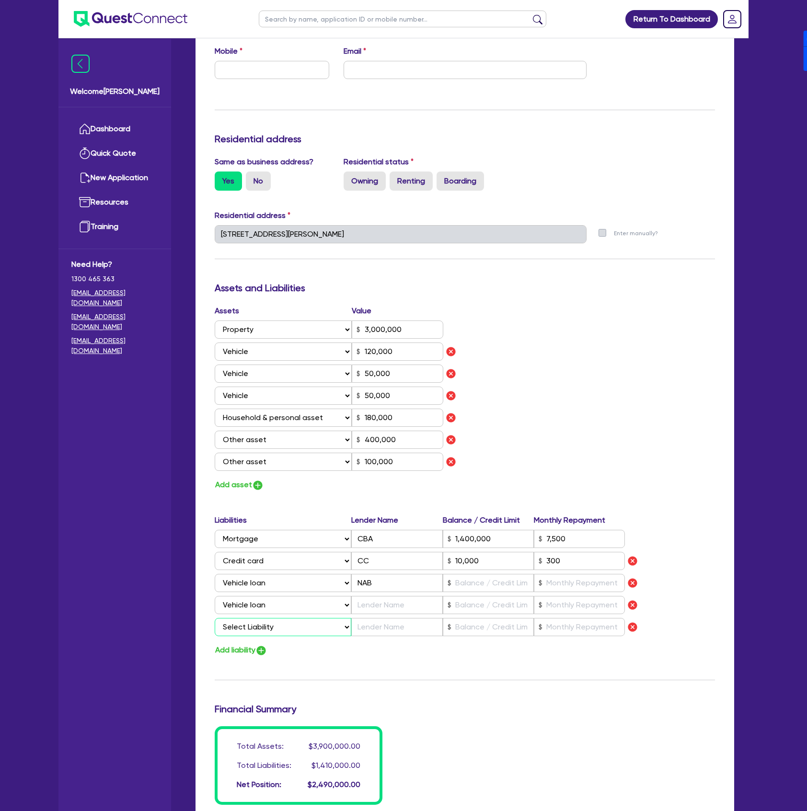
click at [246, 635] on select "Select Liability Credit card Mortgage Investment property loan Vehicle loan Tru…" at bounding box center [283, 627] width 137 height 18
click at [215, 618] on select "Select Liability Credit card Mortgage Investment property loan Vehicle loan Tru…" at bounding box center [283, 627] width 137 height 18
click at [380, 606] on input "text" at bounding box center [396, 605] width 91 height 18
click at [397, 620] on input "text" at bounding box center [396, 627] width 91 height 18
click at [573, 578] on input "text" at bounding box center [579, 583] width 91 height 18
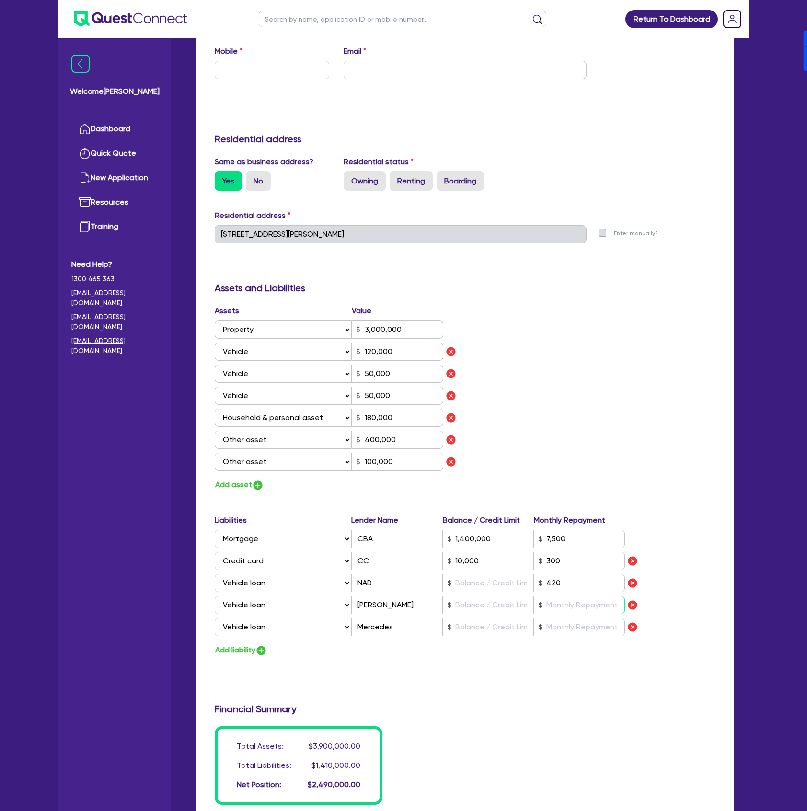
click at [587, 612] on input "text" at bounding box center [579, 605] width 91 height 18
click at [496, 587] on input "text" at bounding box center [488, 583] width 91 height 18
click at [492, 608] on input "text" at bounding box center [488, 605] width 91 height 18
paste input "0.01"
click at [480, 635] on input "text" at bounding box center [488, 627] width 91 height 18
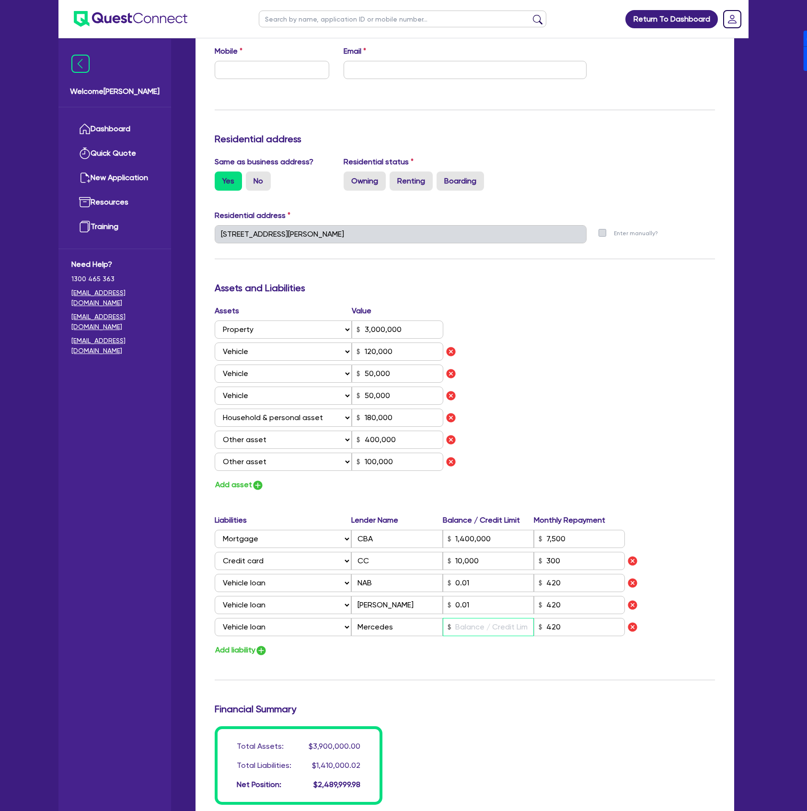
paste input "0.01"
click at [499, 667] on div "Update residential status for Director #1 Boarding is only acceptable when the …" at bounding box center [465, 340] width 500 height 929
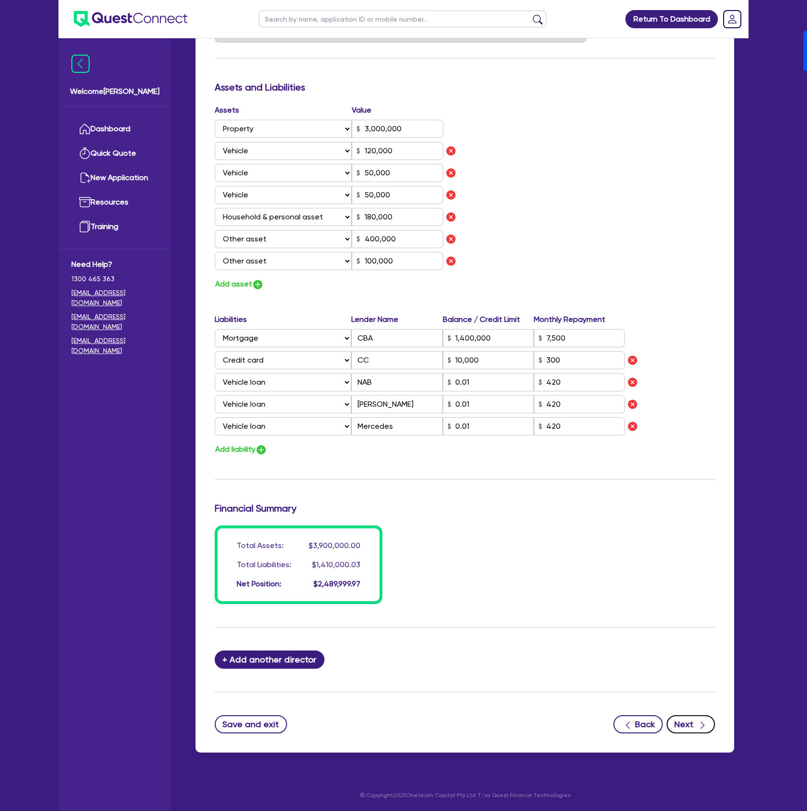
click at [685, 719] on button "Next" at bounding box center [690, 724] width 48 height 18
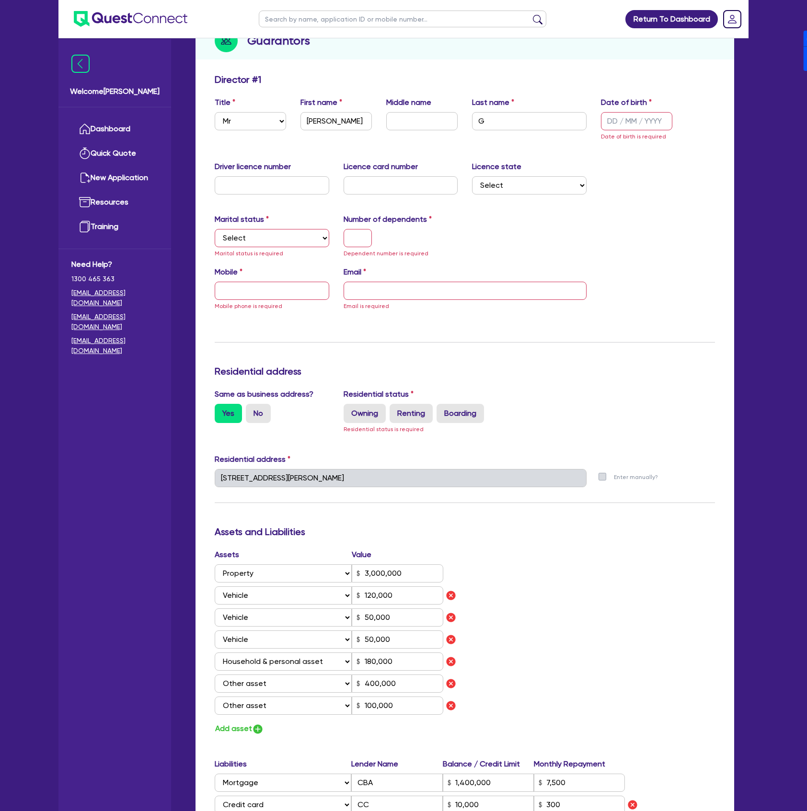
scroll to position [119, 0]
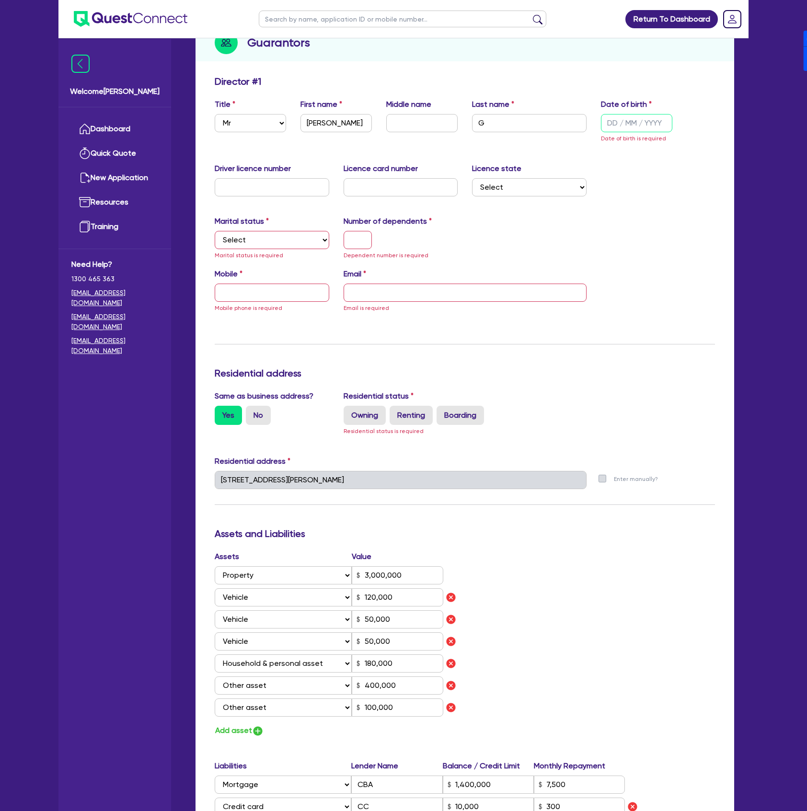
click at [608, 125] on input "text" at bounding box center [636, 123] width 71 height 18
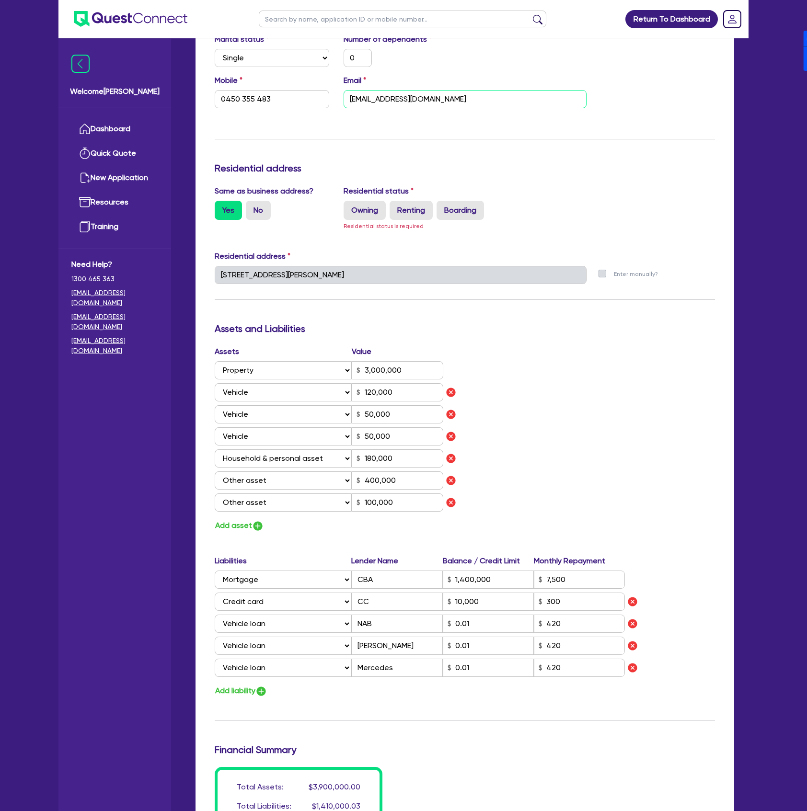
scroll to position [568, 0]
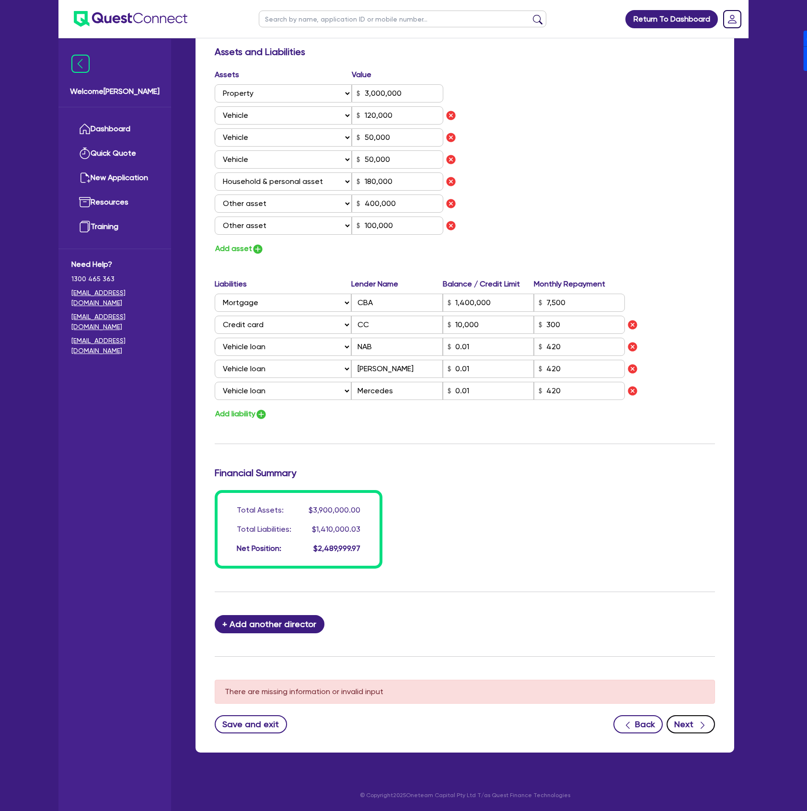
click at [704, 725] on icon "button" at bounding box center [702, 725] width 4 height 7
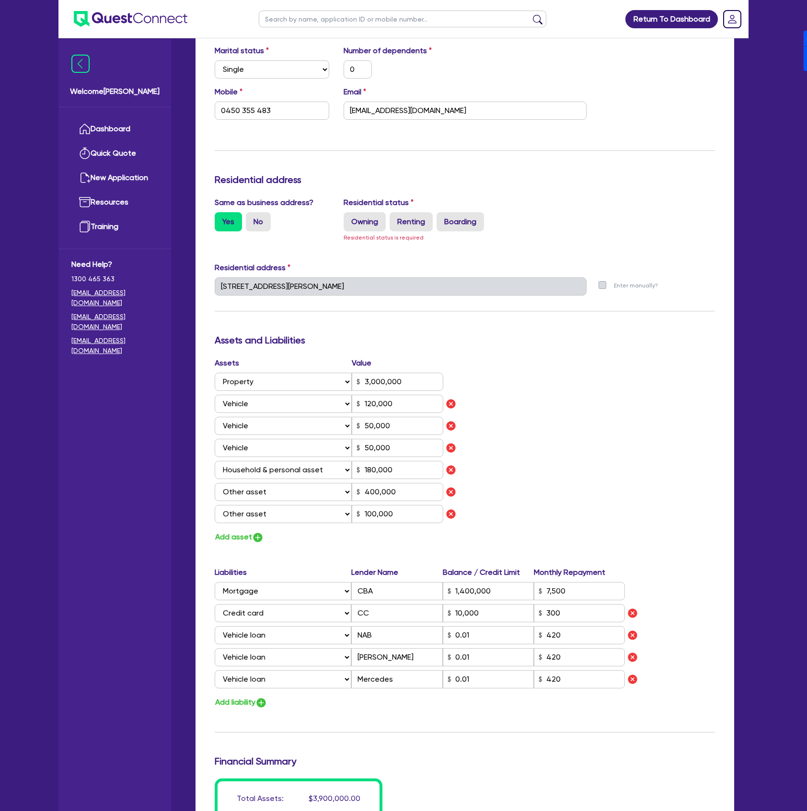
scroll to position [248, 0]
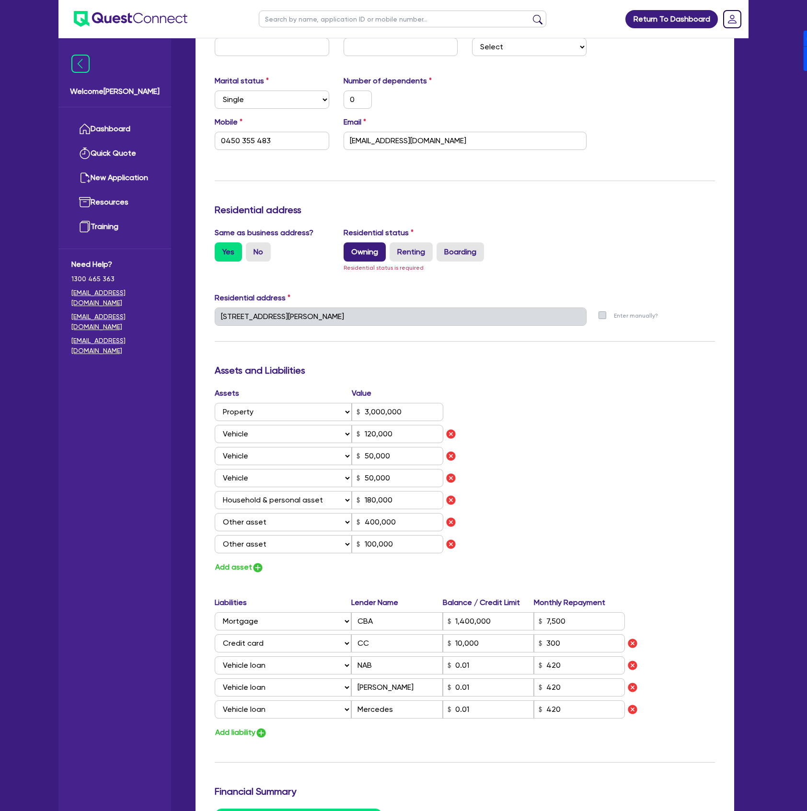
click at [360, 255] on label "Owning" at bounding box center [364, 251] width 42 height 19
click at [350, 249] on input "Owning" at bounding box center [346, 245] width 6 height 6
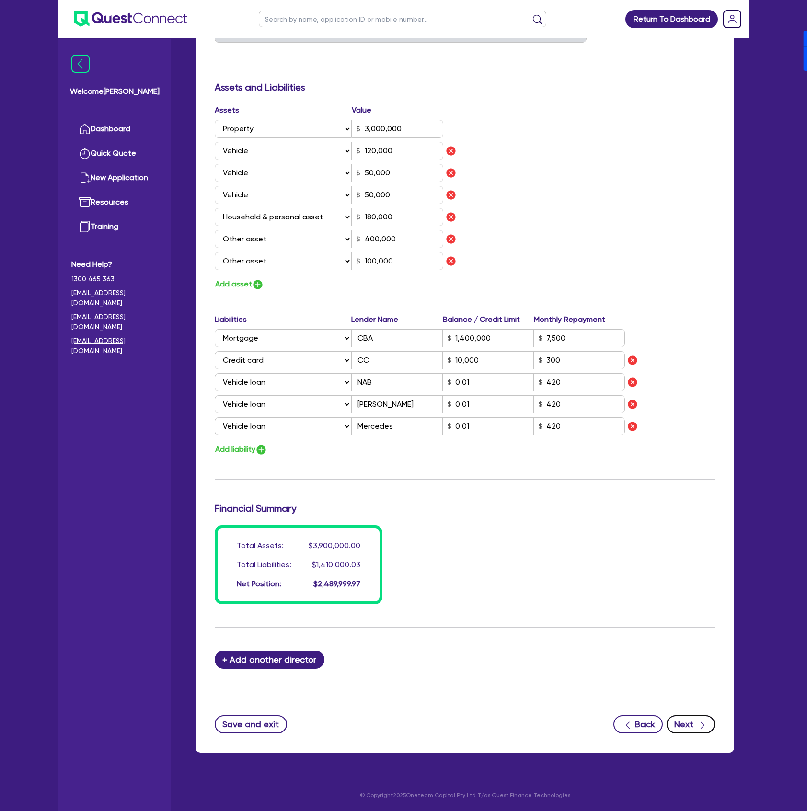
click at [692, 717] on button "Next" at bounding box center [690, 724] width 48 height 18
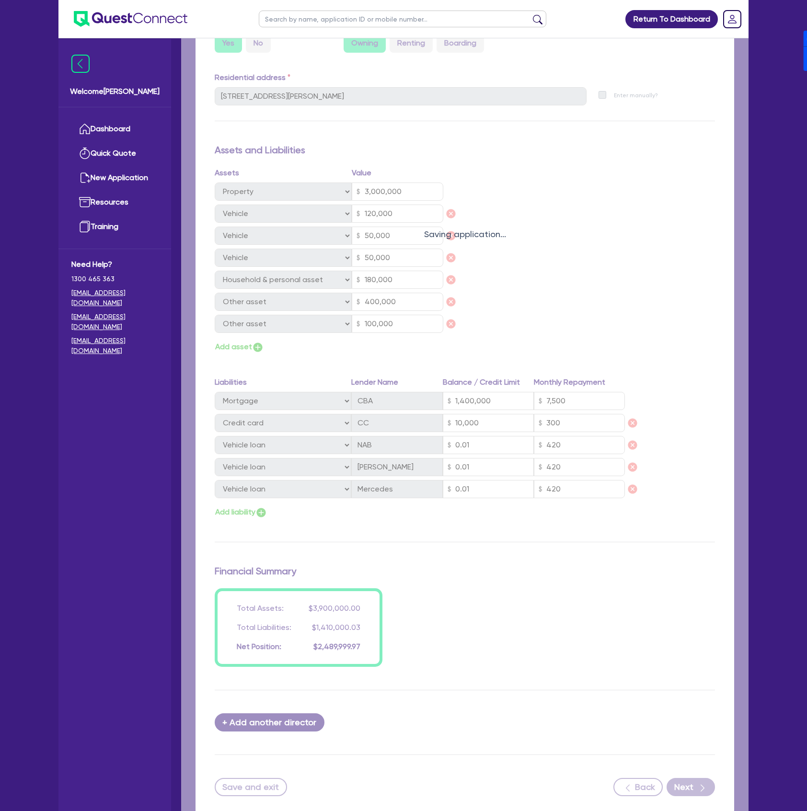
scroll to position [456, 0]
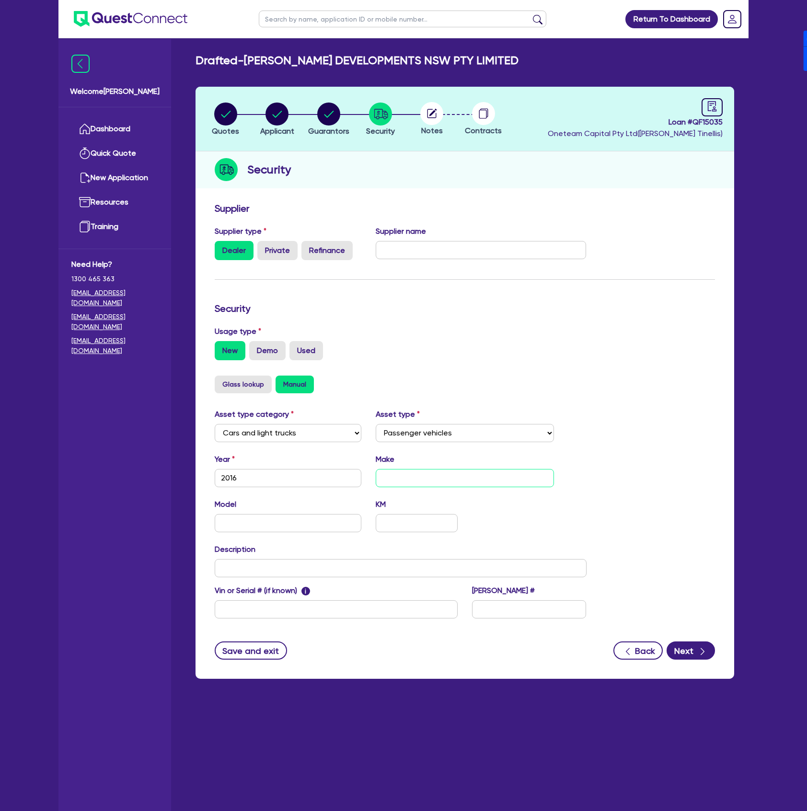
click at [431, 469] on input "text" at bounding box center [465, 478] width 179 height 18
click at [307, 349] on label "Used" at bounding box center [306, 350] width 34 height 19
click at [296, 347] on input "Used" at bounding box center [292, 344] width 6 height 6
click at [227, 116] on circle "button" at bounding box center [225, 113] width 23 height 23
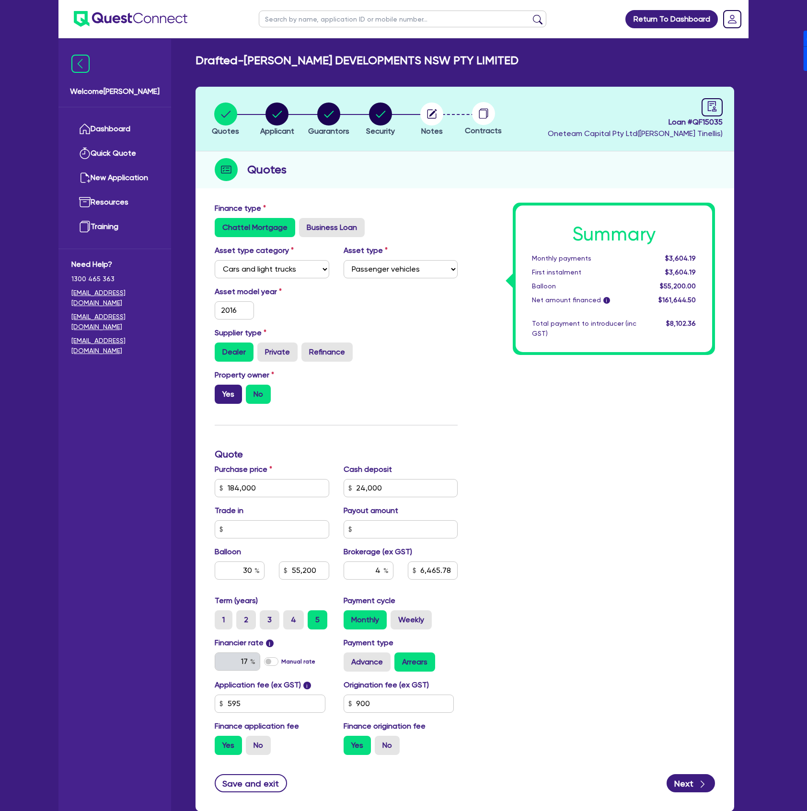
click at [221, 401] on label "Yes" at bounding box center [228, 394] width 27 height 19
click at [221, 391] on input "Yes" at bounding box center [218, 388] width 6 height 6
click at [281, 660] on label "Manual rate" at bounding box center [298, 661] width 34 height 9
click at [0, 0] on input "Manual rate" at bounding box center [0, 0] width 0 height 0
click at [698, 112] on div "Loan # QF15035 Oneteam Capital Pty Ltd ( Dean Tinellis )" at bounding box center [634, 118] width 175 height 41
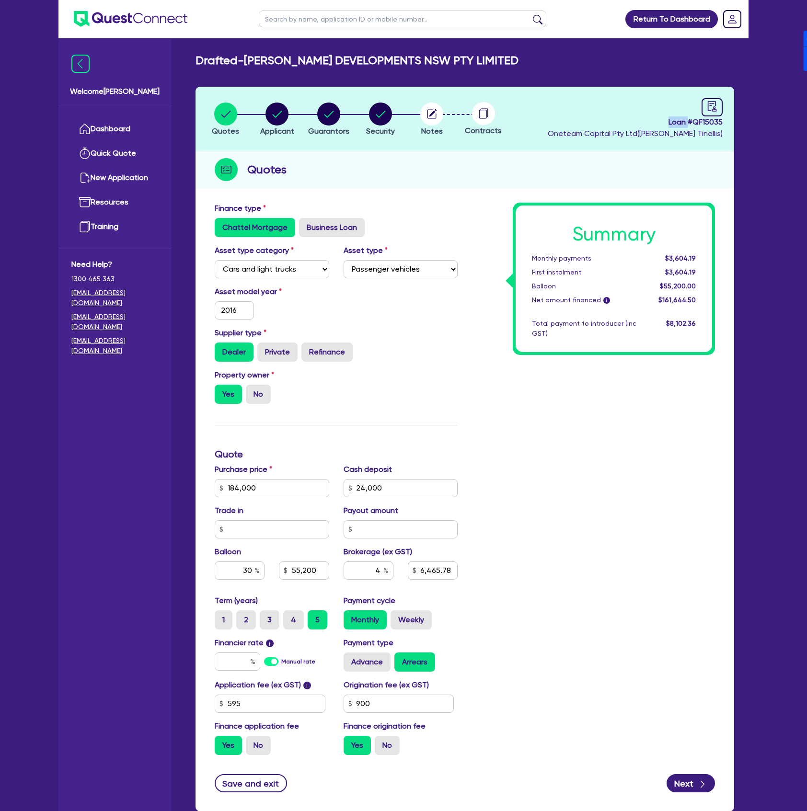
click at [698, 112] on div "Loan # QF15035 Oneteam Capital Pty Ltd ( Dean Tinellis )" at bounding box center [634, 118] width 175 height 41
click at [700, 124] on span "Loan # QF15035" at bounding box center [634, 121] width 175 height 11
copy span "QF15035"
drag, startPoint x: 246, startPoint y: 59, endPoint x: 469, endPoint y: 68, distance: 223.3
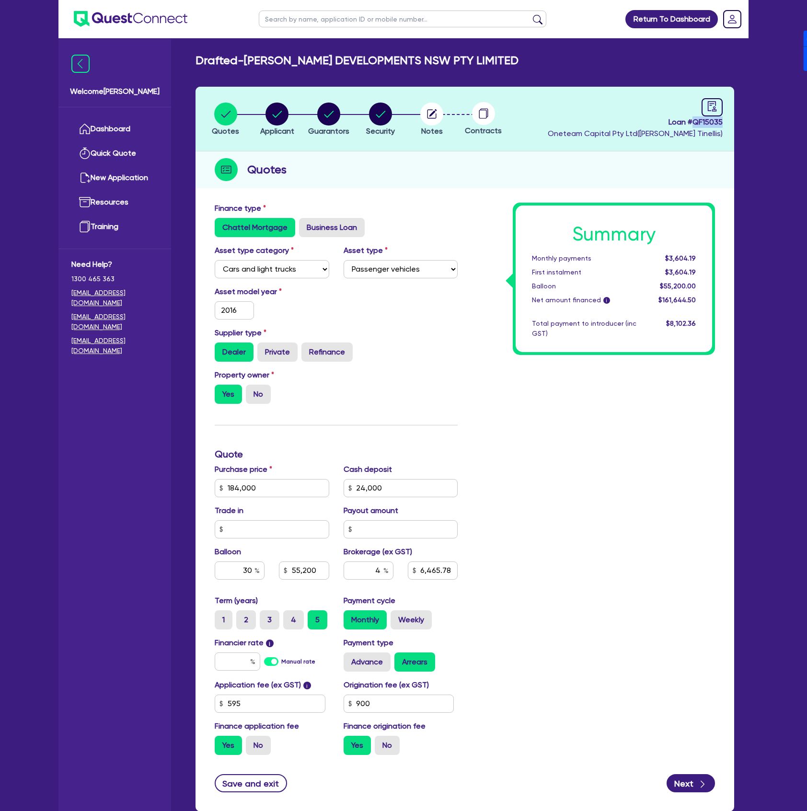
click at [642, 54] on div "Drafted - AVELLA DEVELOPMENTS NSW PTY LIMITED" at bounding box center [464, 61] width 553 height 14
click at [437, 68] on div "Drafted - AVELLA DEVELOPMENTS NSW PTY LIMITED Quotes Applicant Guarantors Secur…" at bounding box center [464, 438] width 567 height 769
drag, startPoint x: 477, startPoint y: 58, endPoint x: 248, endPoint y: 64, distance: 229.5
click at [248, 64] on div "Drafted - AVELLA DEVELOPMENTS NSW PTY LIMITED" at bounding box center [464, 61] width 553 height 14
copy h2 "[PERSON_NAME] DEVELOPMENTS NSW PTY LIMITED"
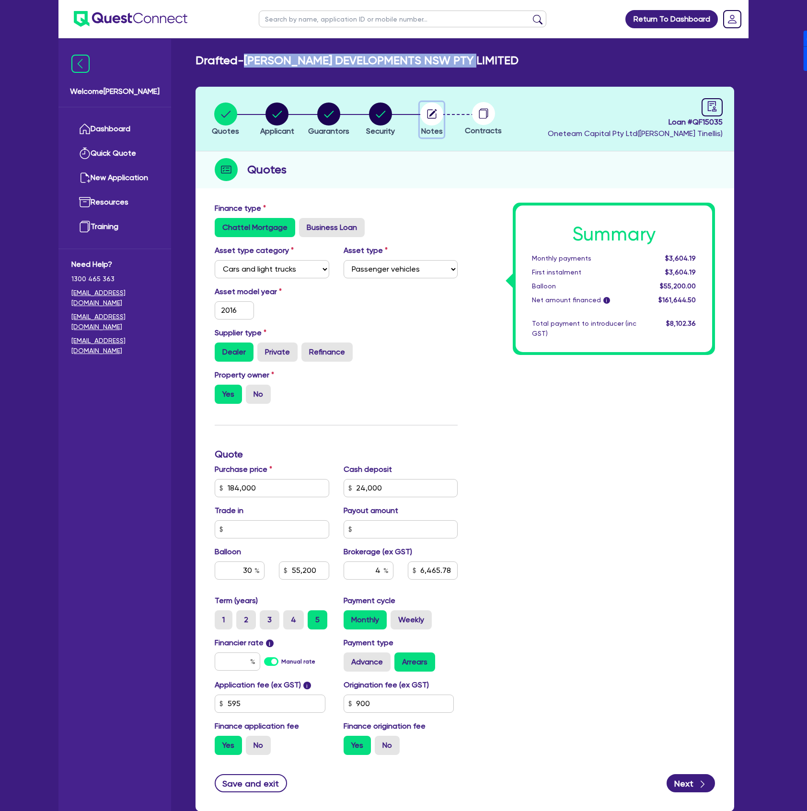
click at [432, 116] on circle "button" at bounding box center [431, 113] width 23 height 23
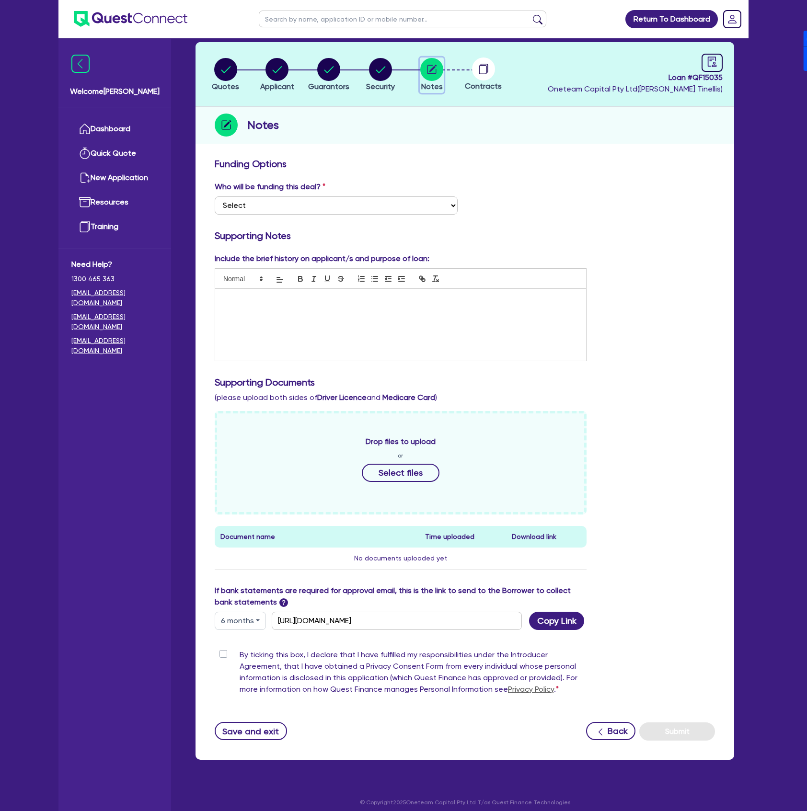
scroll to position [52, 0]
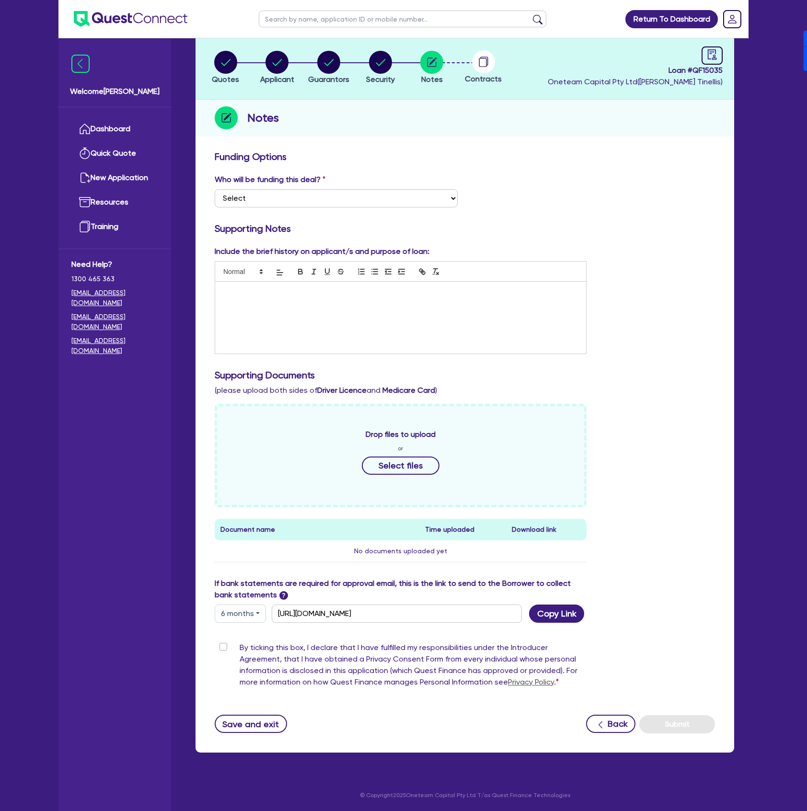
click at [255, 613] on button "6 months" at bounding box center [240, 613] width 51 height 18
click at [242, 648] on link "6 months" at bounding box center [253, 654] width 76 height 18
click at [558, 615] on button "Copy Link" at bounding box center [556, 613] width 55 height 18
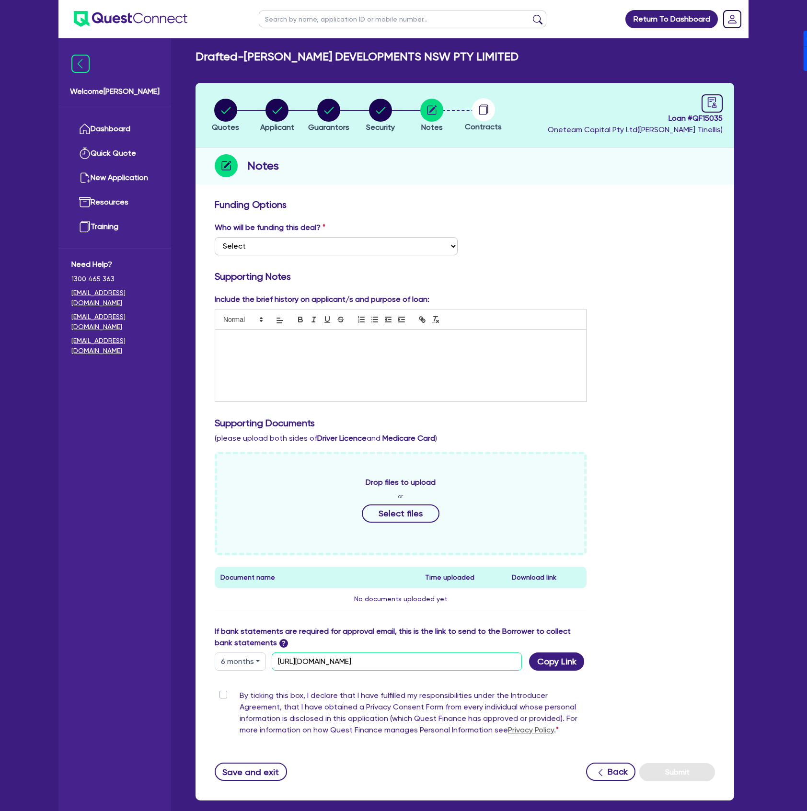
scroll to position [0, 0]
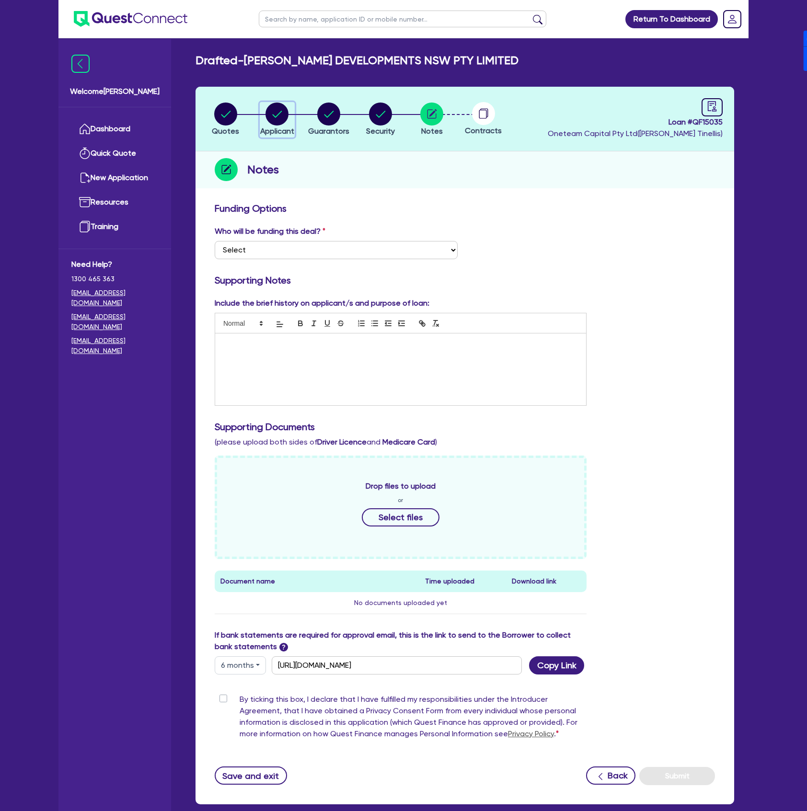
click at [278, 110] on circle "button" at bounding box center [276, 113] width 23 height 23
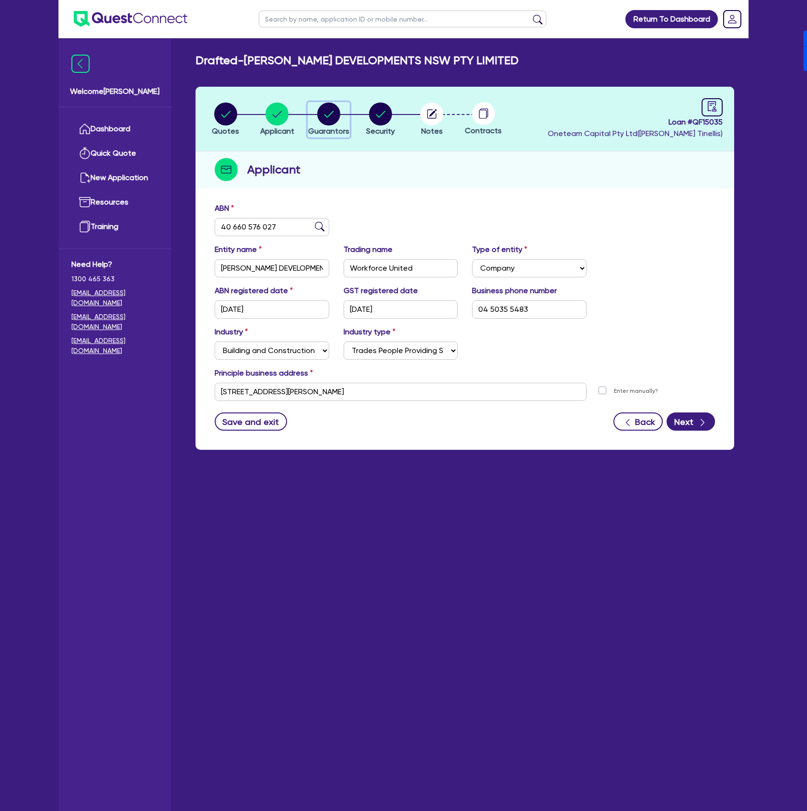
click at [319, 122] on icon "button" at bounding box center [328, 113] width 23 height 23
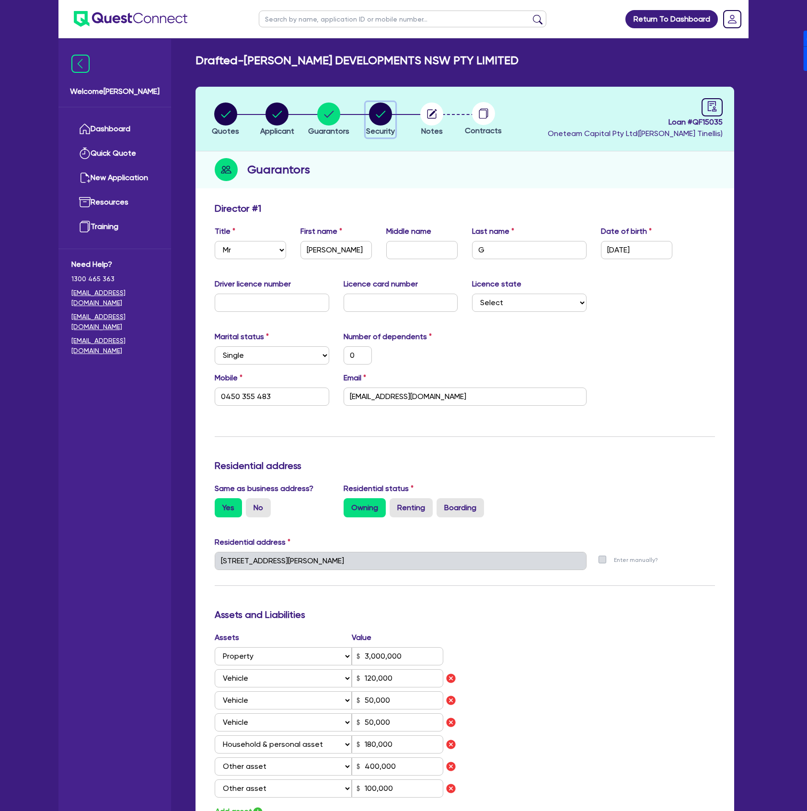
click at [384, 116] on circle "button" at bounding box center [380, 113] width 23 height 23
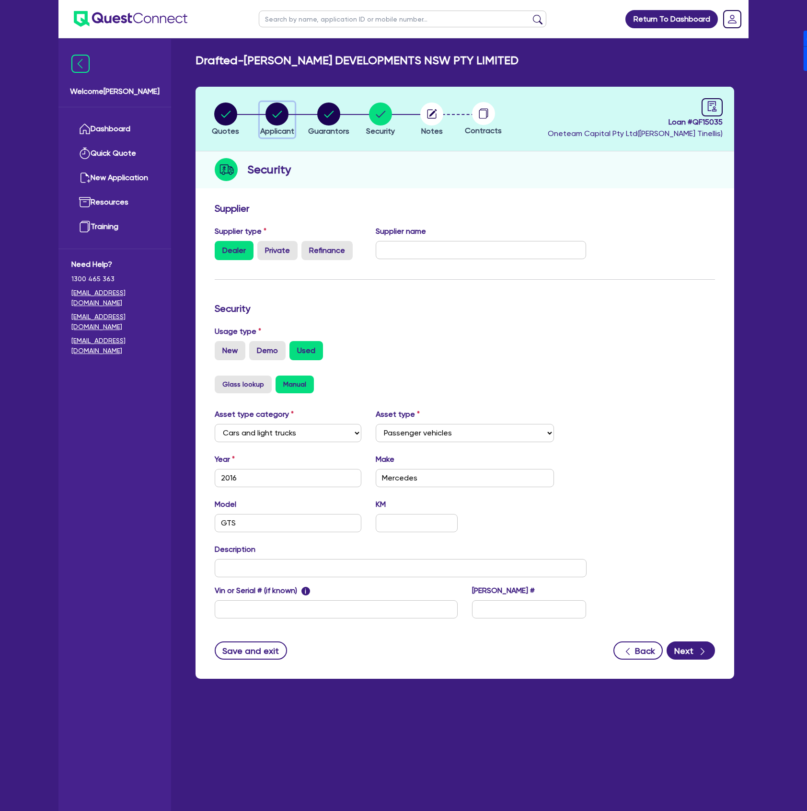
click at [285, 113] on circle "button" at bounding box center [276, 113] width 23 height 23
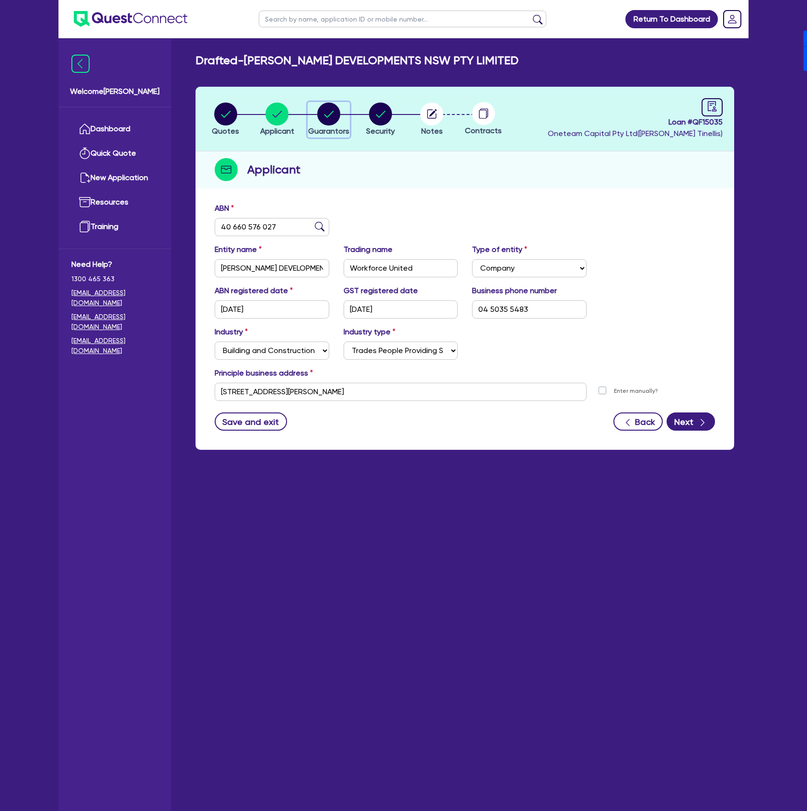
click at [324, 114] on circle "button" at bounding box center [328, 113] width 23 height 23
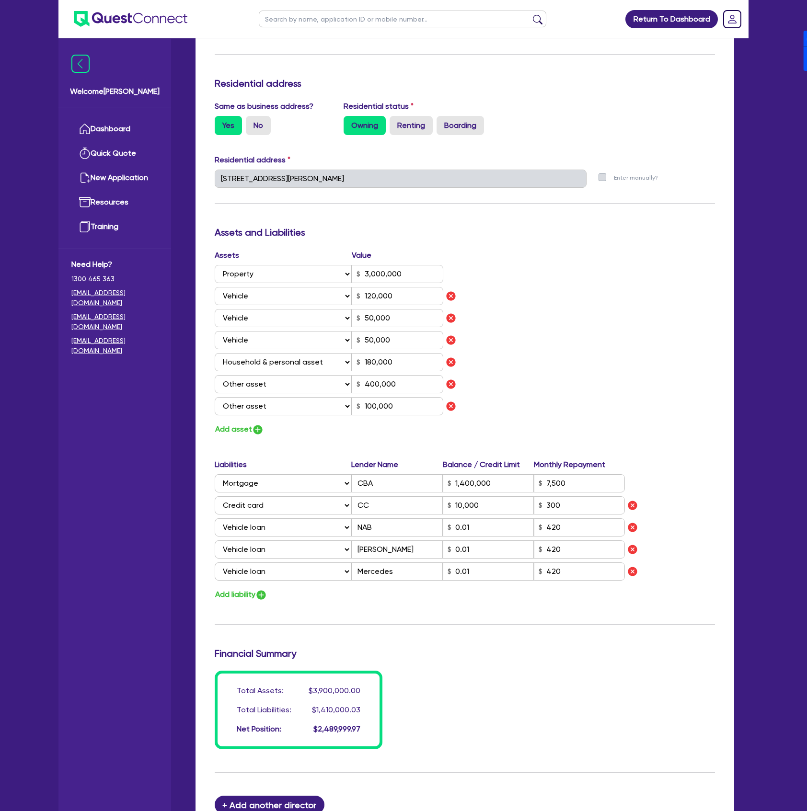
scroll to position [383, 0]
click at [395, 573] on input "Mercedes" at bounding box center [396, 570] width 91 height 18
drag, startPoint x: 377, startPoint y: 529, endPoint x: 345, endPoint y: 529, distance: 32.6
click at [345, 529] on div "Select Liability Credit card Mortgage Investment property loan Vehicle loan Tru…" at bounding box center [420, 526] width 410 height 18
drag, startPoint x: 411, startPoint y: 570, endPoint x: 364, endPoint y: 564, distance: 47.3
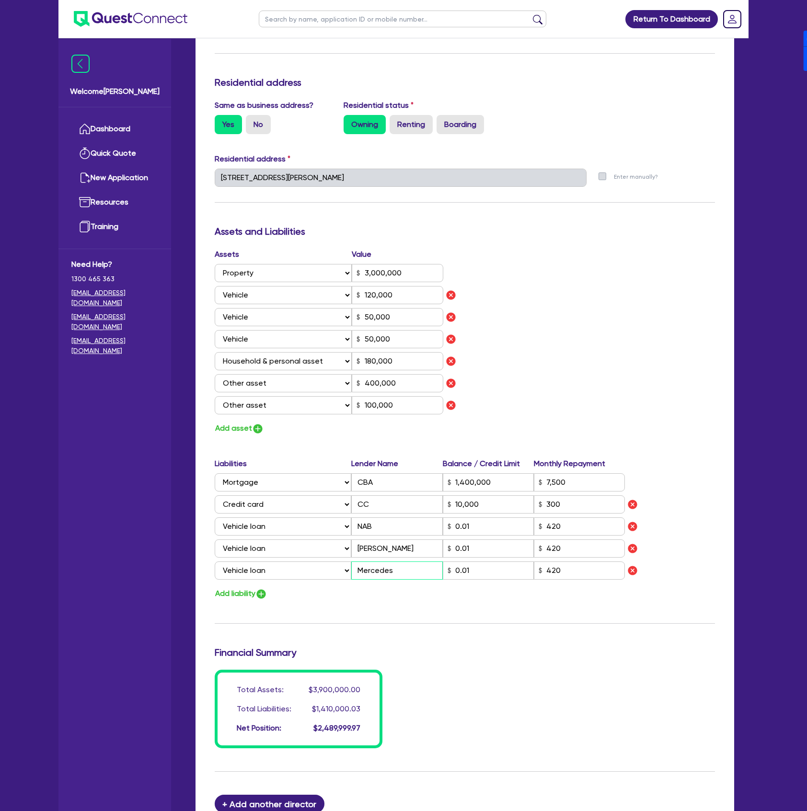
click at [364, 564] on input "Mercedes" at bounding box center [396, 570] width 91 height 18
click at [669, 269] on div "Assets Value Select Asset Cash Property Investment property Vehicle Truck Trail…" at bounding box center [464, 342] width 514 height 186
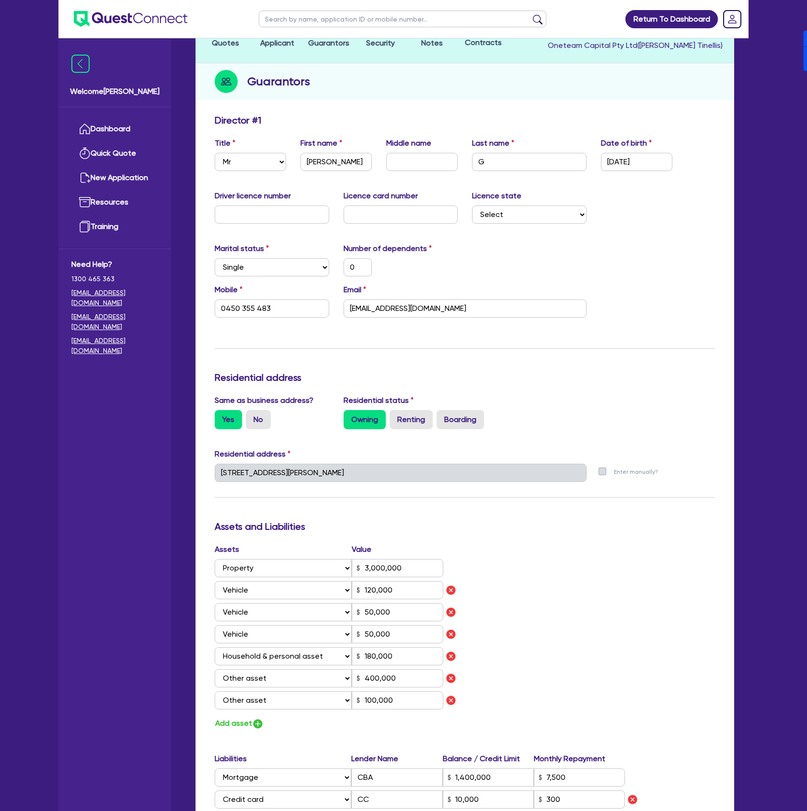
scroll to position [0, 0]
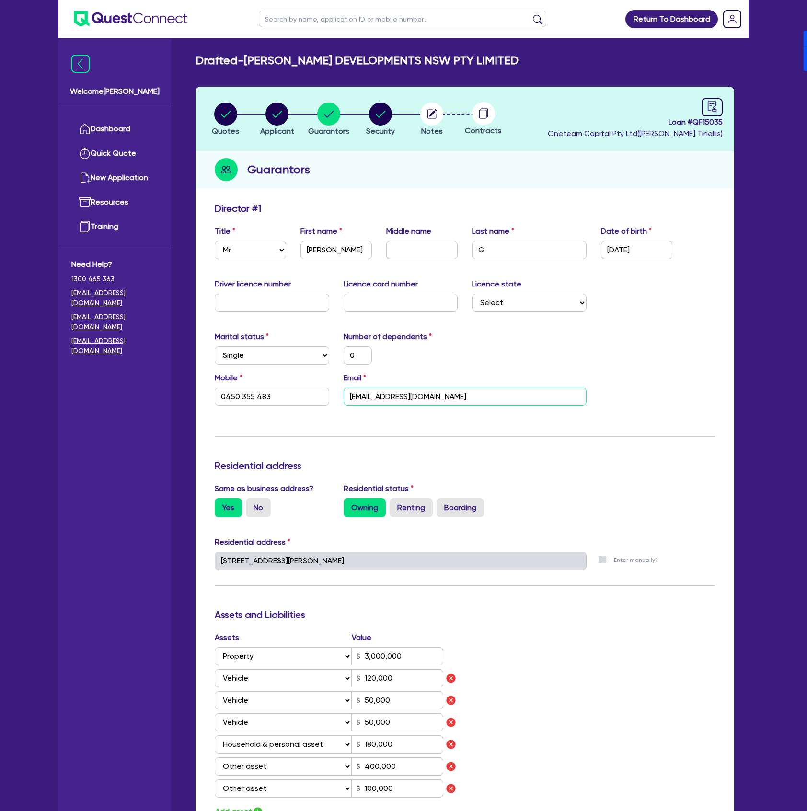
click at [425, 394] on input "dtinellis@gmail.com" at bounding box center [464, 396] width 243 height 18
paste input "Will@workforceunited.com.au"
click at [357, 393] on input "Will@workforceunited.com.au" at bounding box center [464, 396] width 243 height 18
click at [462, 364] on div "Marital status Select Single Married De Facto / Partner Number of dependents 0" at bounding box center [464, 351] width 514 height 41
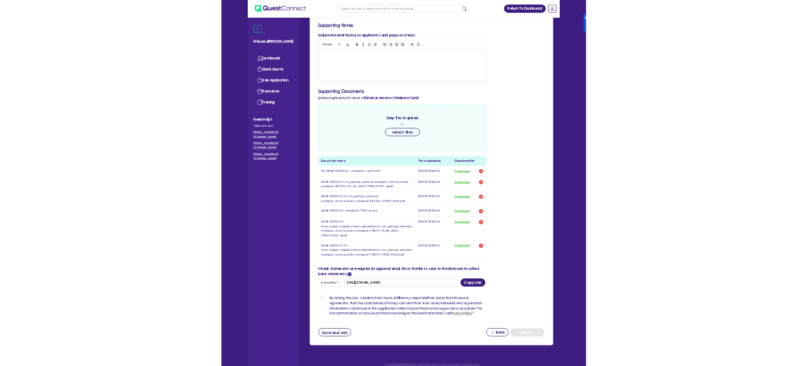
scroll to position [239, 0]
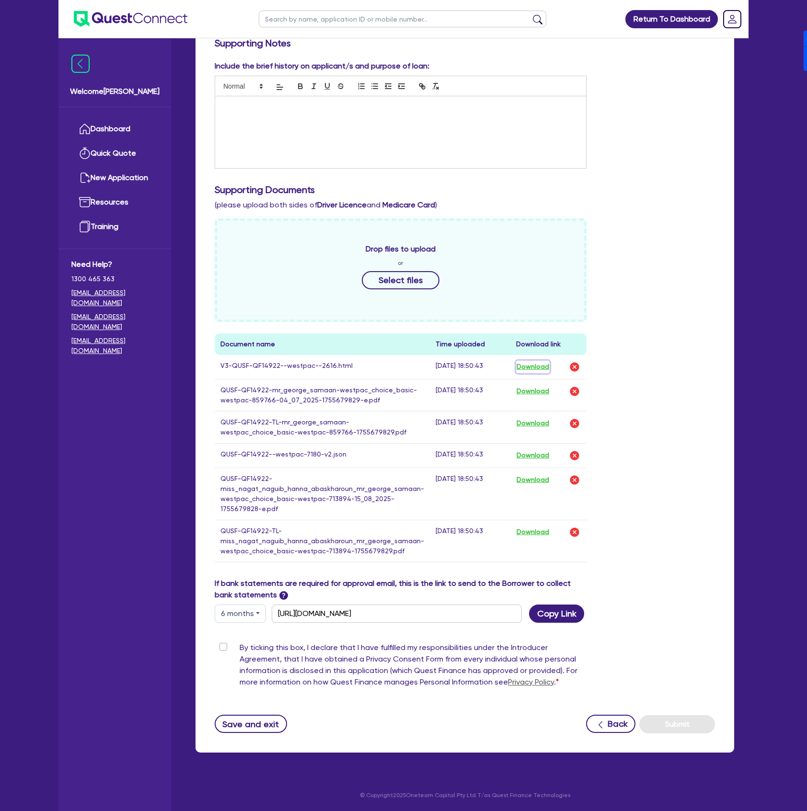
click at [529, 364] on button "Download" at bounding box center [533, 367] width 34 height 12
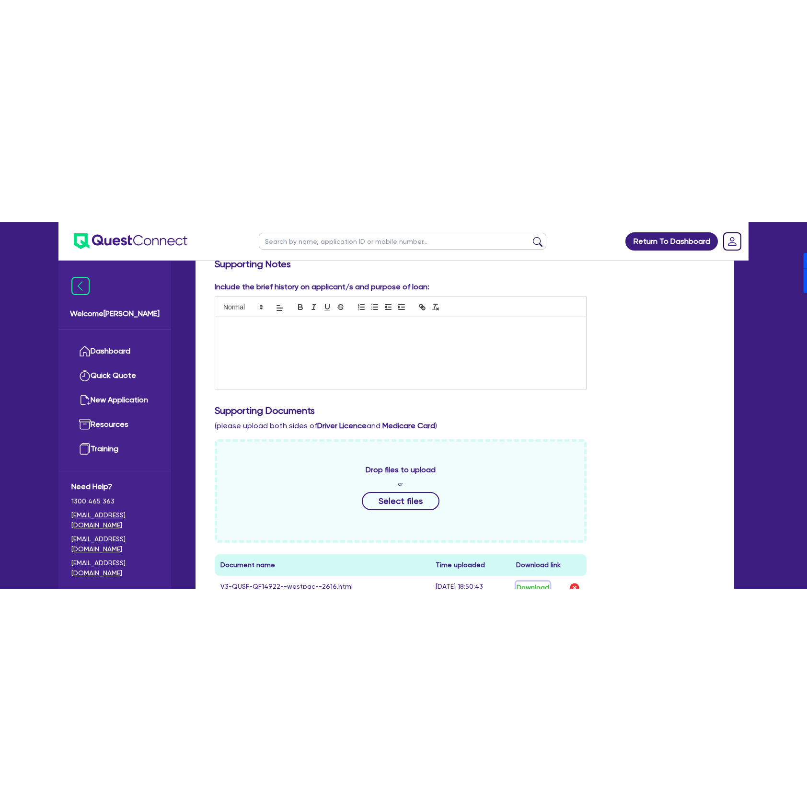
scroll to position [196, 0]
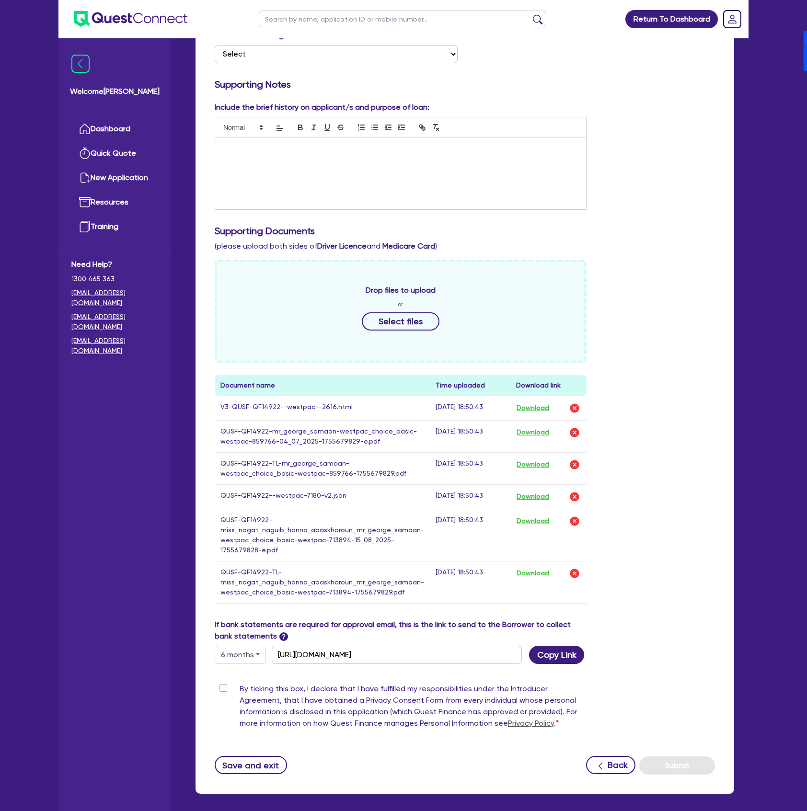
click at [129, 74] on div "Welcome [PERSON_NAME]" at bounding box center [114, 73] width 113 height 68
click at [108, 129] on link "Dashboard" at bounding box center [114, 129] width 87 height 24
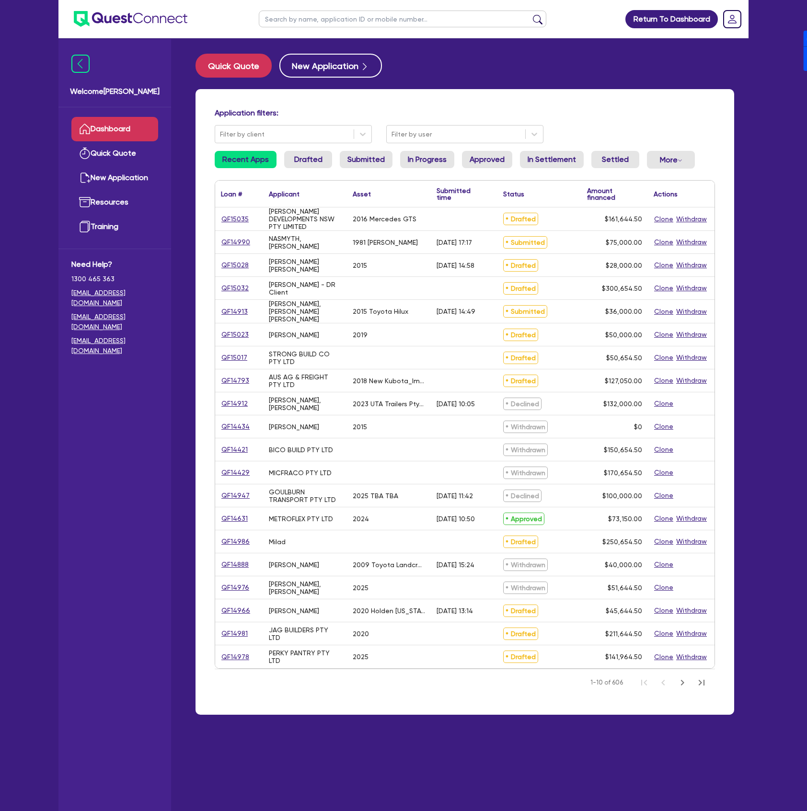
drag, startPoint x: 351, startPoint y: 31, endPoint x: 354, endPoint y: 27, distance: 5.4
click at [352, 31] on ul at bounding box center [402, 19] width 307 height 38
click at [355, 25] on input "text" at bounding box center [402, 19] width 287 height 17
click at [307, 21] on input "text" at bounding box center [402, 19] width 287 height 17
type input "[PERSON_NAME]"
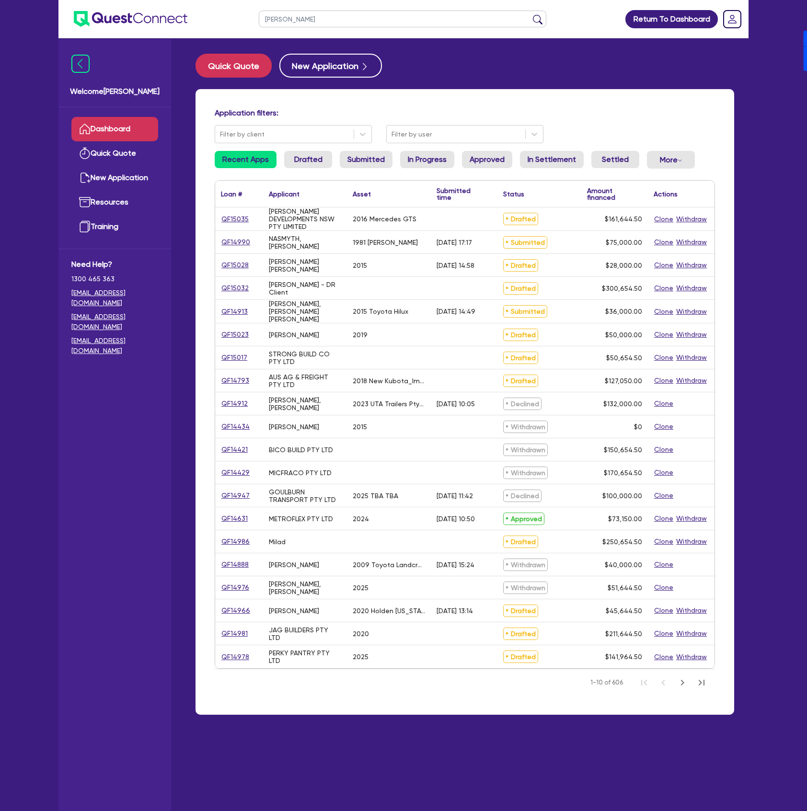
click at [530, 14] on button "submit" at bounding box center [537, 20] width 15 height 13
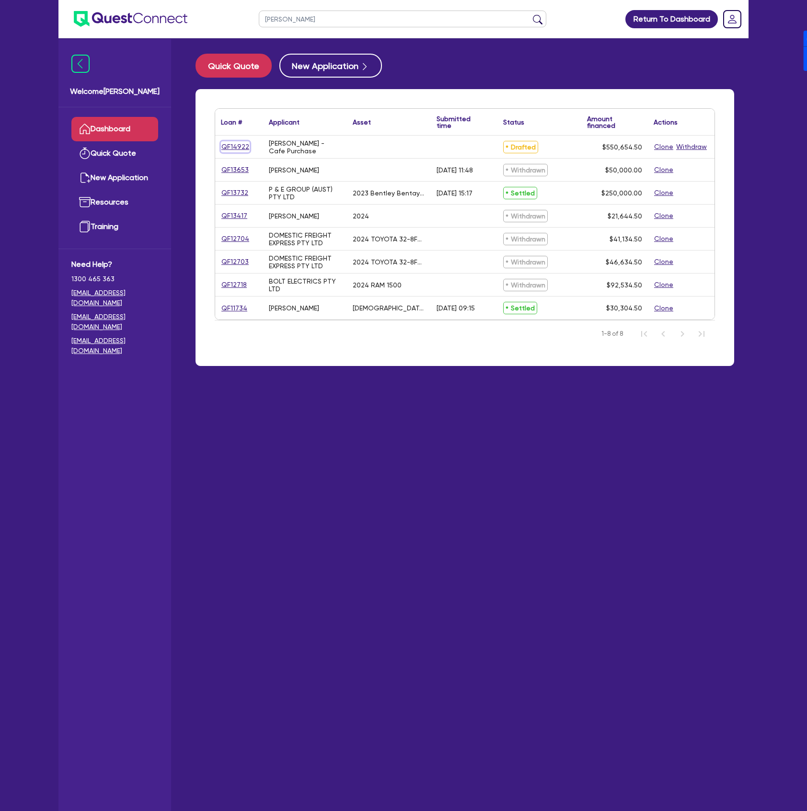
click at [239, 144] on link "QF14922" at bounding box center [235, 146] width 29 height 11
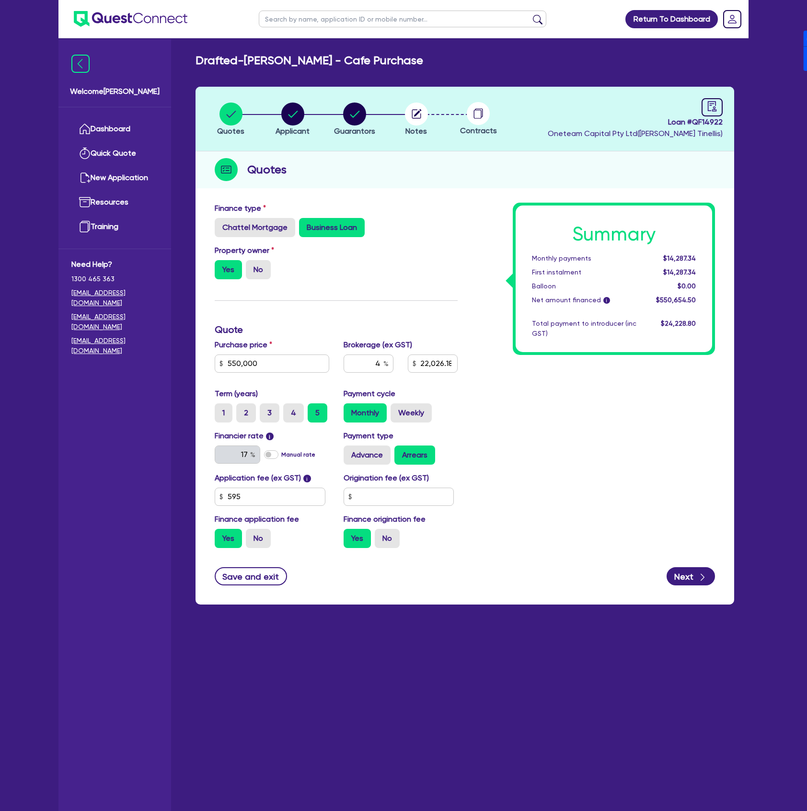
click at [294, 94] on header "Quotes Applicant [GEOGRAPHIC_DATA] Notes Contracts Loan # QF14922 Oneteam Capit…" at bounding box center [464, 119] width 538 height 65
click at [286, 110] on circle "button" at bounding box center [292, 113] width 23 height 23
select select "SOLE_TRADER"
select select "ACCOMODATION_FOOD"
select select "HOTELS"
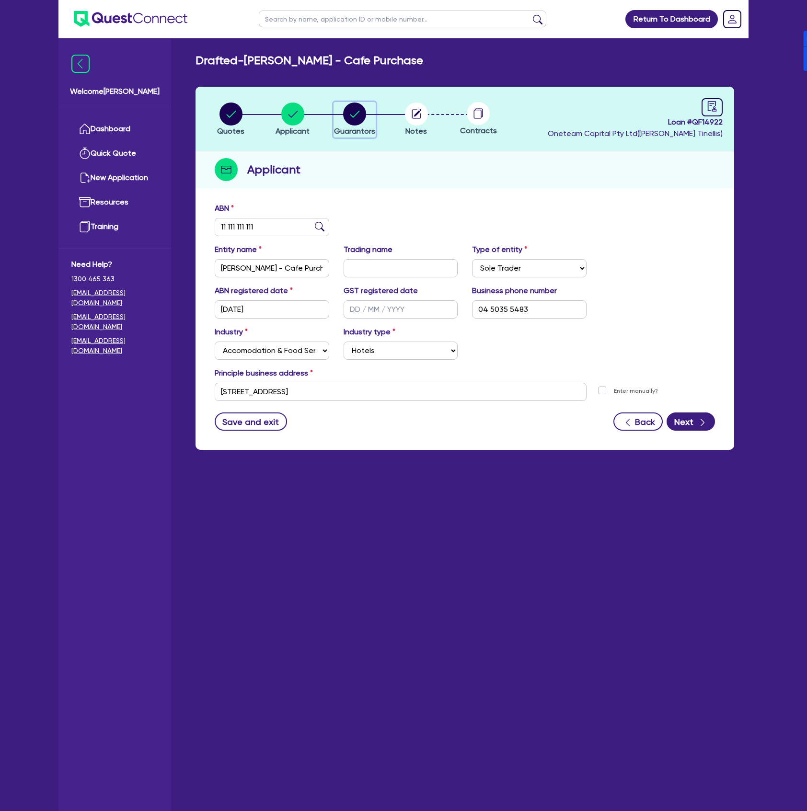
click at [349, 116] on circle "button" at bounding box center [354, 113] width 23 height 23
select select "MR"
select select "[GEOGRAPHIC_DATA]"
select select "SINGLE"
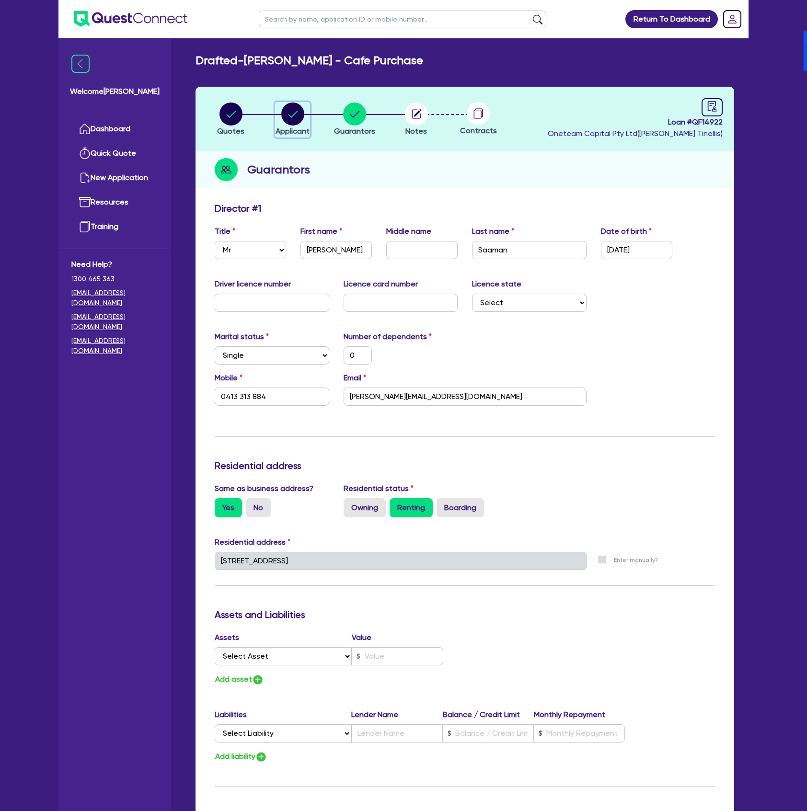
click at [284, 120] on circle "button" at bounding box center [292, 113] width 23 height 23
select select "SOLE_TRADER"
select select "ACCOMODATION_FOOD"
select select "HOTELS"
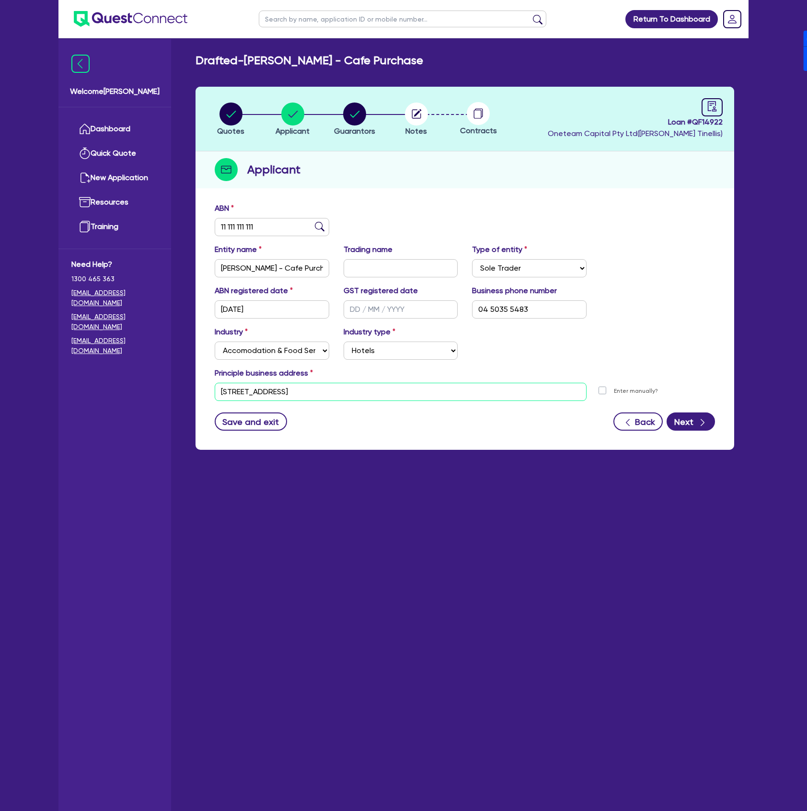
click at [388, 385] on input "[STREET_ADDRESS]" at bounding box center [401, 392] width 372 height 18
click at [437, 409] on li "[STREET_ADDRESS]" at bounding box center [397, 408] width 365 height 16
type input "[STREET_ADDRESS]"
click at [692, 426] on button "Next" at bounding box center [690, 421] width 48 height 18
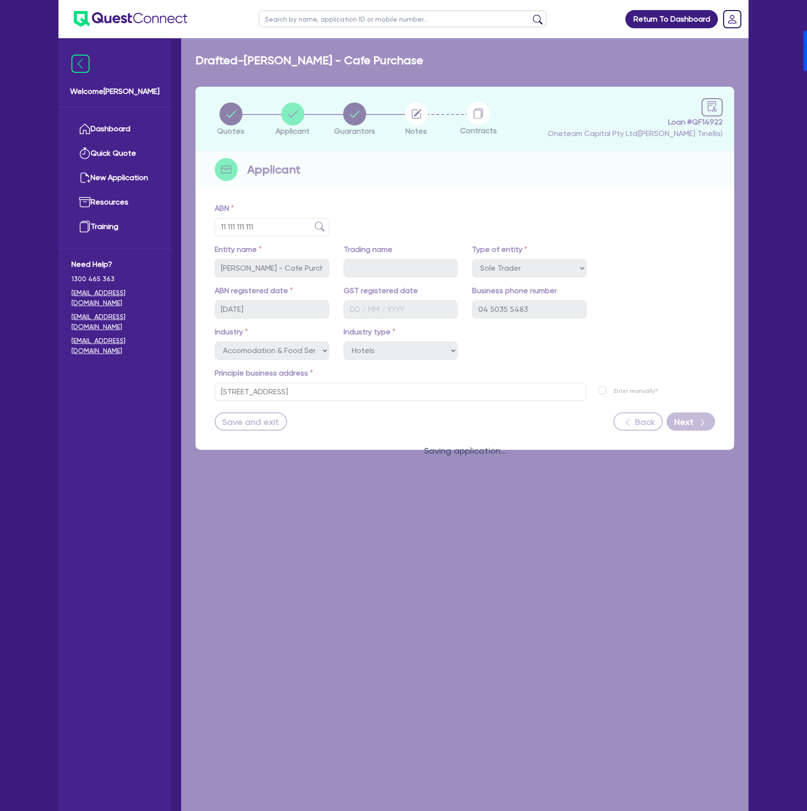
select select "MR"
select select "[GEOGRAPHIC_DATA]"
select select "SINGLE"
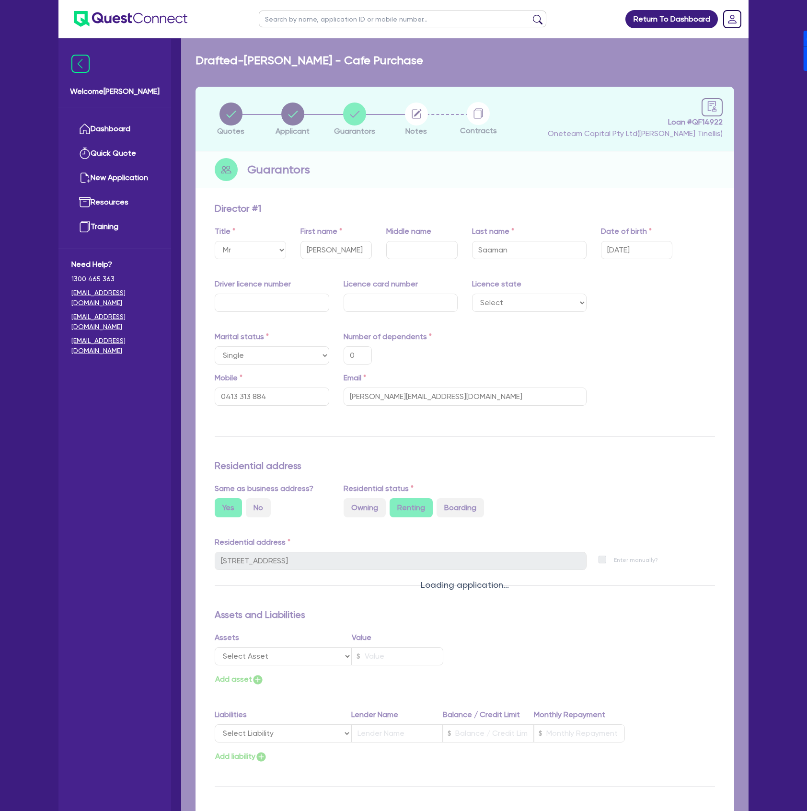
type input "0"
type input "0413 313 884"
type input "[STREET_ADDRESS]"
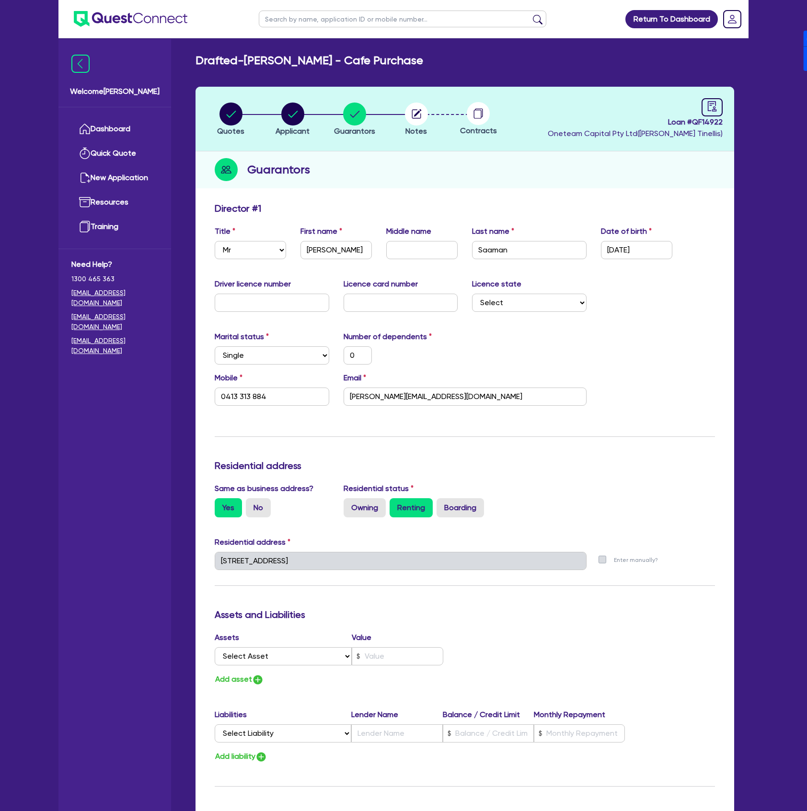
click at [676, 246] on div "Date of birth [DEMOGRAPHIC_DATA]" at bounding box center [636, 243] width 86 height 34
click at [680, 307] on div "Driver licence number Licence card number Licence state Select [GEOGRAPHIC_DATA…" at bounding box center [464, 298] width 514 height 41
click at [649, 253] on input "[DATE]" at bounding box center [636, 250] width 71 height 18
type input "0 / /"
type input "0"
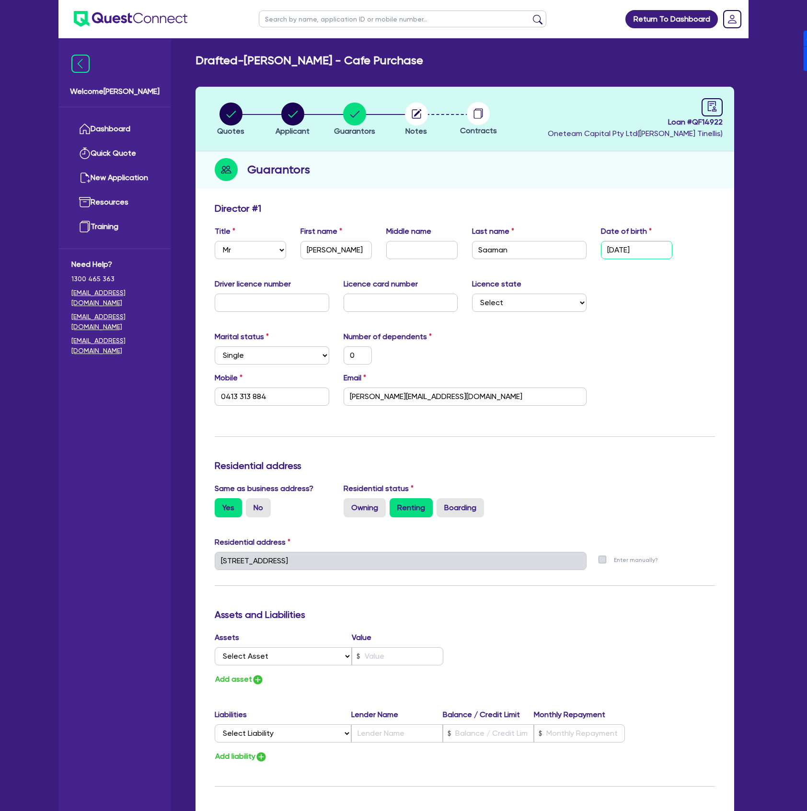
type input "0413 313 884"
type input "05/ /"
type input "0"
type input "0413 313 884"
type input "05/0 /"
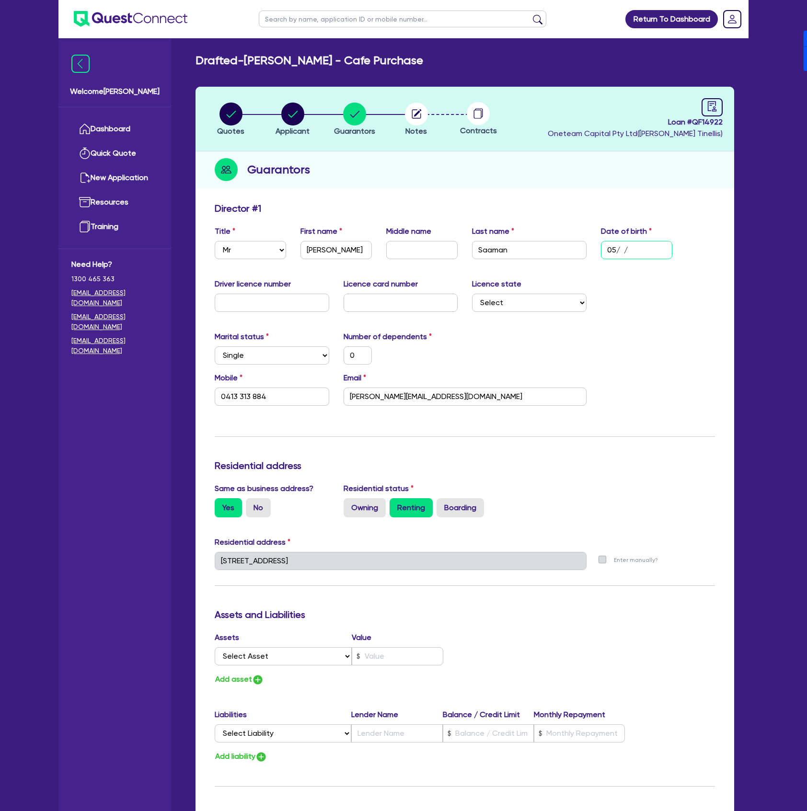
type input "0"
type input "0413 313 884"
type input "05/01/"
type input "0"
type input "0413 313 884"
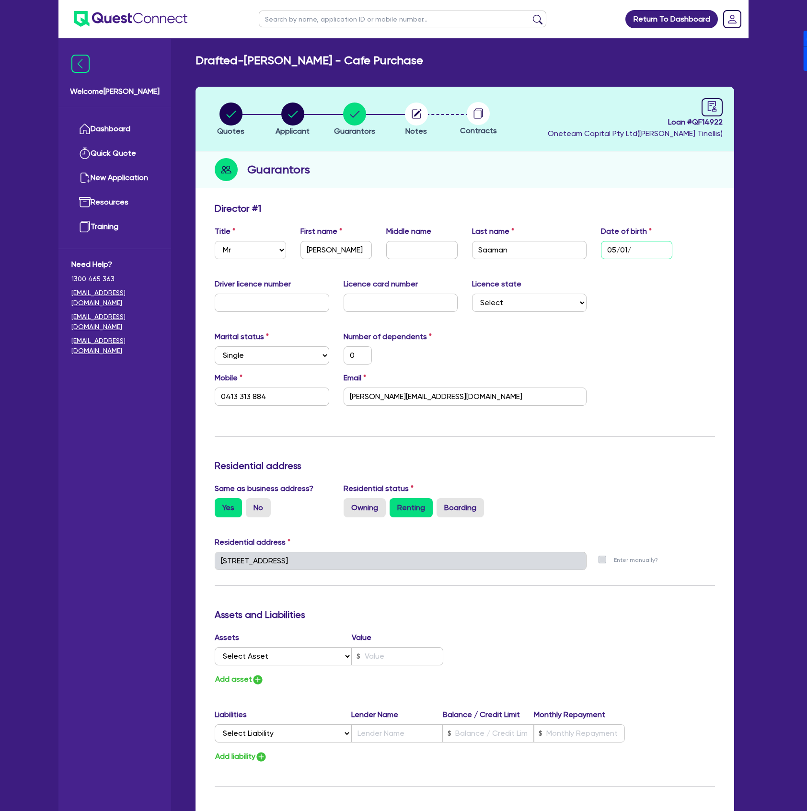
type input "05/01/1"
type input "0"
type input "0413 313 884"
type input "[DATE]"
type input "0"
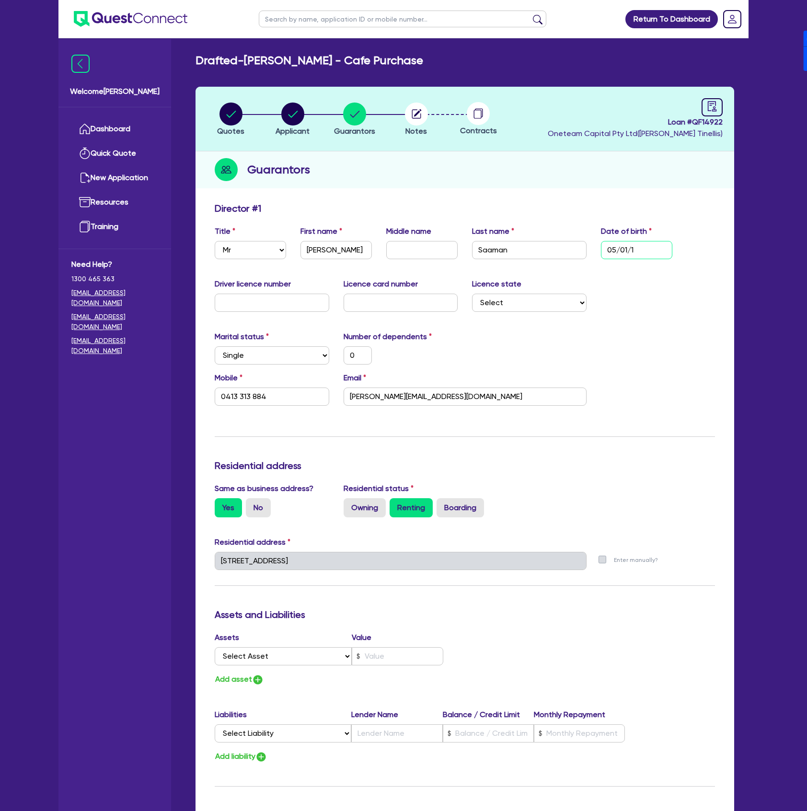
type input "0413 313 884"
type input "05/01/197"
type input "0"
type input "0413 313 884"
type input "[DATE]"
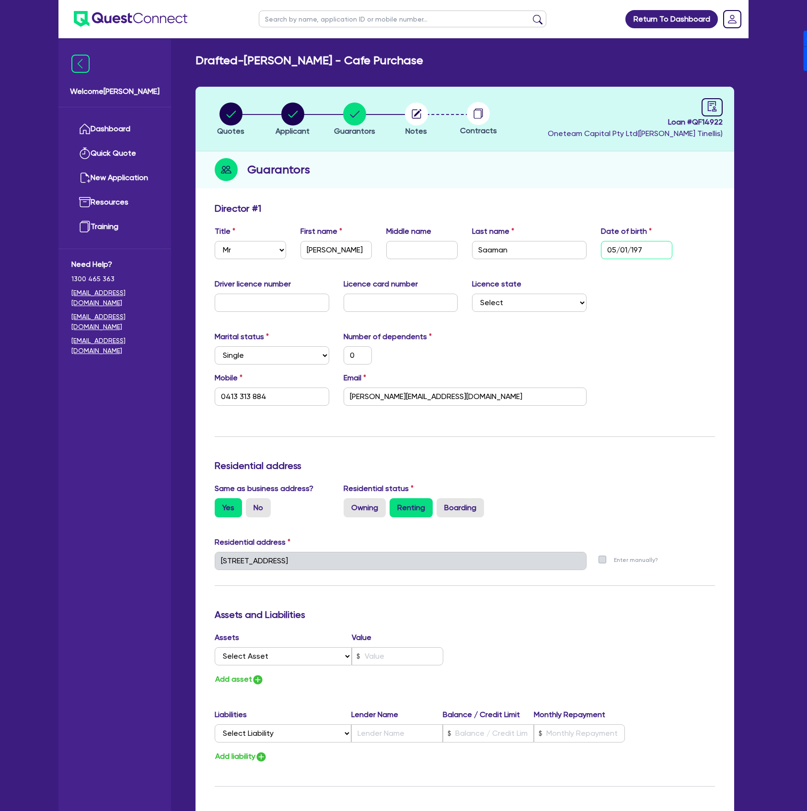
type input "0"
type input "0413 313 884"
type input "[DATE]"
type input "1"
type input "0"
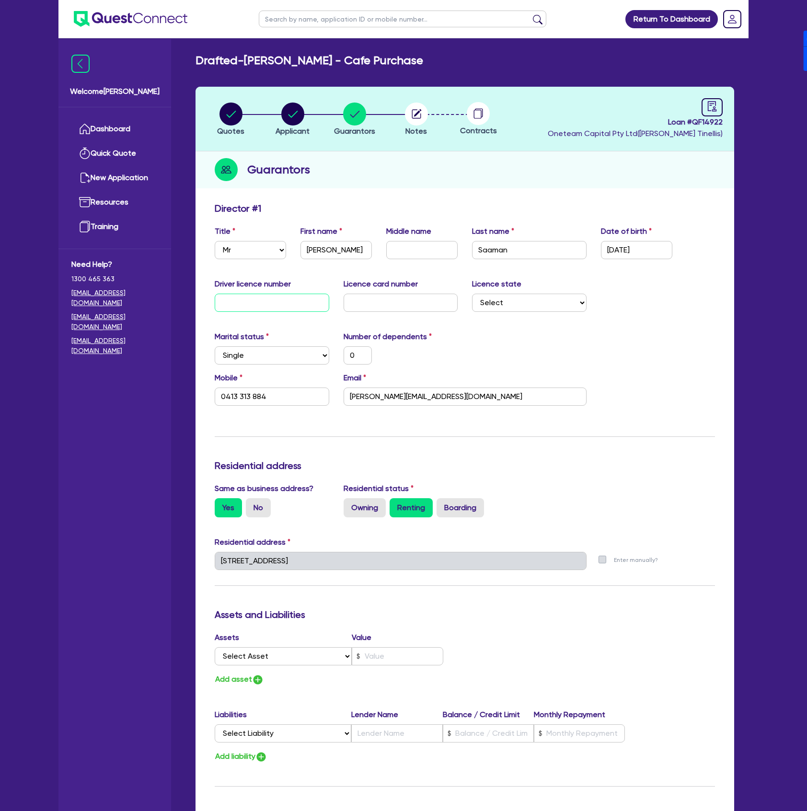
type input "0413 313 884"
type input "14"
type input "0"
type input "0413 313 884"
type input "144"
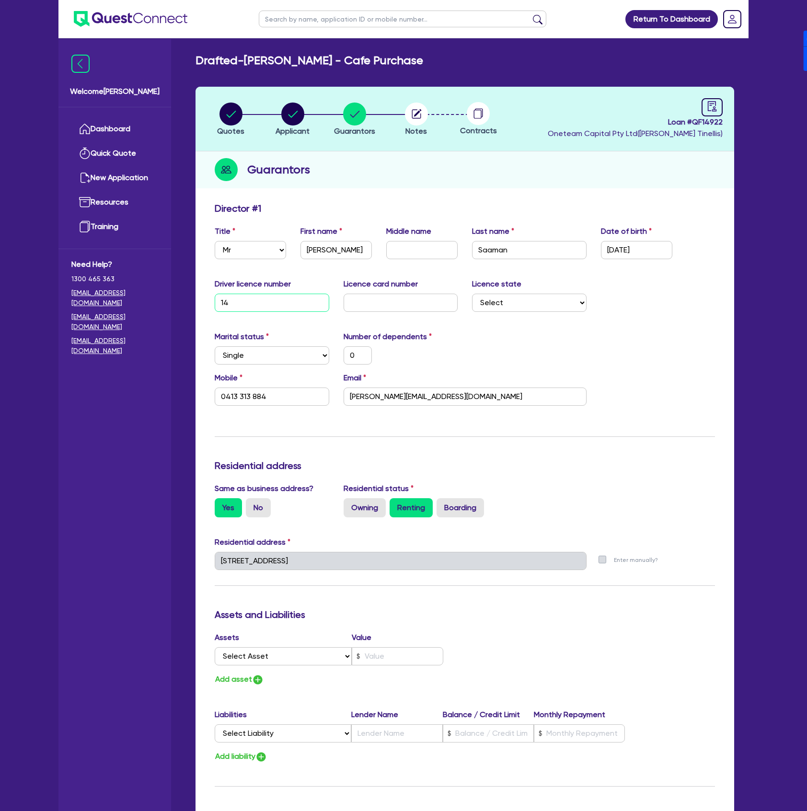
type input "0"
type input "0413 313 884"
type input "1445"
type input "0"
type input "0413 313 884"
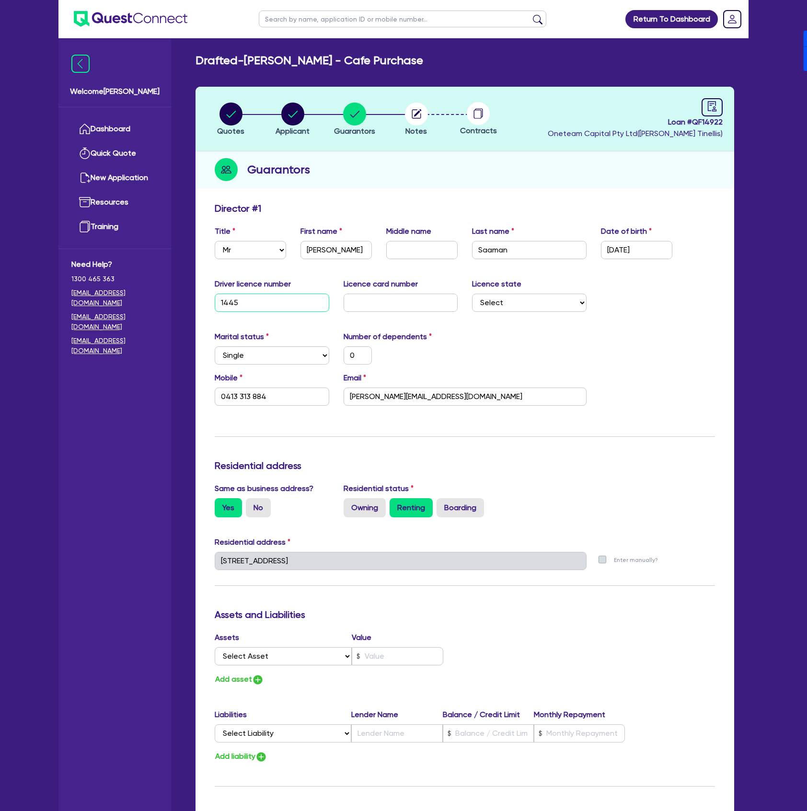
type input "14454"
type input "0"
type input "0413 313 884"
type input "144547"
type input "0"
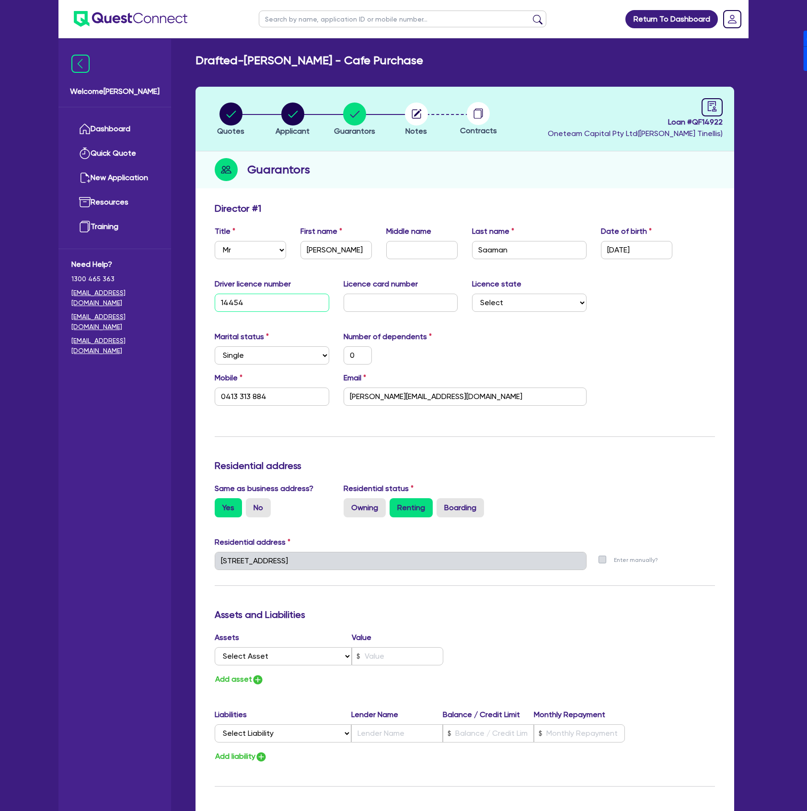
type input "0413 313 884"
type input "1445478"
type input "0"
type input "0413 313 884"
type input "14454781"
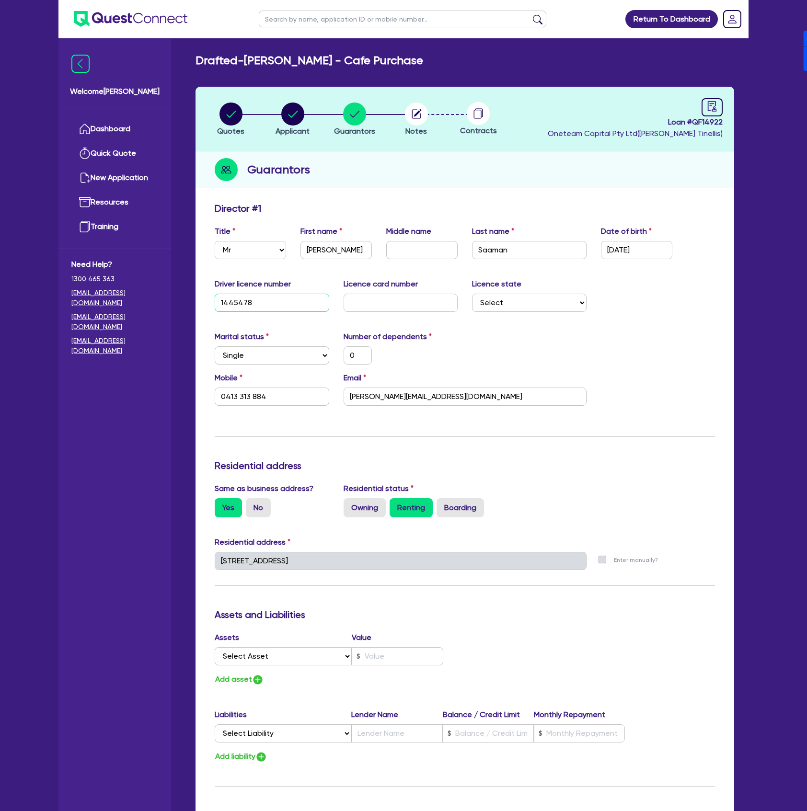
type input "0"
type input "0413 313 884"
type input "14454781"
type input "2"
type input "0"
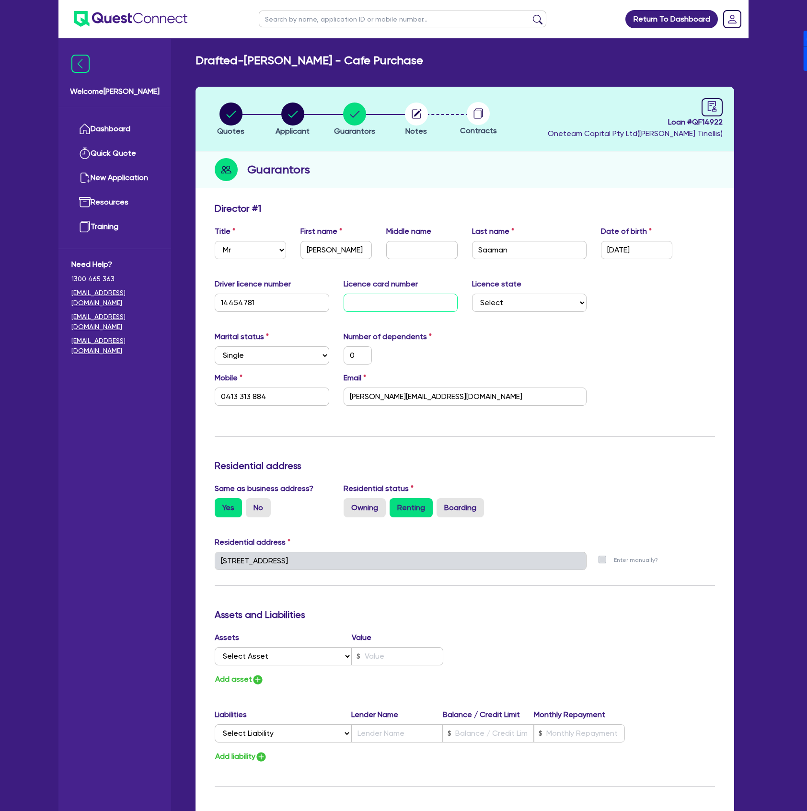
type input "0413 313 884"
type input "20"
type input "0"
type input "0413 313 884"
type input "206"
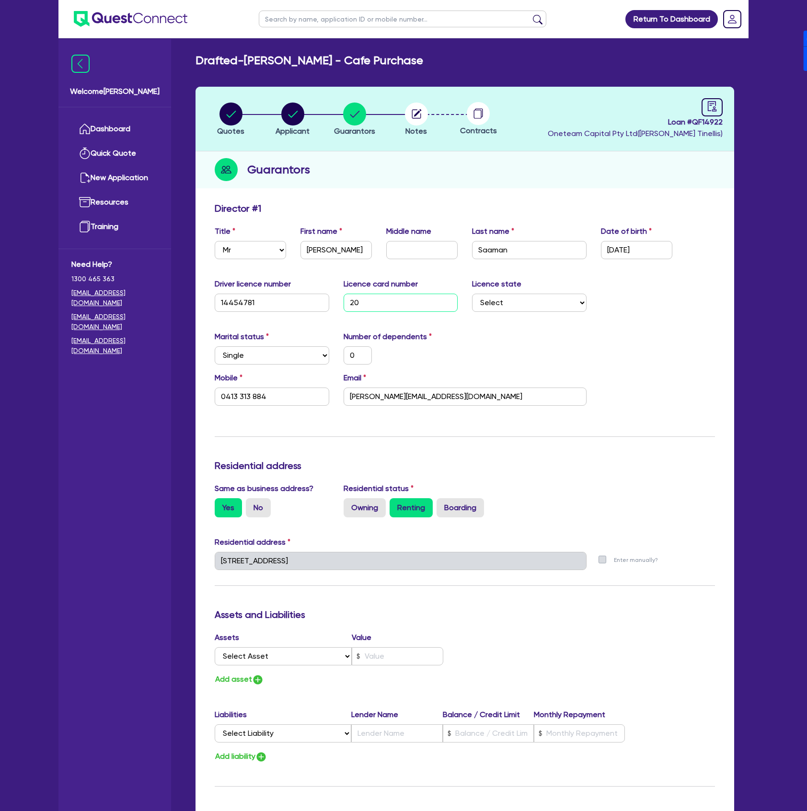
type input "0"
type input "0413 313 884"
type input "2060"
type input "0"
type input "0413 313 884"
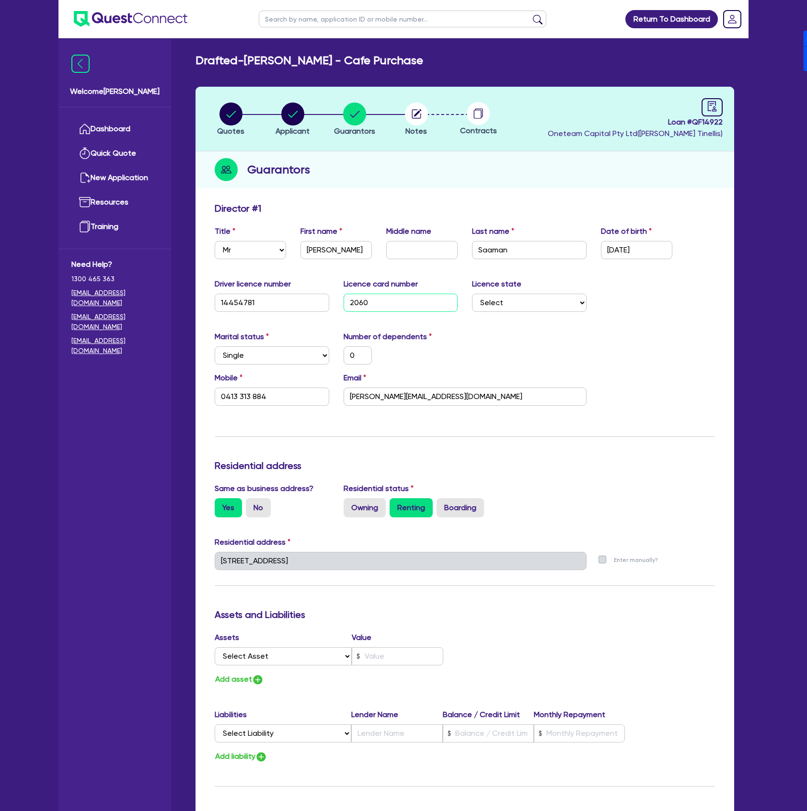
type input "20607"
type input "0"
type input "0413 313 884"
type input "206075"
type input "0"
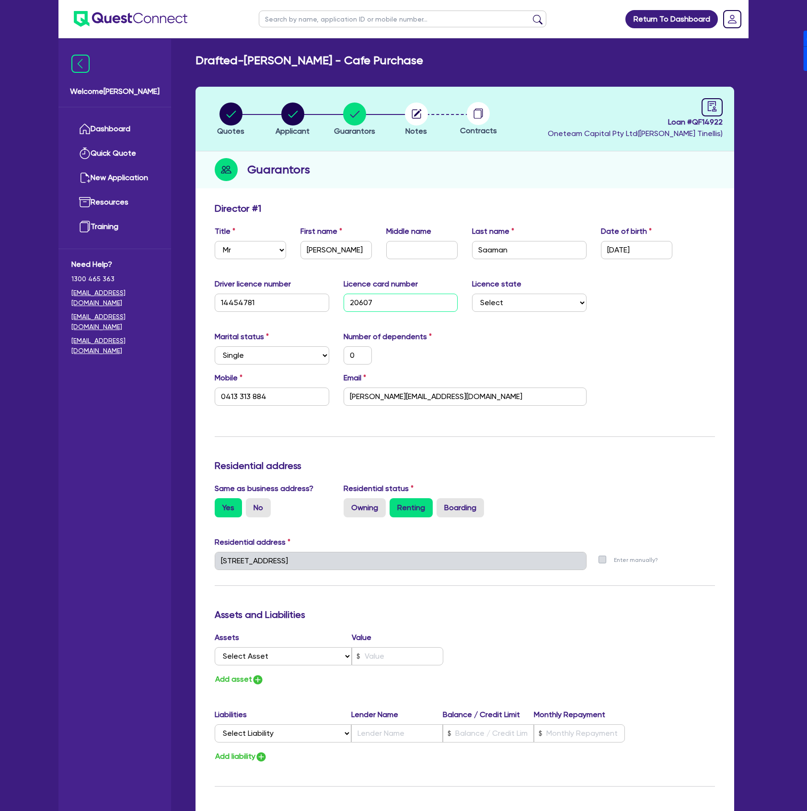
type input "0413 313 884"
type input "2060751"
type input "0"
type input "0413 313 884"
type input "20607513"
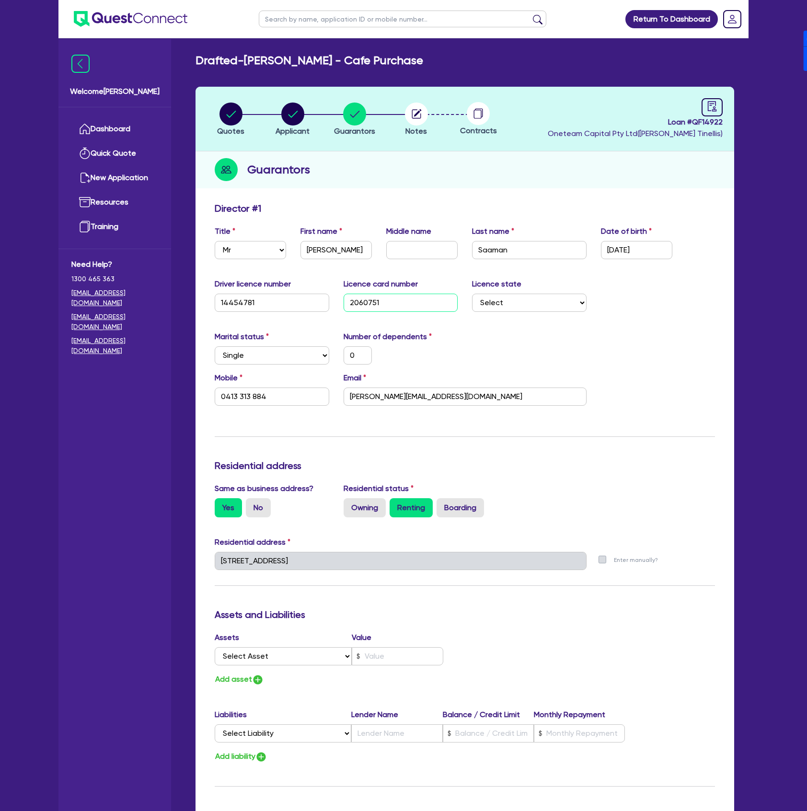
type input "0"
type input "0413 313 884"
type input "206075138"
type input "0"
type input "0413 313 884"
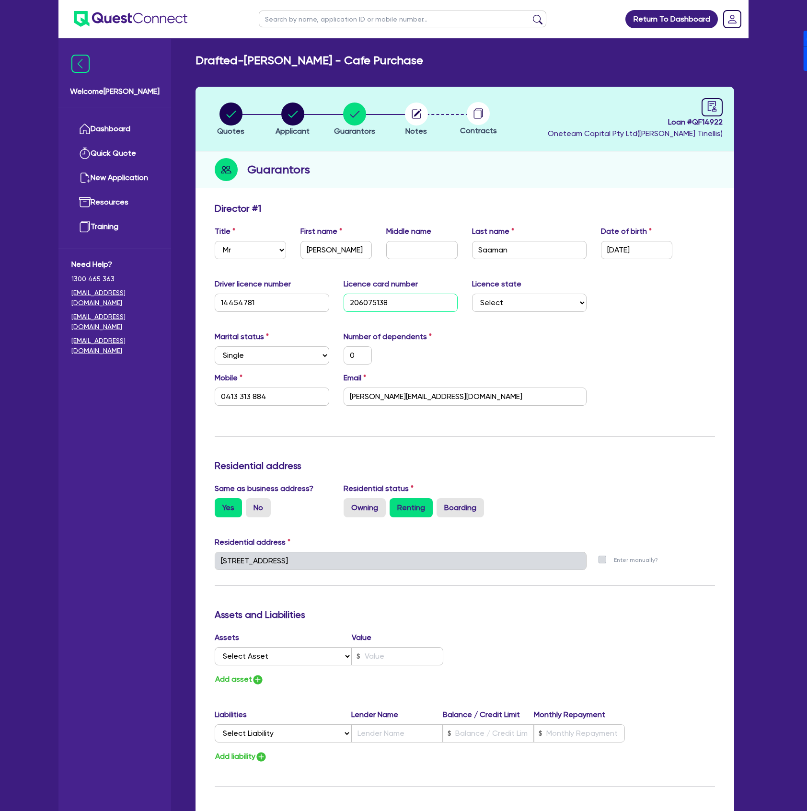
type input "2060751389"
type input "0"
type input "0413 313 884"
type input "2060751389"
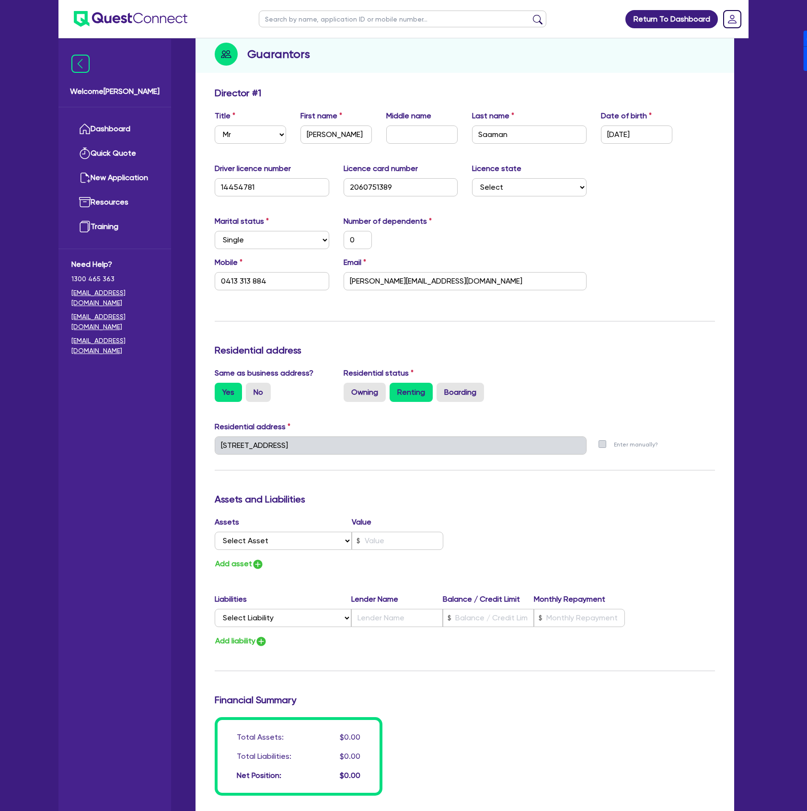
click at [603, 370] on div "Same as business address? Yes No Residential status Owning Renting Boarding" at bounding box center [464, 388] width 514 height 42
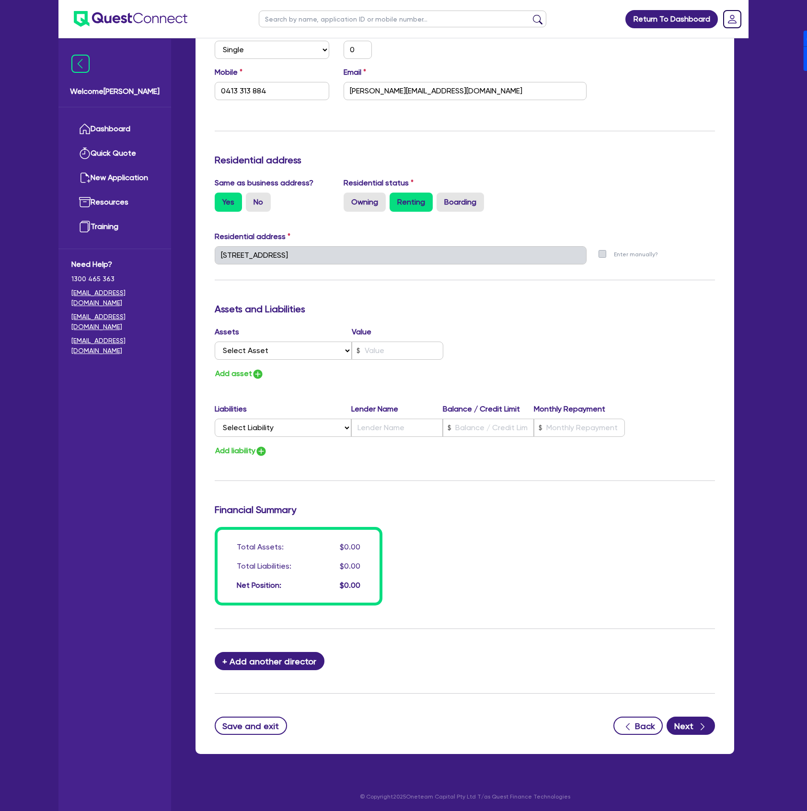
scroll to position [307, 0]
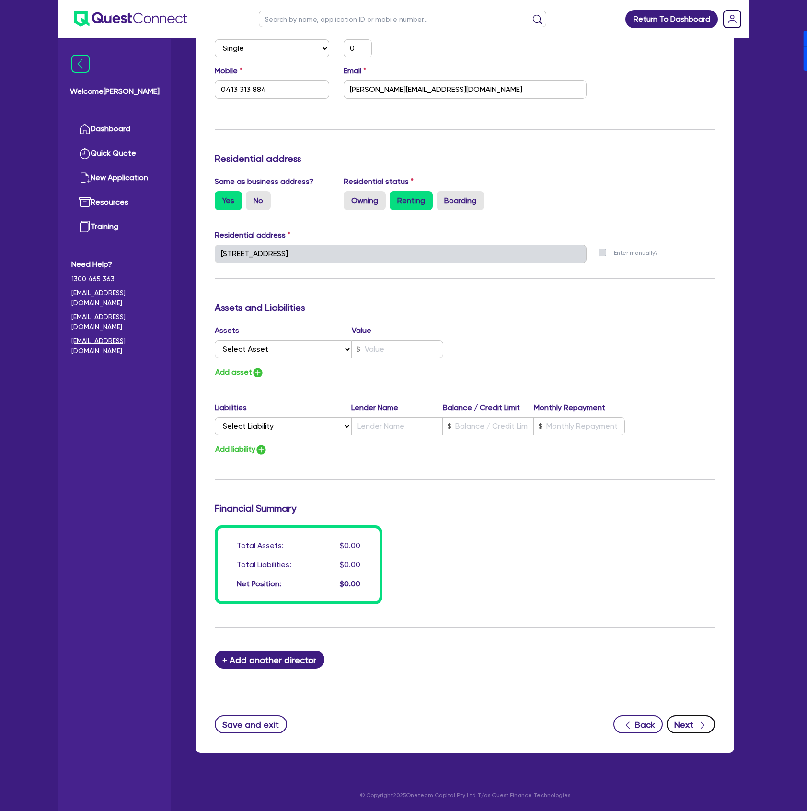
click at [701, 717] on button "Next" at bounding box center [690, 724] width 48 height 18
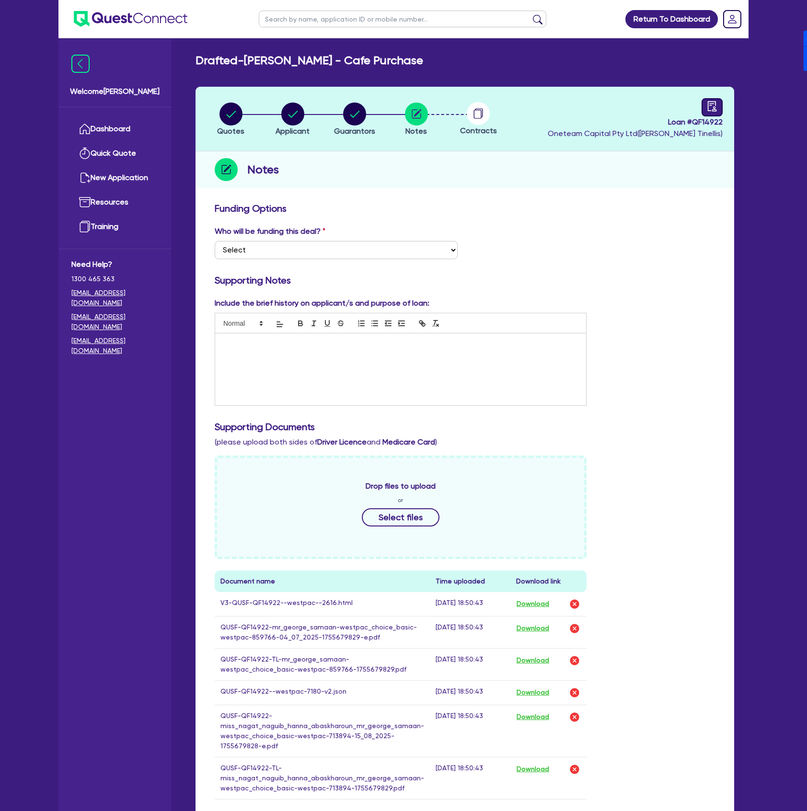
click at [707, 101] on icon "audit" at bounding box center [711, 106] width 11 height 11
select select "DRAFTED_NEW"
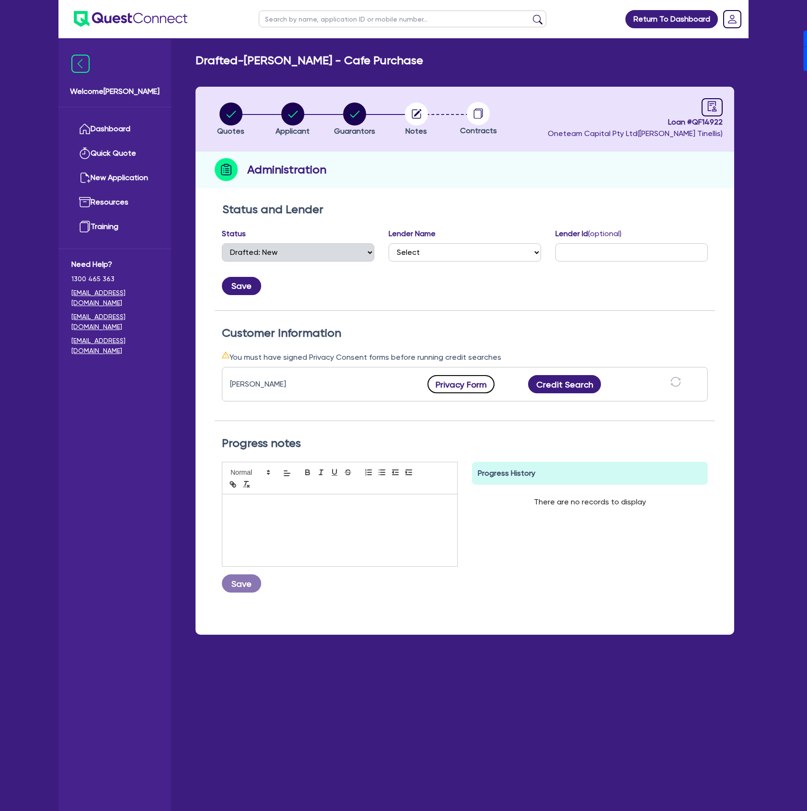
click at [446, 381] on button "Privacy Form" at bounding box center [460, 384] width 67 height 18
click at [284, 102] on button "Applicant" at bounding box center [292, 119] width 35 height 35
select select "SOLE_TRADER"
select select "ACCOMODATION_FOOD"
select select "HOTELS"
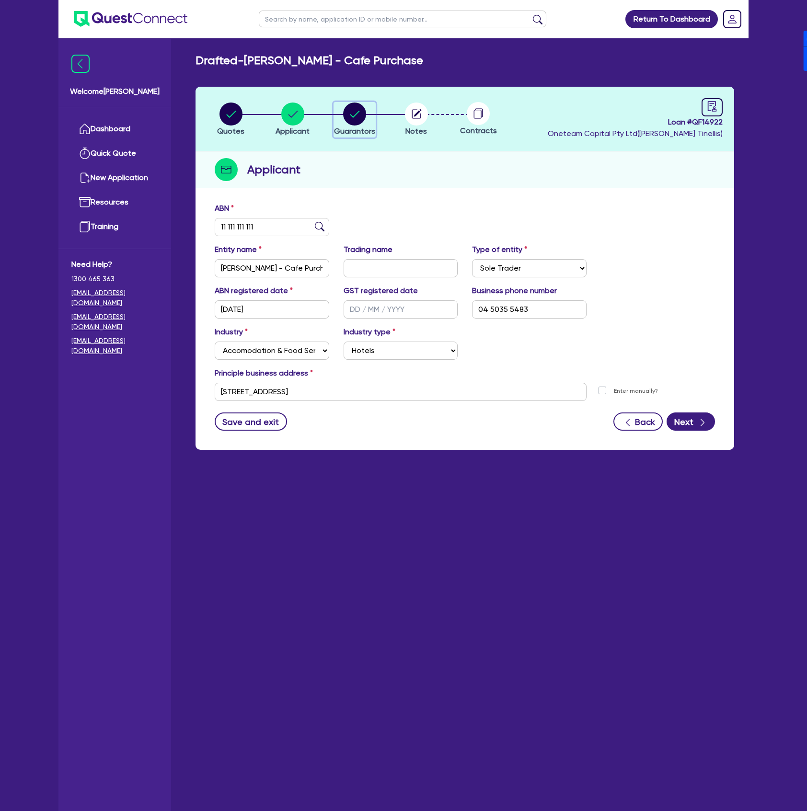
click at [344, 114] on circle "button" at bounding box center [354, 113] width 23 height 23
select select "MR"
select select "[GEOGRAPHIC_DATA]"
select select "SINGLE"
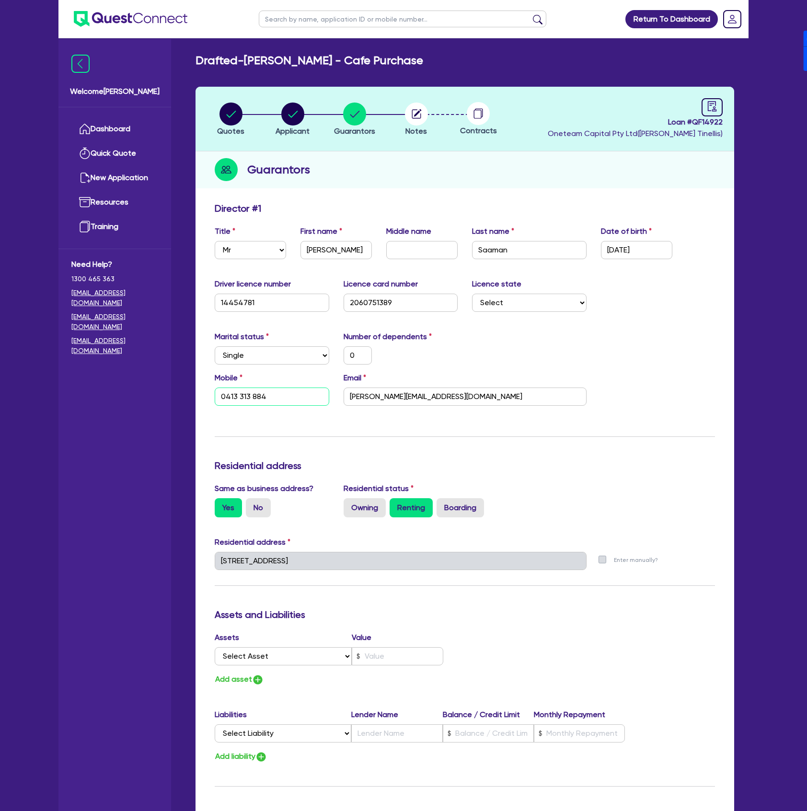
click at [283, 391] on input "0413 313 884" at bounding box center [272, 396] width 114 height 18
click at [359, 117] on circle "button" at bounding box center [354, 113] width 23 height 23
click at [704, 110] on link at bounding box center [711, 107] width 21 height 18
select select "DRAFTED_NEW"
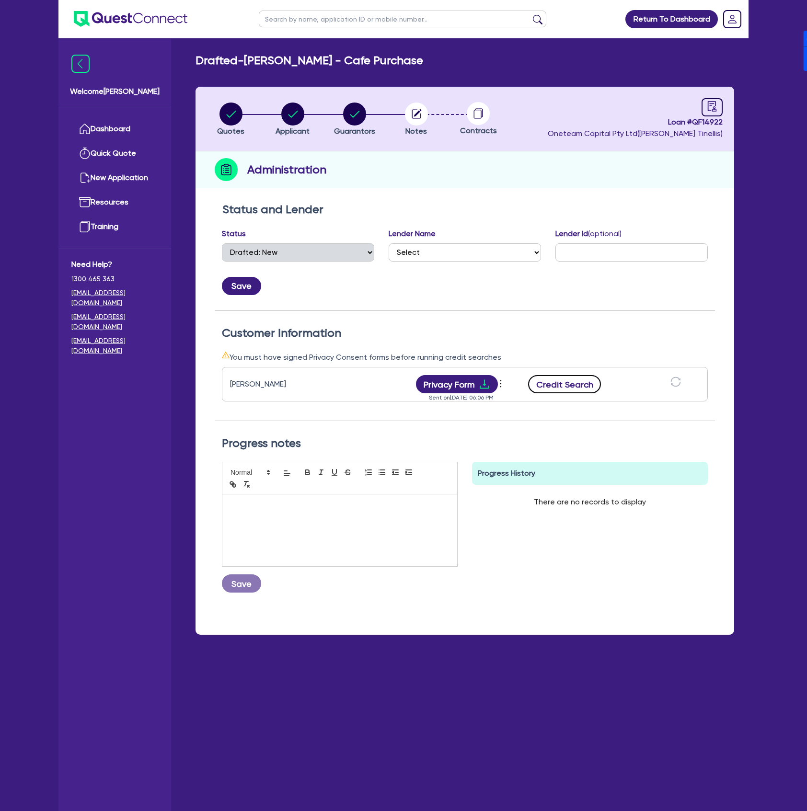
click at [566, 386] on button "Credit Search" at bounding box center [564, 384] width 73 height 18
click at [453, 382] on button "Privacy Form" at bounding box center [457, 384] width 82 height 18
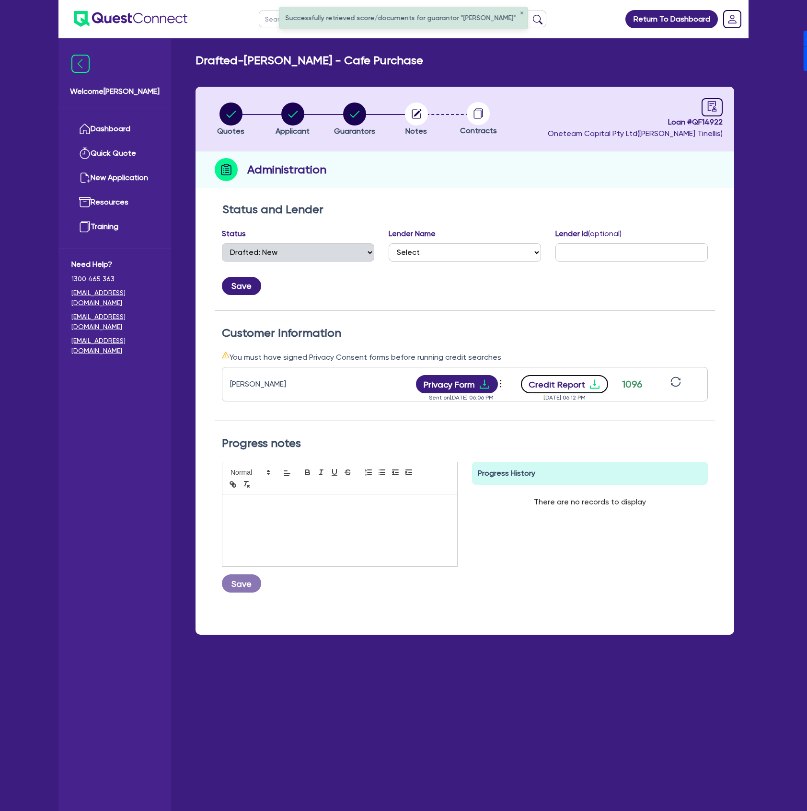
click at [561, 381] on button "Credit Report" at bounding box center [565, 384] width 88 height 18
